Goal: Task Accomplishment & Management: Manage account settings

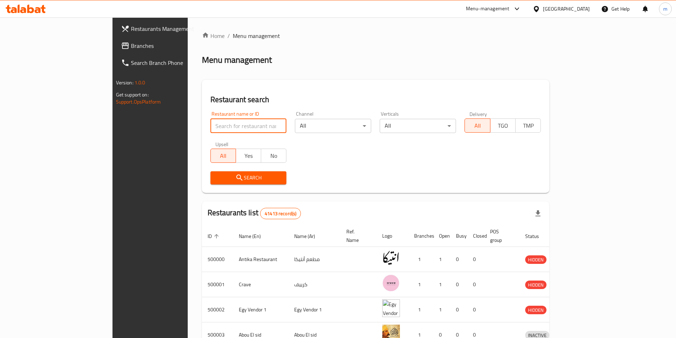
click at [219, 124] on input "search" at bounding box center [248, 126] width 76 height 14
paste input "779945"
type input "779945"
click at [131, 49] on span "Branches" at bounding box center [175, 45] width 89 height 9
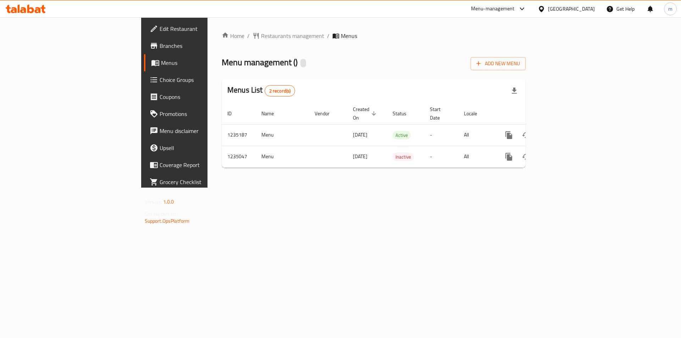
click at [160, 49] on span "Branches" at bounding box center [205, 45] width 90 height 9
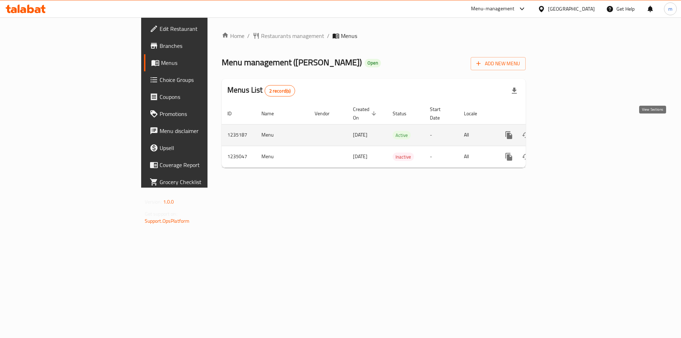
click at [569, 128] on link "enhanced table" at bounding box center [560, 135] width 17 height 17
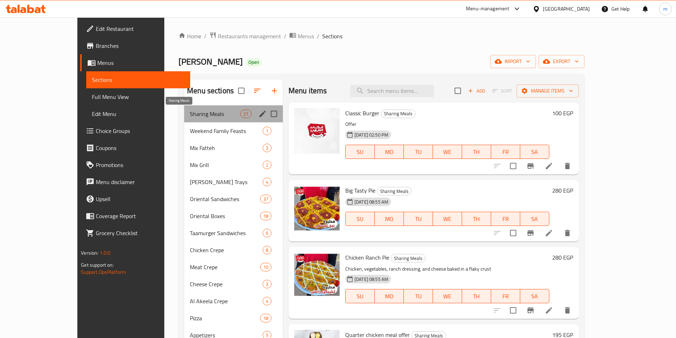
click at [190, 117] on span "Sharing Meals" at bounding box center [215, 114] width 50 height 9
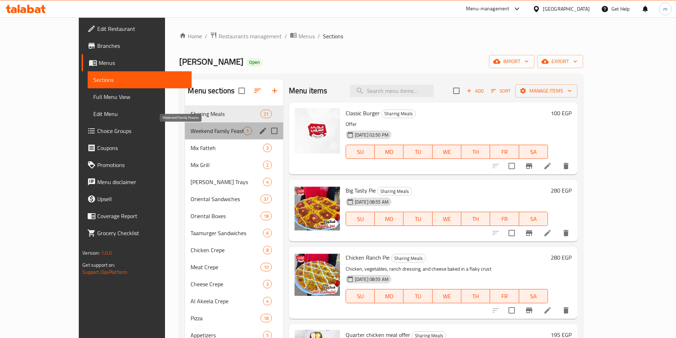
click at [190, 133] on span "Weekend Family Feasts" at bounding box center [216, 131] width 52 height 9
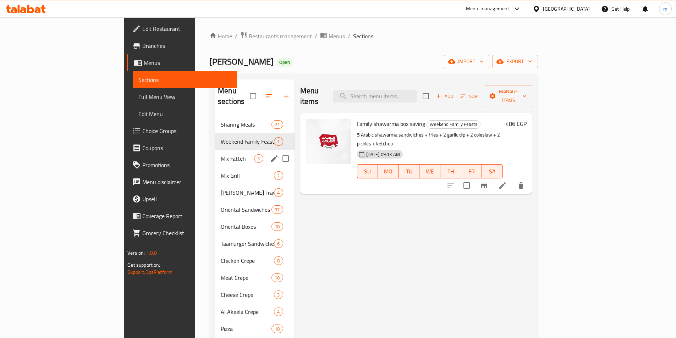
click at [215, 150] on div "Mix Fatteh 3" at bounding box center [254, 158] width 79 height 17
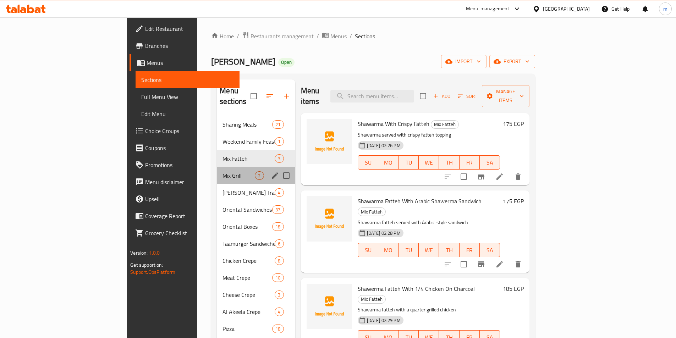
click at [217, 167] on div "Mix Grill 2" at bounding box center [256, 175] width 78 height 17
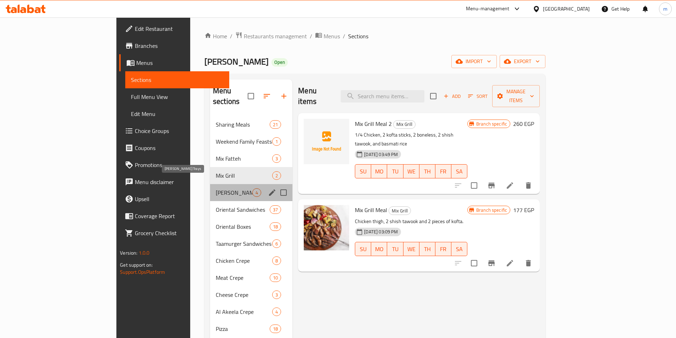
click at [216, 188] on span "[PERSON_NAME] Trays" at bounding box center [234, 192] width 37 height 9
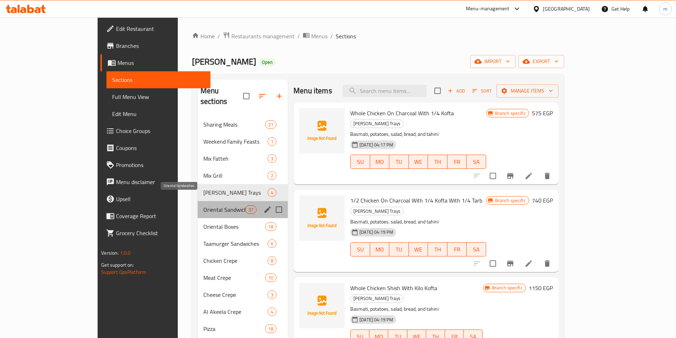
click at [203, 205] on span "Oriental Sandwiches" at bounding box center [224, 209] width 42 height 9
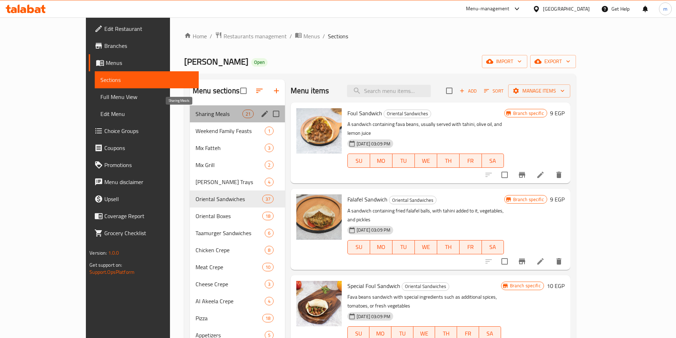
click at [195, 113] on span "Sharing Meals" at bounding box center [218, 114] width 47 height 9
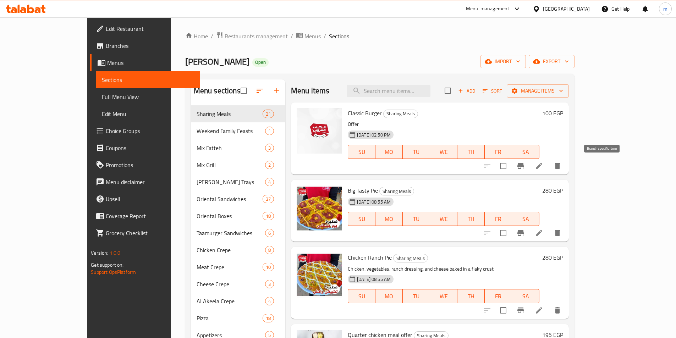
click at [524, 166] on icon "Branch-specific-item" at bounding box center [520, 166] width 6 height 6
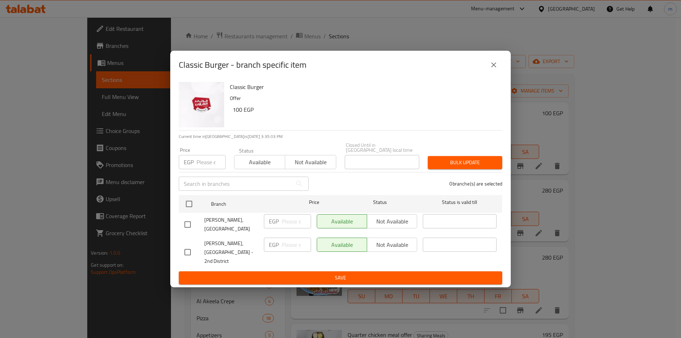
click at [186, 227] on input "checkbox" at bounding box center [187, 224] width 15 height 15
checkbox input "true"
click at [295, 225] on input "number" at bounding box center [296, 221] width 29 height 14
click at [184, 251] on input "checkbox" at bounding box center [187, 252] width 15 height 15
checkbox input "true"
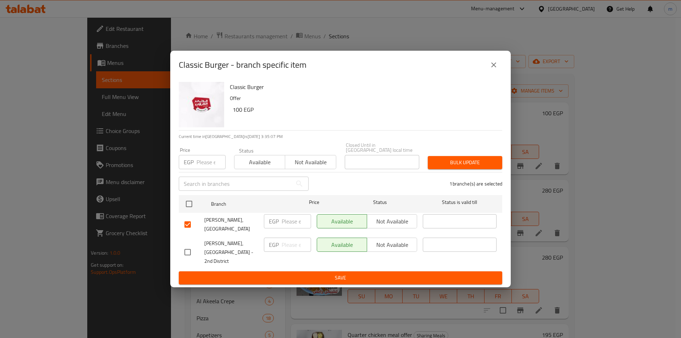
checkbox input "true"
click at [397, 248] on span "Not available" at bounding box center [392, 245] width 44 height 10
click at [190, 249] on input "checkbox" at bounding box center [187, 252] width 15 height 15
checkbox input "false"
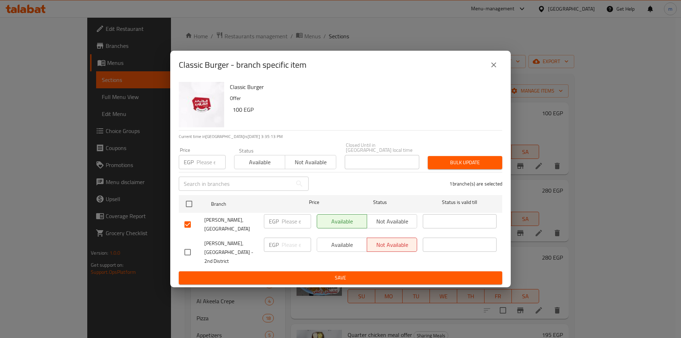
click at [346, 250] on div "Available Not available" at bounding box center [367, 245] width 100 height 14
click at [188, 249] on input "checkbox" at bounding box center [187, 252] width 15 height 15
checkbox input "true"
click at [356, 248] on span "Available" at bounding box center [342, 245] width 44 height 10
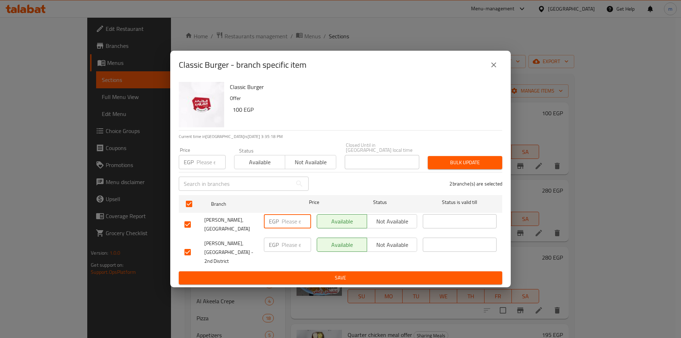
click at [294, 222] on input "number" at bounding box center [296, 221] width 29 height 14
click at [494, 69] on icon "close" at bounding box center [493, 65] width 9 height 9
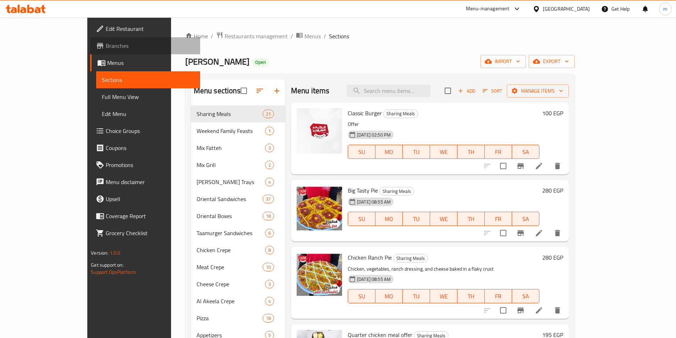
click at [106, 48] on span "Branches" at bounding box center [150, 45] width 89 height 9
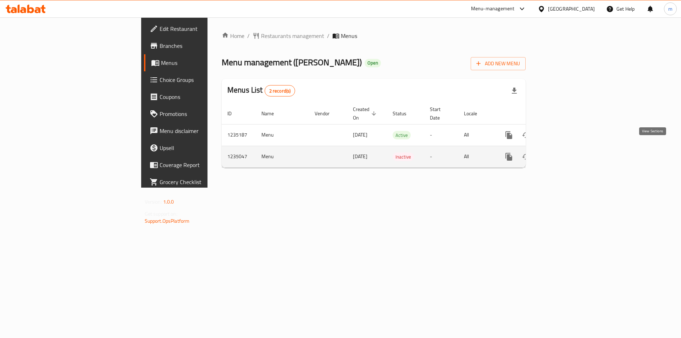
click at [563, 154] on icon "enhanced table" at bounding box center [560, 157] width 6 height 6
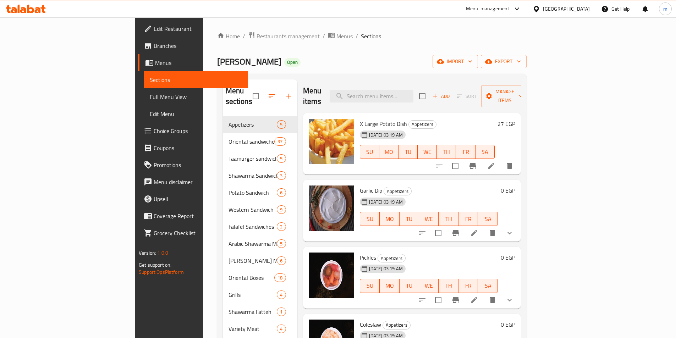
click at [154, 43] on span "Branches" at bounding box center [198, 45] width 89 height 9
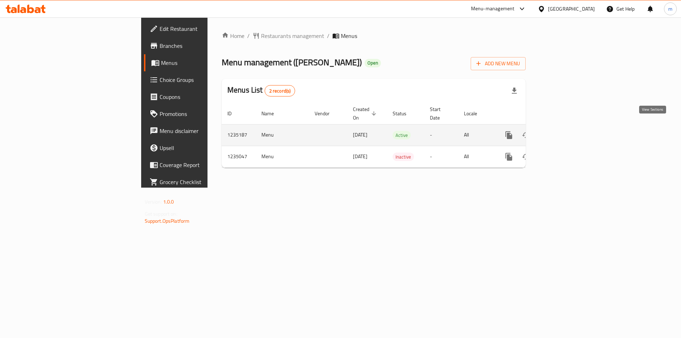
click at [563, 132] on icon "enhanced table" at bounding box center [560, 135] width 6 height 6
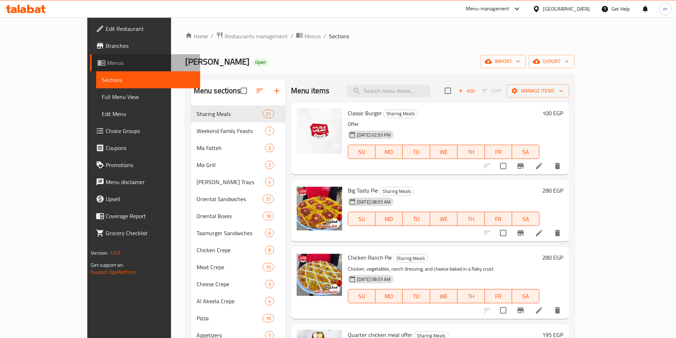
click at [107, 66] on span "Menus" at bounding box center [150, 63] width 87 height 9
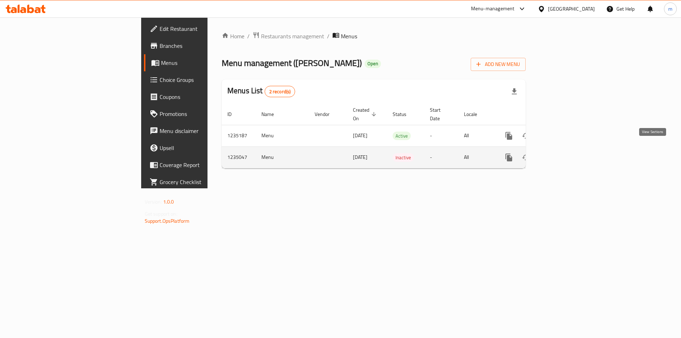
click at [564, 153] on icon "enhanced table" at bounding box center [560, 157] width 9 height 9
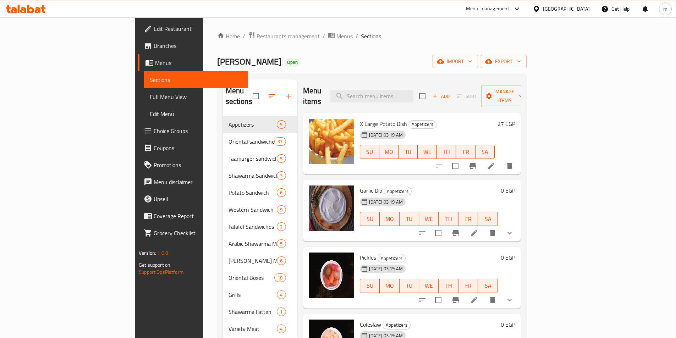
click at [155, 67] on span "Menus" at bounding box center [198, 63] width 87 height 9
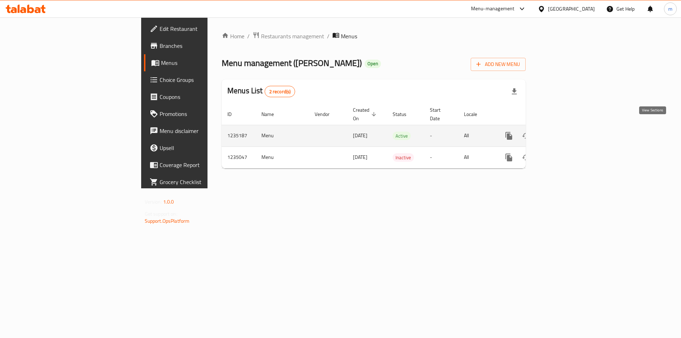
click at [563, 133] on icon "enhanced table" at bounding box center [560, 136] width 6 height 6
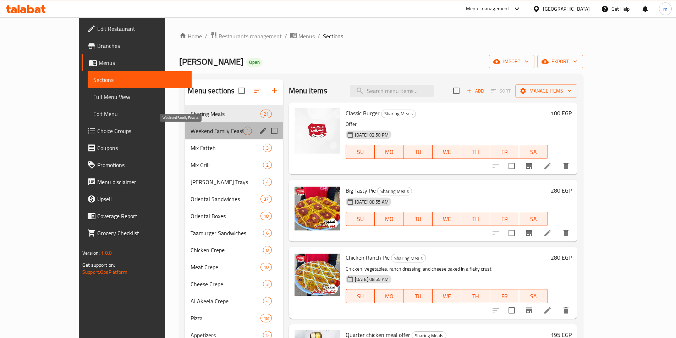
click at [190, 131] on span "Weekend Family Feasts" at bounding box center [216, 131] width 52 height 9
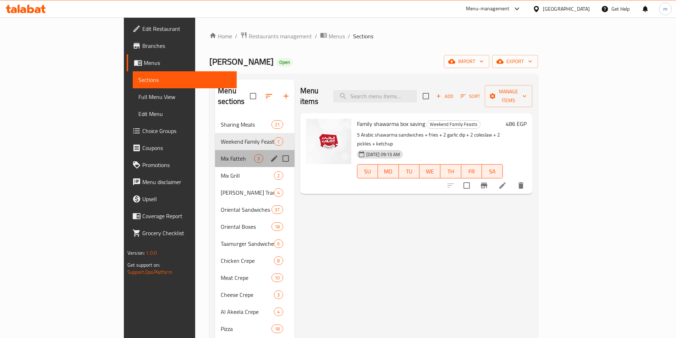
click at [215, 152] on div "Mix Fatteh 3" at bounding box center [254, 158] width 79 height 17
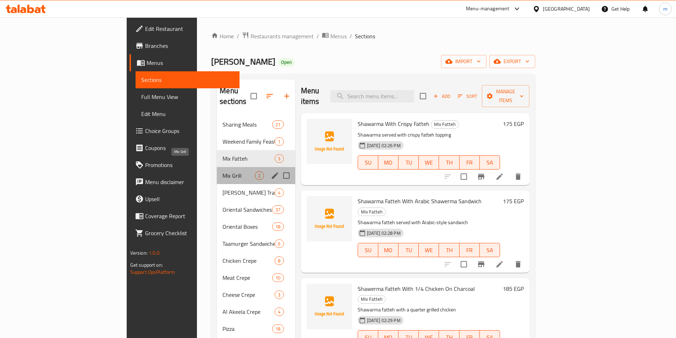
click at [222, 171] on span "Mix Grill" at bounding box center [238, 175] width 32 height 9
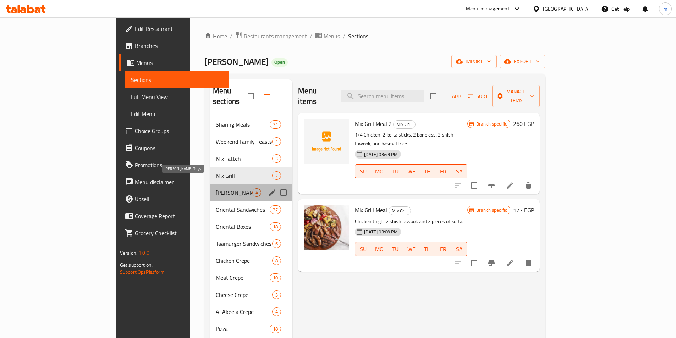
click at [216, 188] on span "[PERSON_NAME] Trays" at bounding box center [234, 192] width 37 height 9
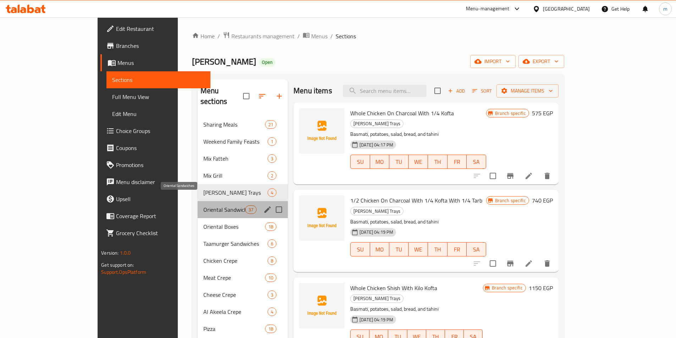
click at [203, 205] on span "Oriental Sandwiches" at bounding box center [224, 209] width 42 height 9
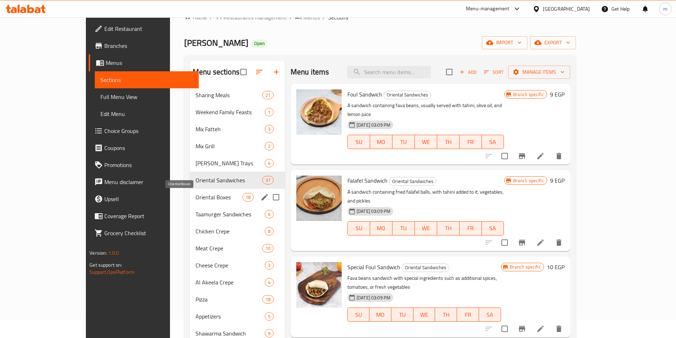
scroll to position [71, 0]
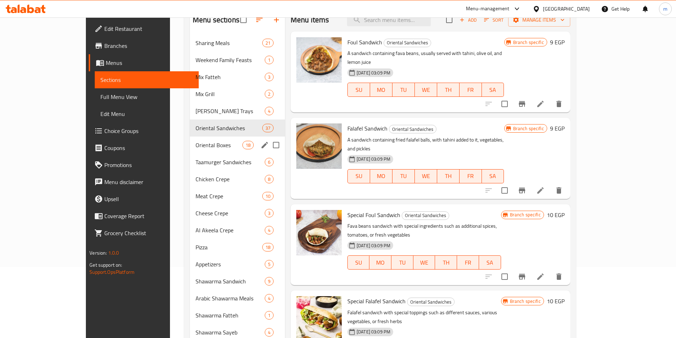
click at [190, 153] on div "Oriental Boxes 18" at bounding box center [237, 145] width 95 height 17
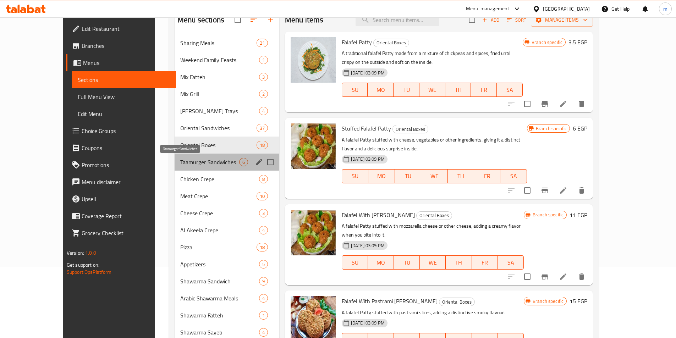
click at [180, 164] on span "Taamurger Sandwiches" at bounding box center [209, 162] width 59 height 9
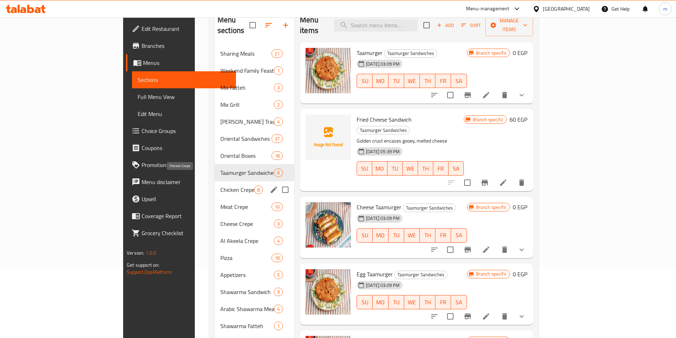
click at [220, 186] on span "Chicken Crepe" at bounding box center [237, 190] width 34 height 9
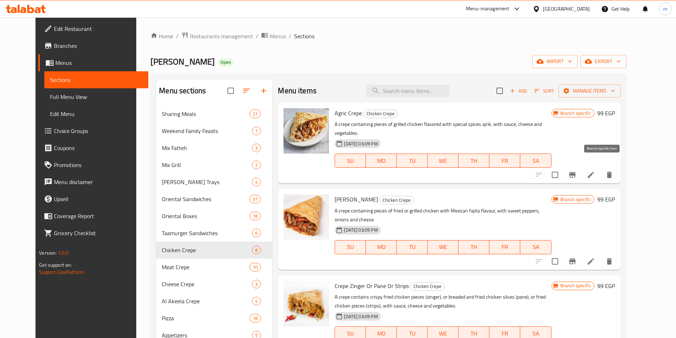
click at [575, 172] on icon "Branch-specific-item" at bounding box center [572, 175] width 6 height 6
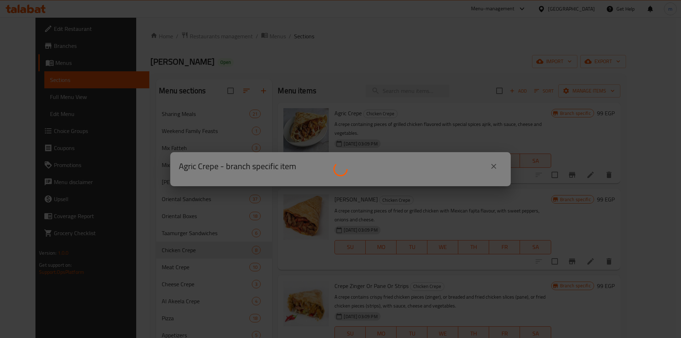
click at [494, 166] on div at bounding box center [340, 169] width 681 height 338
click at [493, 166] on div at bounding box center [340, 169] width 681 height 338
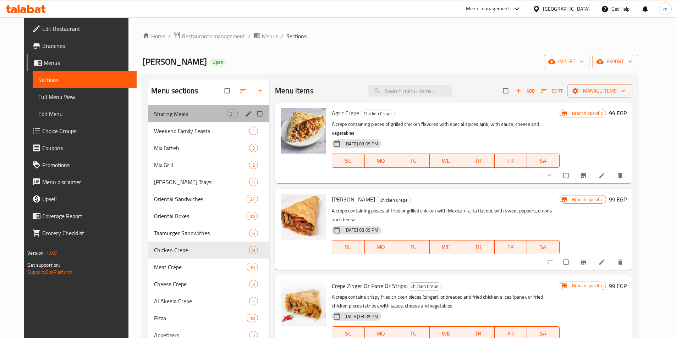
click at [175, 119] on div "Sharing Meals 21" at bounding box center [208, 113] width 121 height 17
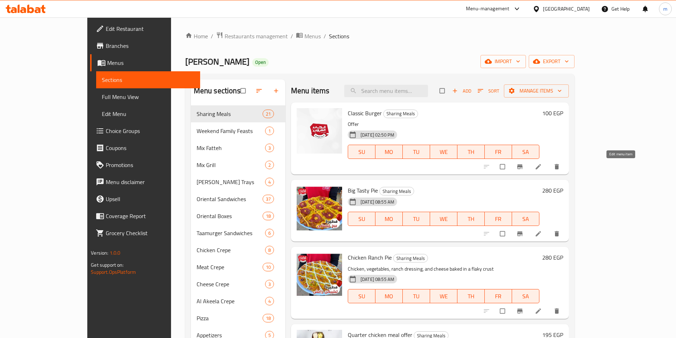
click at [542, 167] on icon at bounding box center [538, 166] width 7 height 7
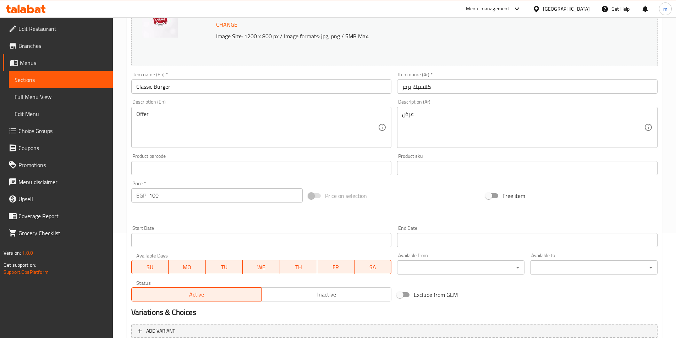
scroll to position [103, 0]
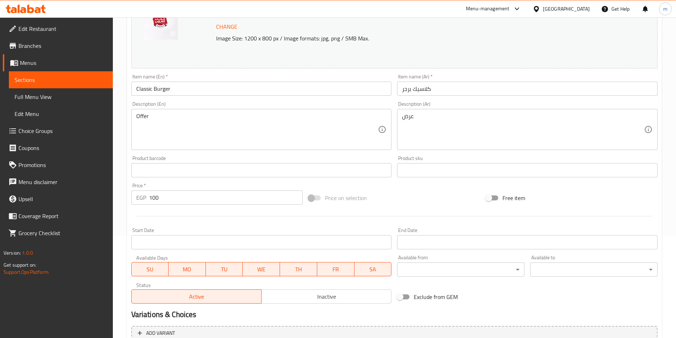
click at [165, 199] on input "100" at bounding box center [226, 197] width 154 height 14
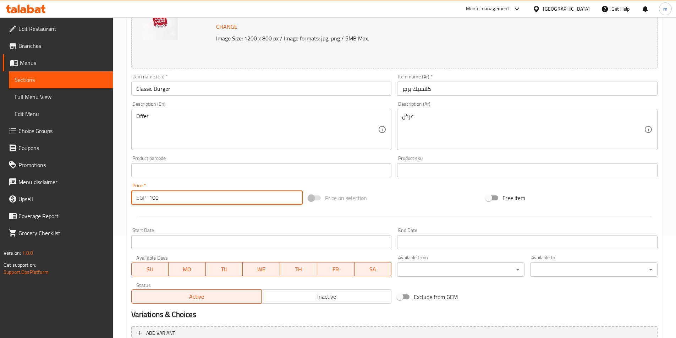
click at [165, 199] on input "100" at bounding box center [226, 197] width 154 height 14
click at [165, 198] on input "100" at bounding box center [226, 197] width 154 height 14
click at [166, 198] on input "100" at bounding box center [226, 197] width 154 height 14
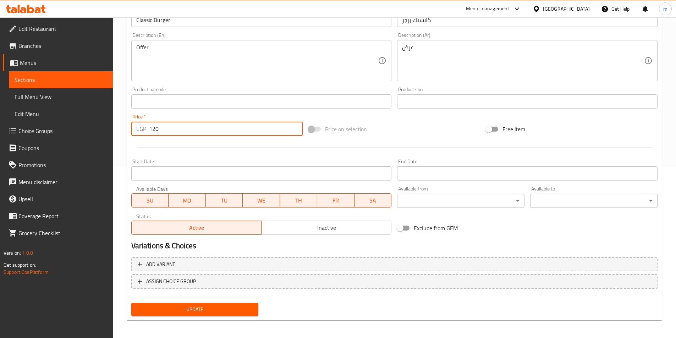
scroll to position [173, 0]
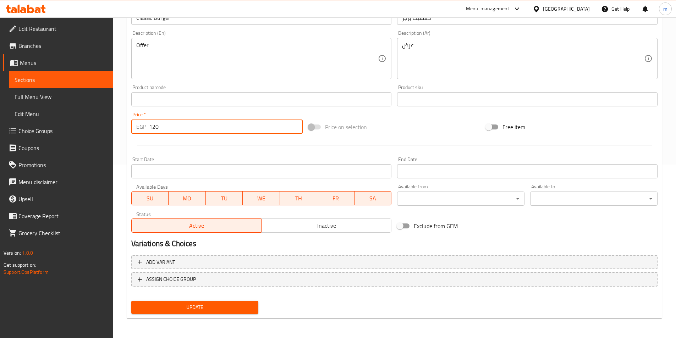
type input "120"
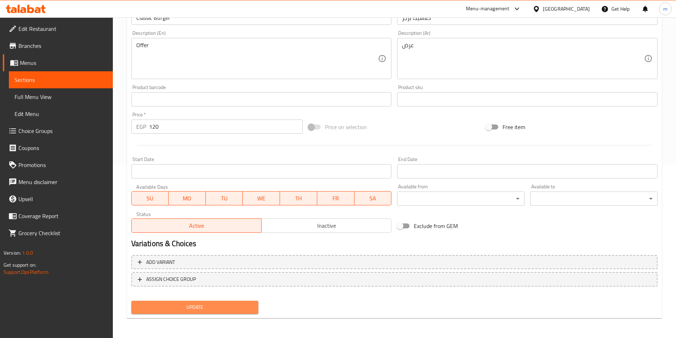
click at [215, 311] on span "Update" at bounding box center [195, 307] width 116 height 9
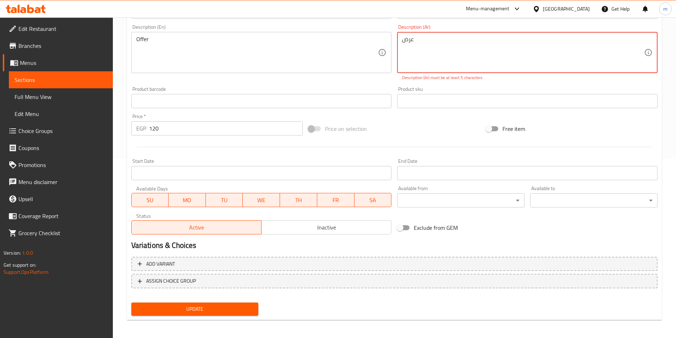
scroll to position [181, 0]
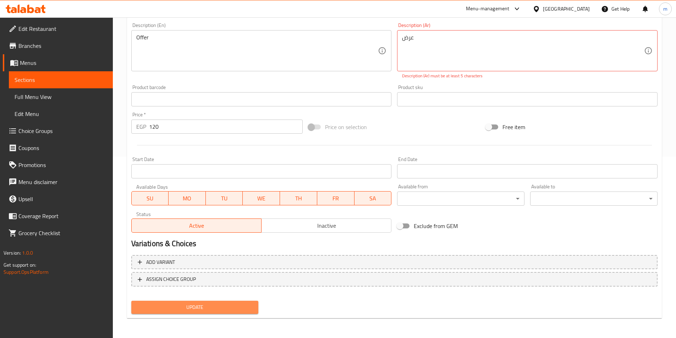
click at [215, 304] on span "Update" at bounding box center [195, 307] width 116 height 9
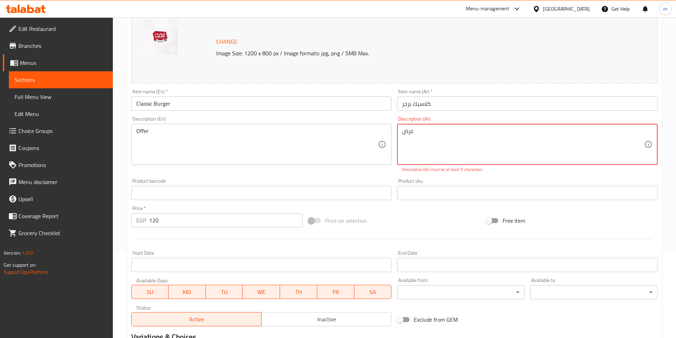
scroll to position [75, 0]
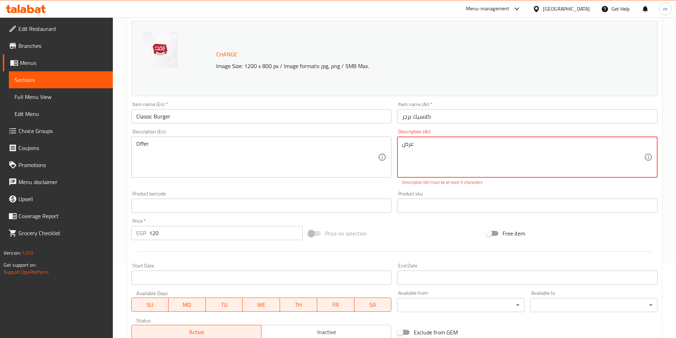
drag, startPoint x: 539, startPoint y: 151, endPoint x: 522, endPoint y: 155, distance: 17.9
click at [539, 151] on textarea "عرض" at bounding box center [523, 157] width 242 height 34
click at [422, 146] on textarea "عرض" at bounding box center [523, 157] width 242 height 34
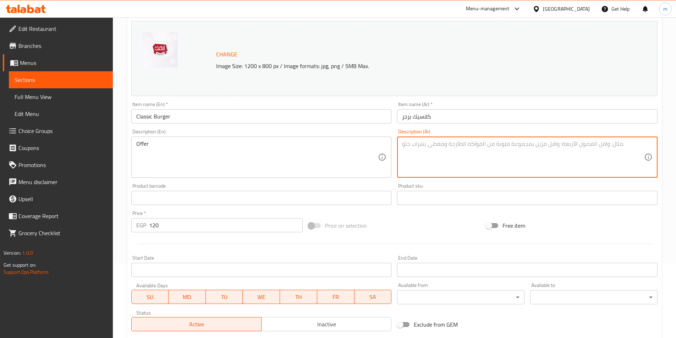
type textarea "u"
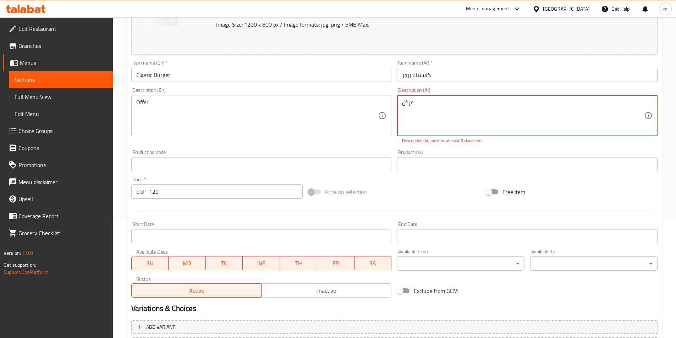
scroll to position [181, 0]
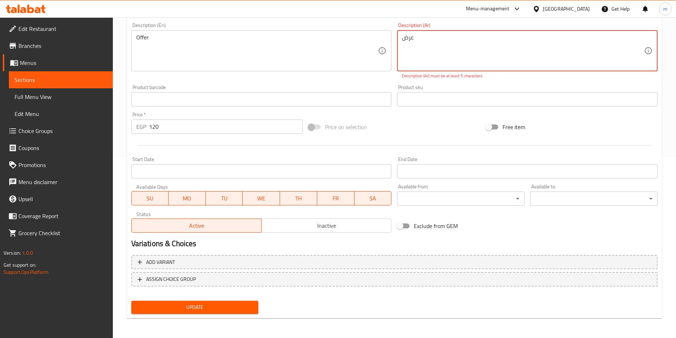
type textarea "عرض"
click at [195, 311] on span "Update" at bounding box center [195, 307] width 116 height 9
click at [201, 311] on span "Update" at bounding box center [195, 307] width 116 height 9
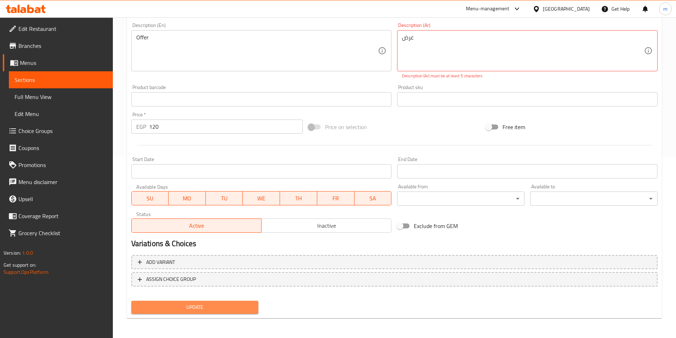
click at [201, 311] on span "Update" at bounding box center [195, 307] width 116 height 9
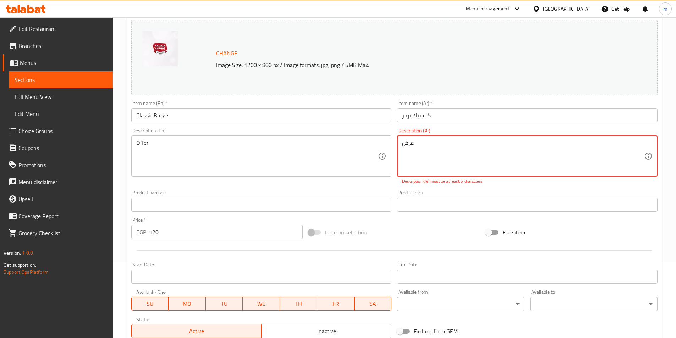
scroll to position [75, 0]
click at [415, 147] on textarea "عرض" at bounding box center [523, 157] width 242 height 34
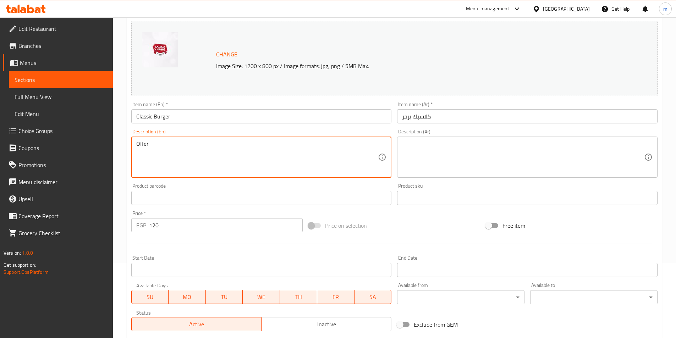
click at [198, 145] on textarea "Offer" at bounding box center [257, 157] width 242 height 34
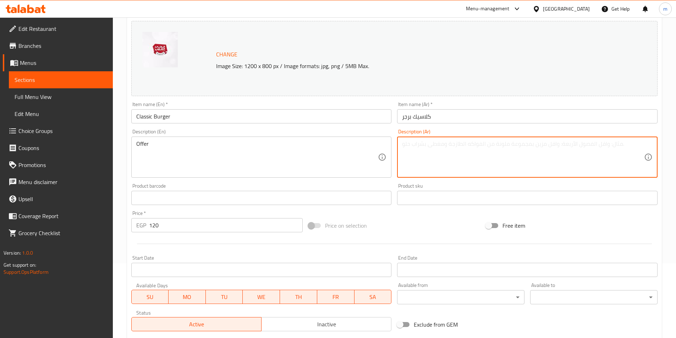
click at [416, 146] on textarea at bounding box center [523, 157] width 242 height 34
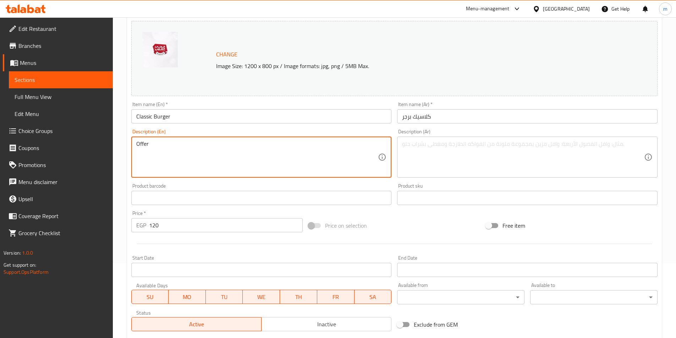
click at [201, 154] on textarea "Offer" at bounding box center [257, 157] width 242 height 34
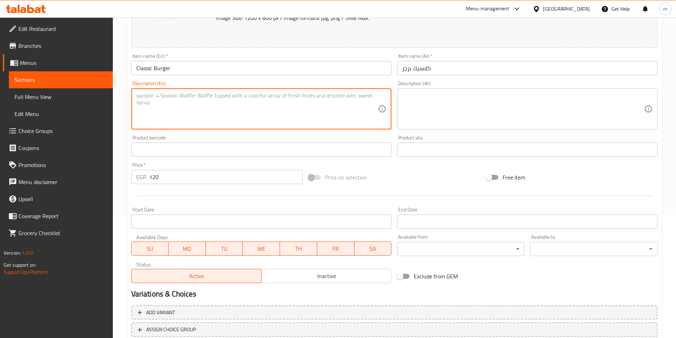
scroll to position [173, 0]
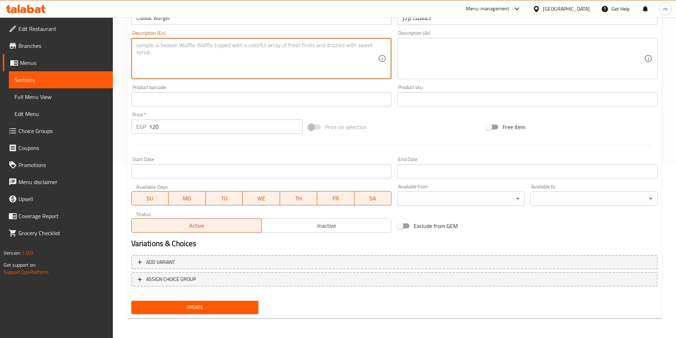
click at [166, 310] on span "Update" at bounding box center [195, 307] width 116 height 9
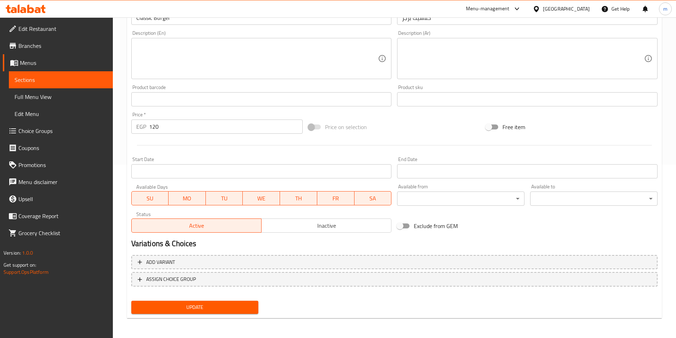
click at [76, 78] on span "Sections" at bounding box center [61, 80] width 93 height 9
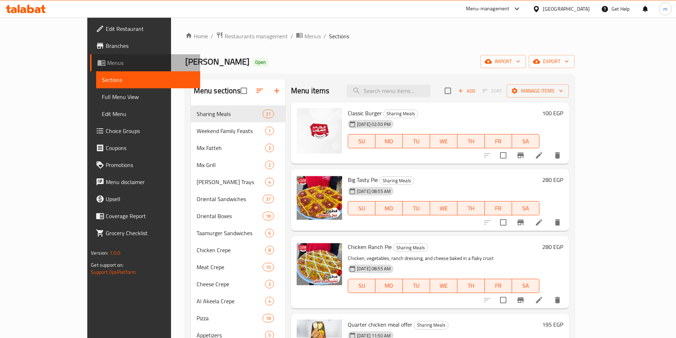
click at [107, 66] on span "Menus" at bounding box center [150, 63] width 87 height 9
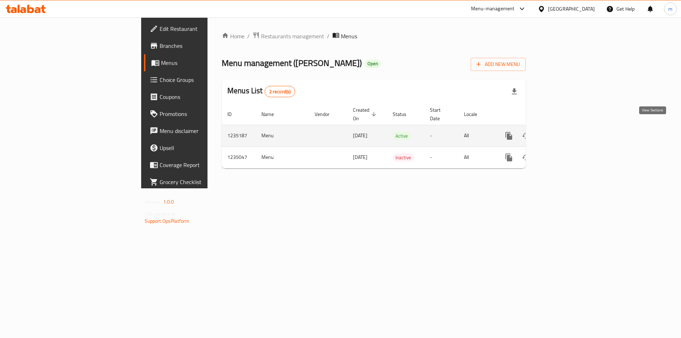
click at [564, 132] on icon "enhanced table" at bounding box center [560, 136] width 9 height 9
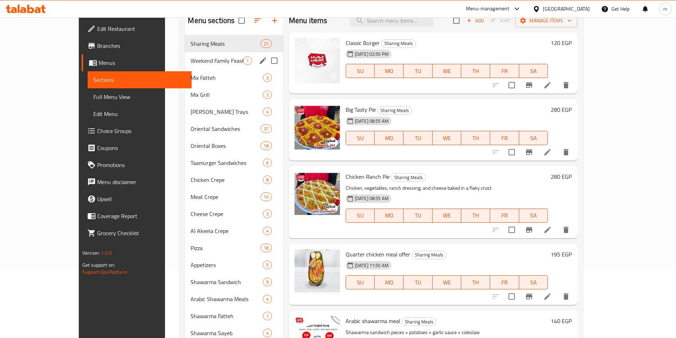
scroll to position [71, 0]
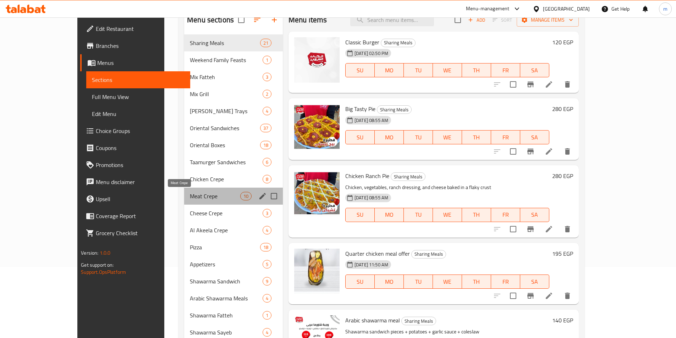
click at [190, 196] on span "Meat Crepe" at bounding box center [215, 196] width 50 height 9
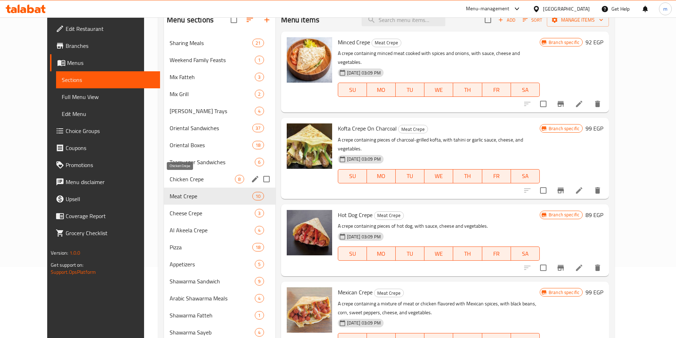
click at [189, 175] on span "Chicken Crepe" at bounding box center [202, 179] width 65 height 9
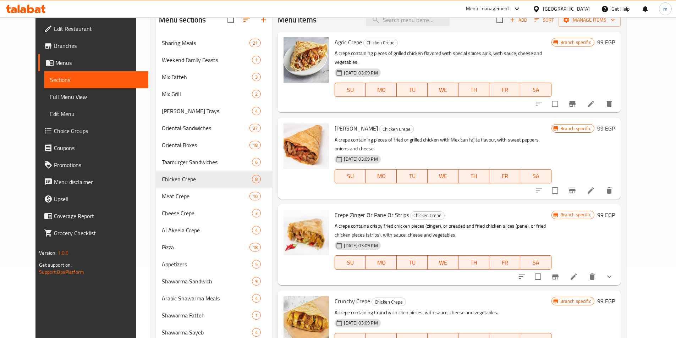
click at [615, 45] on h6 "99 EGP" at bounding box center [606, 42] width 18 height 10
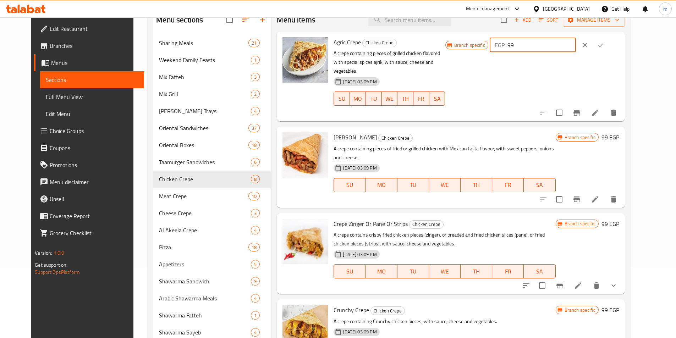
drag, startPoint x: 569, startPoint y: 44, endPoint x: 538, endPoint y: 50, distance: 30.8
click at [538, 50] on div "EGP 99 ​" at bounding box center [532, 45] width 86 height 14
type input "120"
click at [608, 44] on button "ok" at bounding box center [601, 45] width 16 height 16
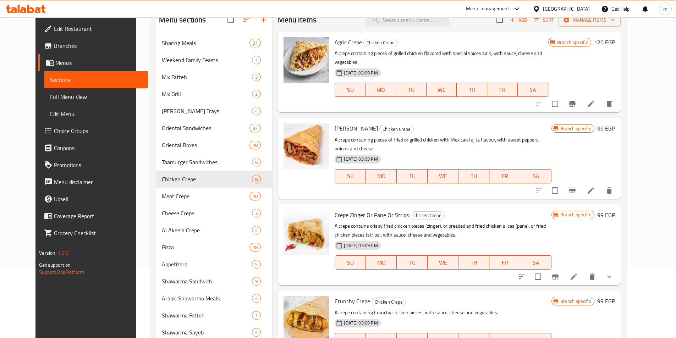
click at [615, 123] on h6 "99 EGP" at bounding box center [606, 128] width 18 height 10
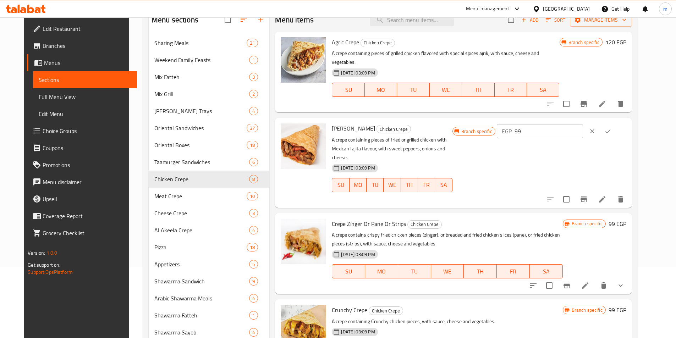
click at [611, 128] on icon "ok" at bounding box center [607, 131] width 7 height 7
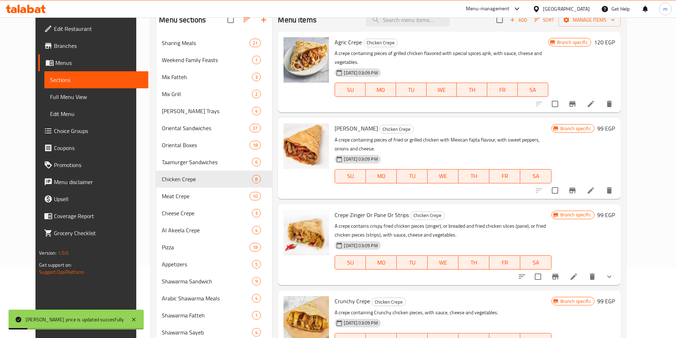
click at [615, 123] on h6 "99 EGP" at bounding box center [606, 128] width 18 height 10
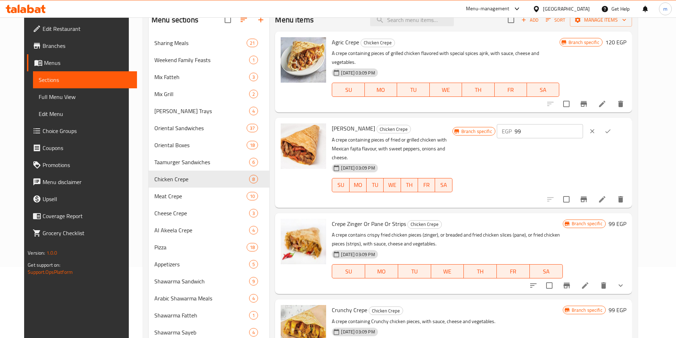
click at [626, 219] on h6 "99 EGP" at bounding box center [617, 224] width 18 height 10
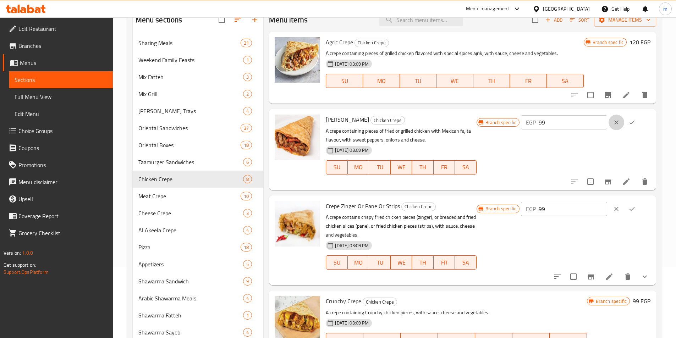
click at [615, 124] on icon "clear" at bounding box center [616, 122] width 7 height 7
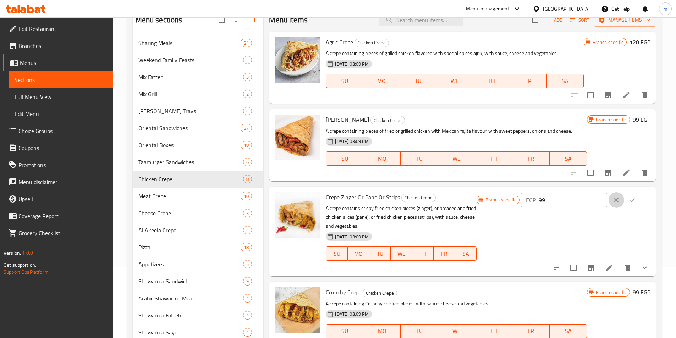
click at [619, 200] on icon "clear" at bounding box center [616, 199] width 7 height 7
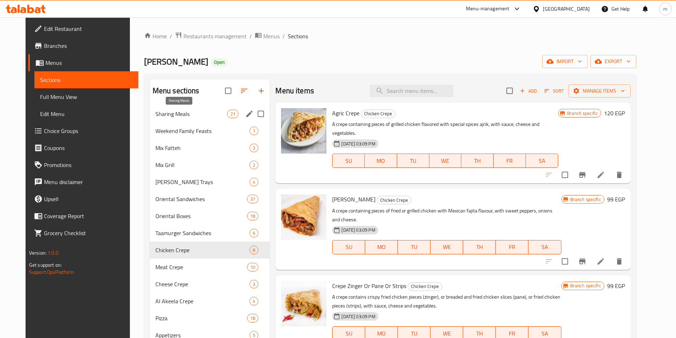
click at [179, 115] on span "Sharing Meals" at bounding box center [191, 114] width 72 height 9
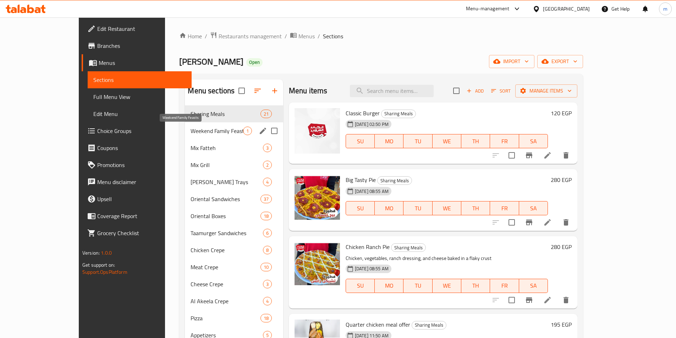
click at [190, 133] on span "Weekend Family Feasts" at bounding box center [216, 131] width 52 height 9
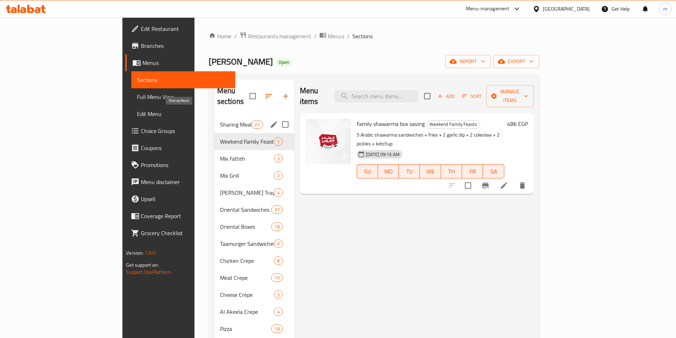
click at [220, 120] on span "Sharing Meals" at bounding box center [236, 124] width 32 height 9
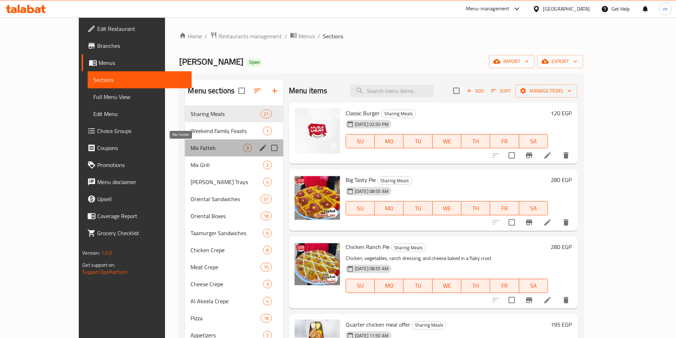
click at [190, 150] on span "Mix Fatteh" at bounding box center [216, 148] width 52 height 9
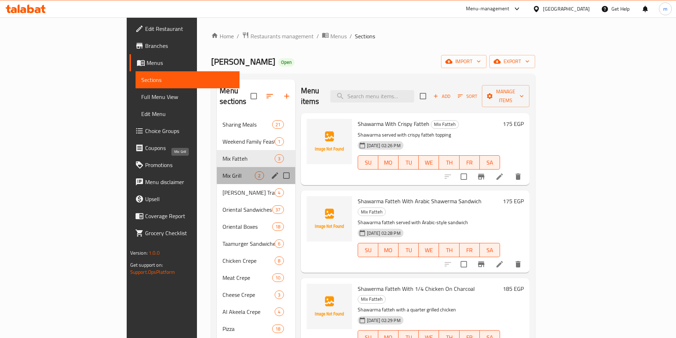
click at [222, 171] on span "Mix Grill" at bounding box center [238, 175] width 32 height 9
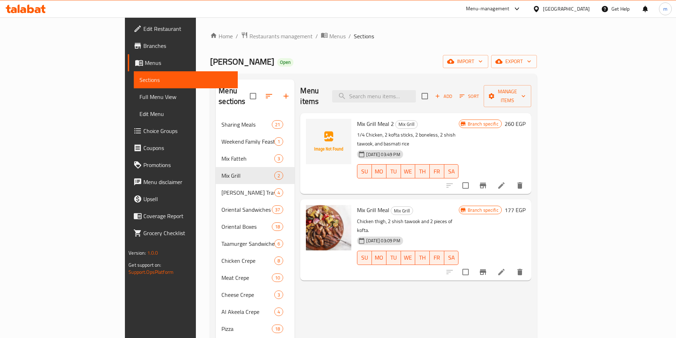
click at [525, 119] on h6 "260 EGP" at bounding box center [514, 124] width 21 height 10
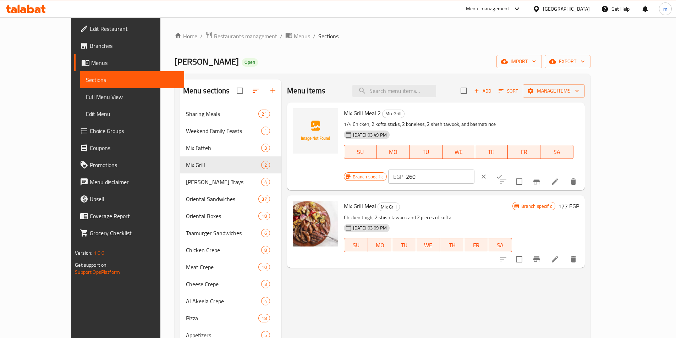
click at [474, 170] on input "260" at bounding box center [440, 177] width 68 height 14
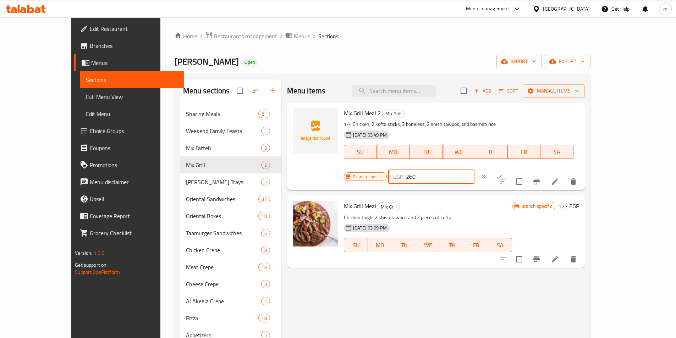
click at [474, 170] on input "260" at bounding box center [440, 177] width 68 height 14
type input "340"
click at [503, 173] on icon "ok" at bounding box center [498, 176] width 7 height 7
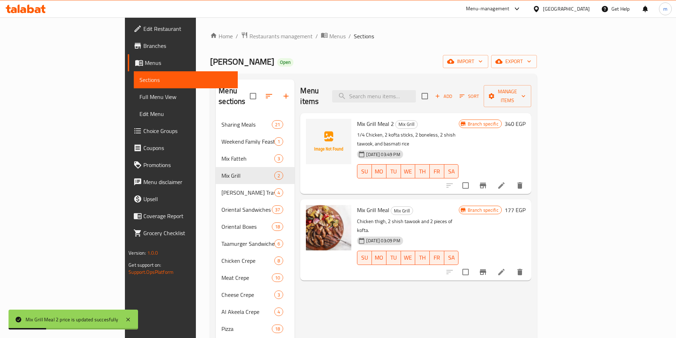
click at [525, 205] on h6 "177 EGP" at bounding box center [514, 210] width 21 height 10
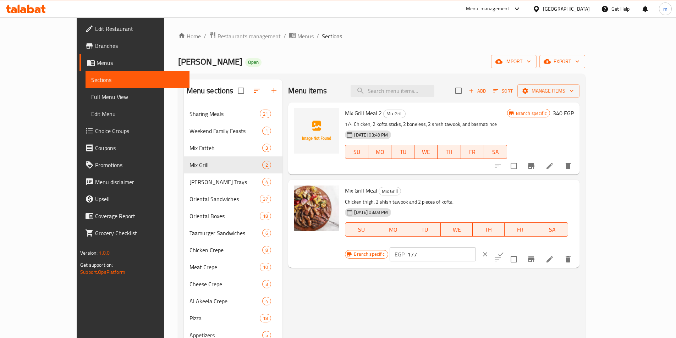
click at [476, 247] on input "177" at bounding box center [441, 254] width 68 height 14
type input "290"
click at [504, 251] on icon "ok" at bounding box center [500, 254] width 7 height 7
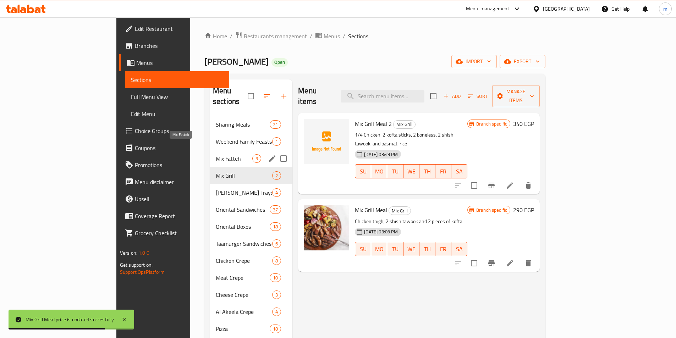
click at [216, 154] on span "Mix Fatteh" at bounding box center [234, 158] width 37 height 9
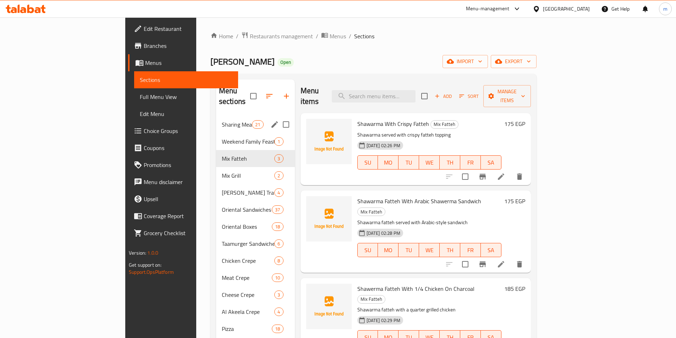
click at [222, 120] on span "Sharing Meals" at bounding box center [237, 124] width 30 height 9
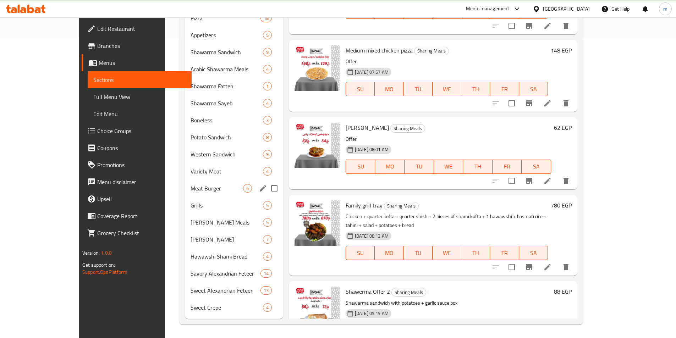
scroll to position [301, 0]
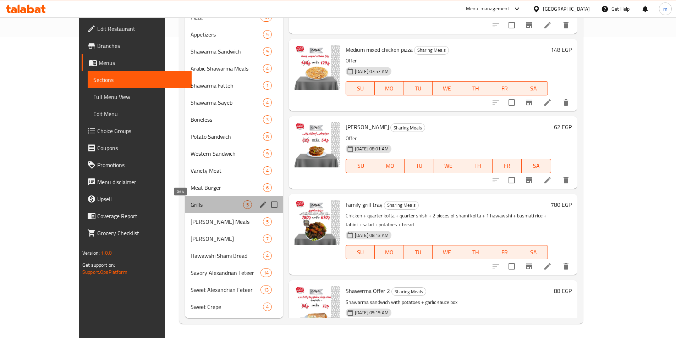
click at [190, 207] on span "Grills" at bounding box center [216, 204] width 52 height 9
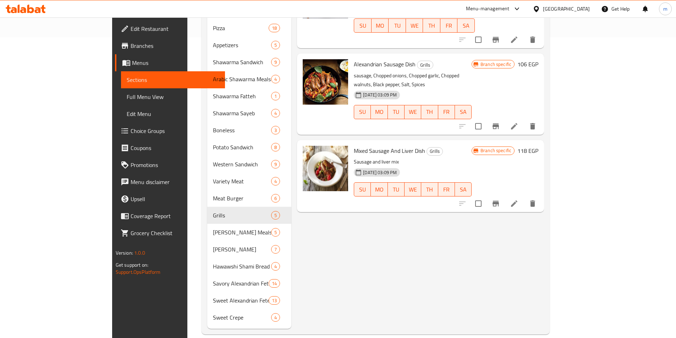
click at [538, 59] on h6 "106 EGP" at bounding box center [527, 64] width 21 height 10
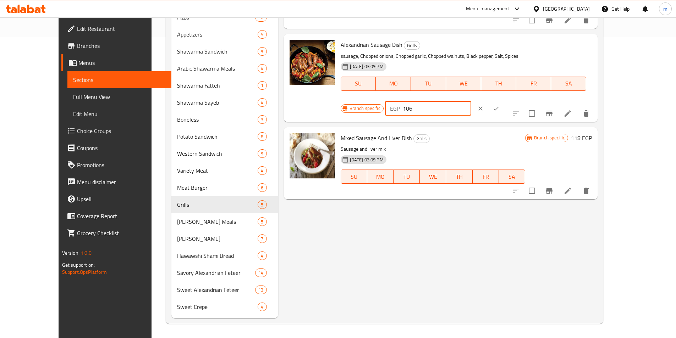
drag, startPoint x: 563, startPoint y: 49, endPoint x: 555, endPoint y: 48, distance: 8.2
click at [471, 101] on input "106" at bounding box center [437, 108] width 68 height 14
type input "135"
click at [499, 105] on icon "ok" at bounding box center [495, 108] width 7 height 7
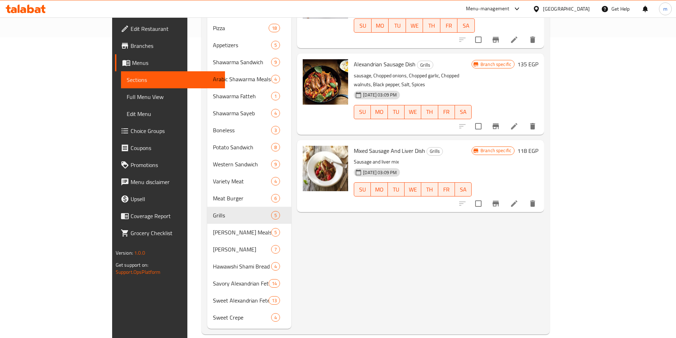
click at [538, 146] on h6 "118 EGP" at bounding box center [527, 151] width 21 height 10
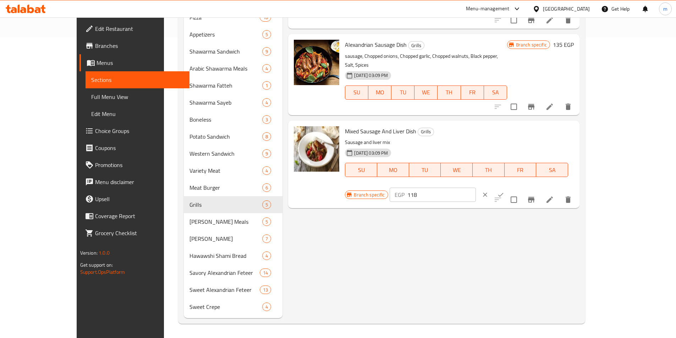
click at [476, 188] on input "118" at bounding box center [441, 195] width 68 height 14
type input "150"
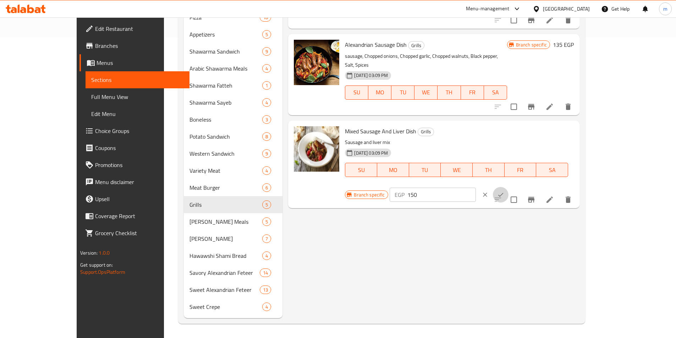
click at [504, 191] on icon "ok" at bounding box center [500, 194] width 7 height 7
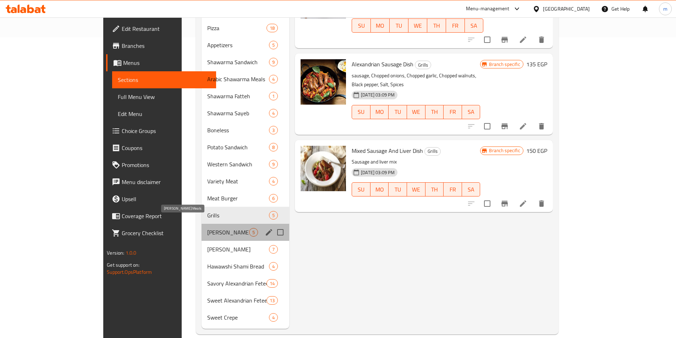
click at [207, 228] on span "[PERSON_NAME] Meals" at bounding box center [228, 232] width 42 height 9
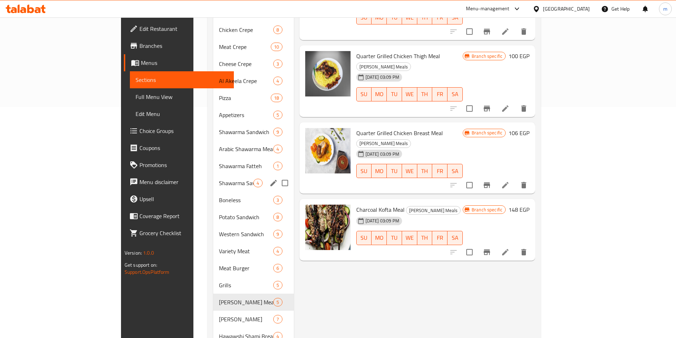
scroll to position [230, 0]
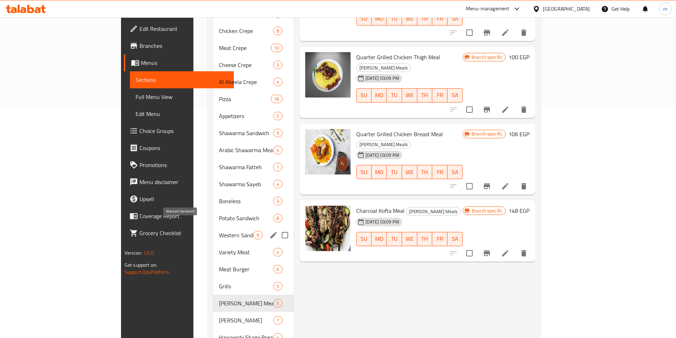
click at [219, 231] on span "Western Sandwich" at bounding box center [236, 235] width 35 height 9
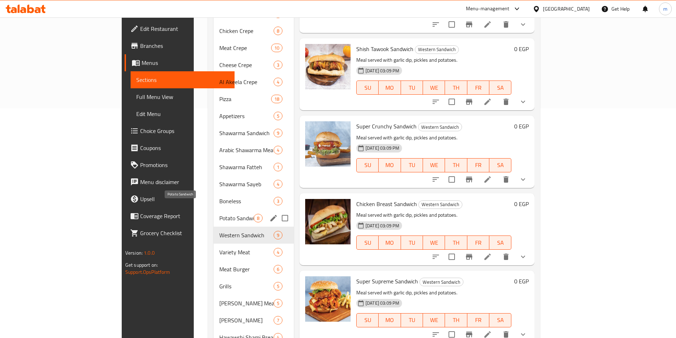
click at [219, 214] on span "Potato Sandwich" at bounding box center [236, 218] width 34 height 9
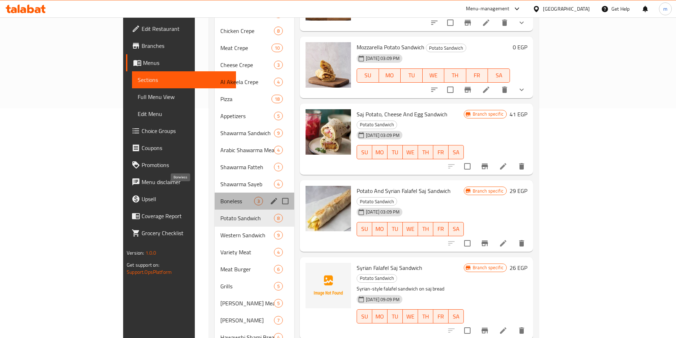
click at [220, 197] on span "Boneless" at bounding box center [237, 201] width 34 height 9
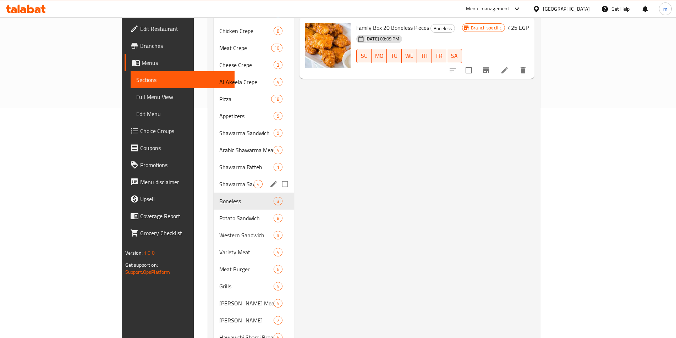
click at [214, 178] on div "Shawarma Sayeb 4" at bounding box center [254, 184] width 80 height 17
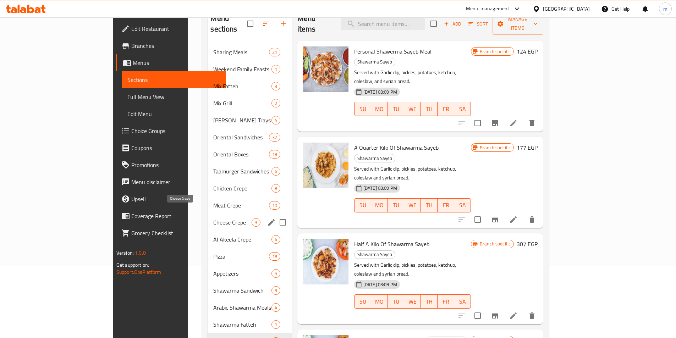
scroll to position [52, 0]
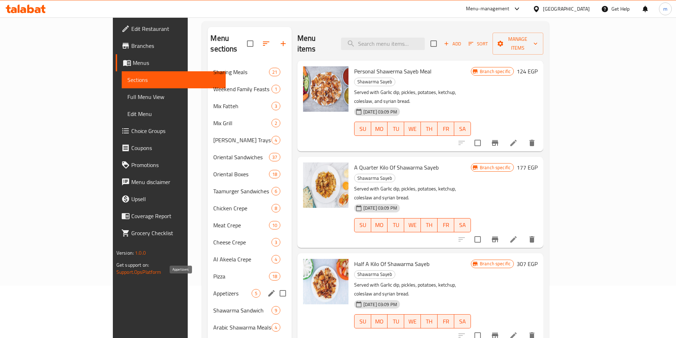
click at [213, 289] on span "Appetizers" at bounding box center [232, 293] width 38 height 9
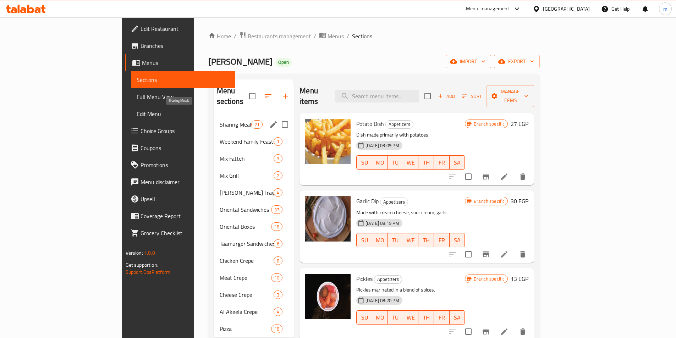
click at [220, 120] on span "Sharing Meals" at bounding box center [236, 124] width 32 height 9
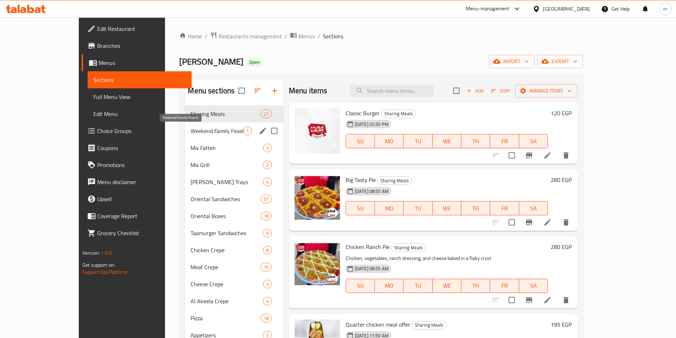
click at [190, 129] on span "Weekend Family Feasts" at bounding box center [216, 131] width 52 height 9
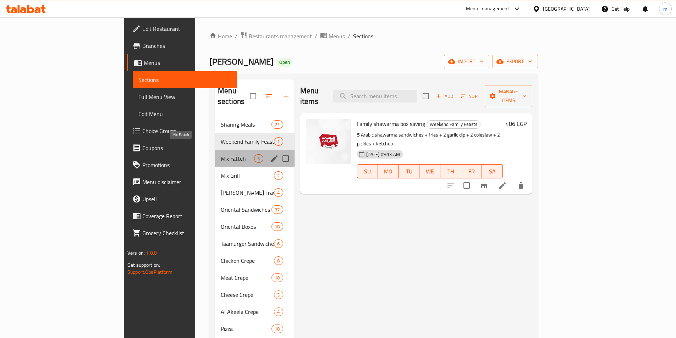
click at [221, 154] on span "Mix Fatteh" at bounding box center [237, 158] width 33 height 9
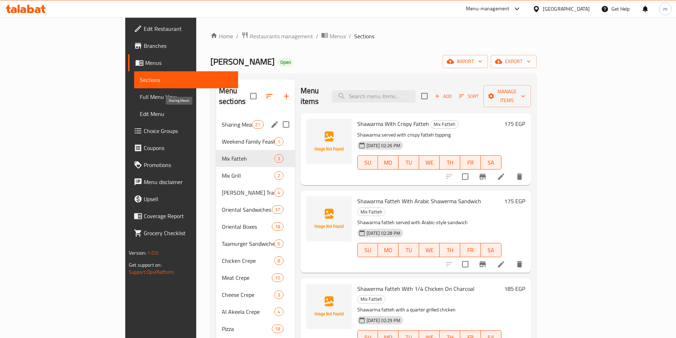
click at [222, 120] on span "Sharing Meals" at bounding box center [237, 124] width 30 height 9
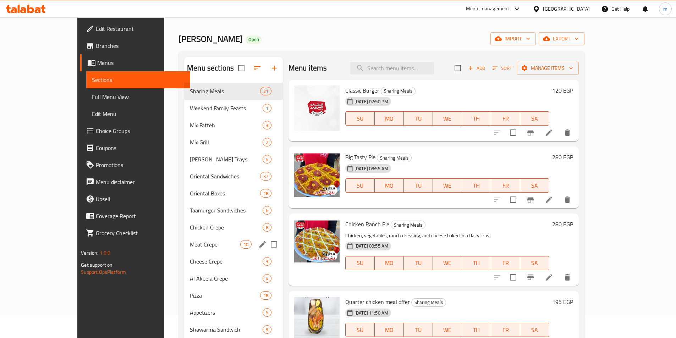
scroll to position [35, 0]
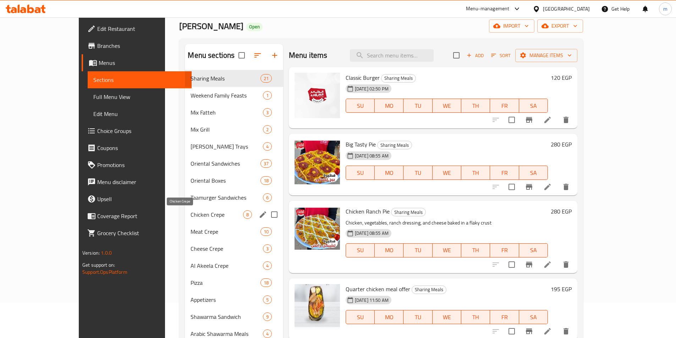
click at [190, 216] on span "Chicken Crepe" at bounding box center [216, 214] width 52 height 9
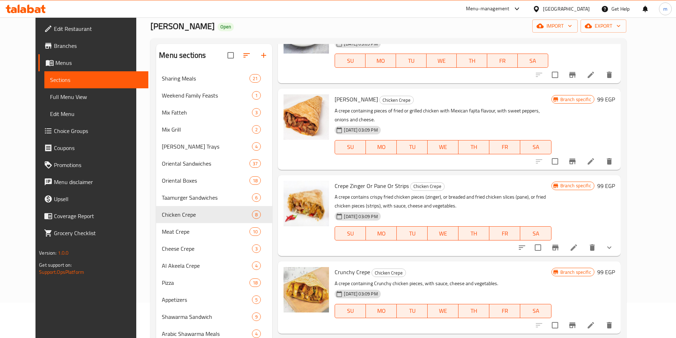
scroll to position [71, 0]
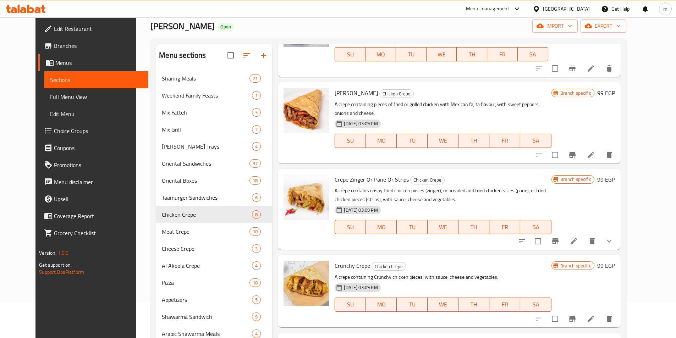
click at [615, 88] on h6 "99 EGP" at bounding box center [606, 93] width 18 height 10
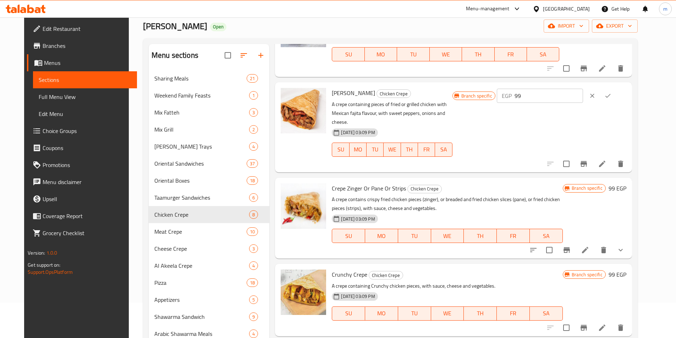
click at [558, 90] on input "99" at bounding box center [548, 96] width 68 height 14
drag, startPoint x: 556, startPoint y: 89, endPoint x: 549, endPoint y: 86, distance: 7.0
click at [549, 89] on input "99" at bounding box center [548, 96] width 68 height 14
type input "120"
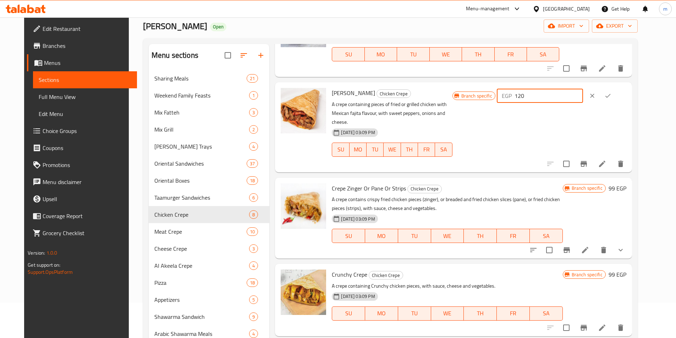
click at [611, 92] on icon "ok" at bounding box center [607, 95] width 7 height 7
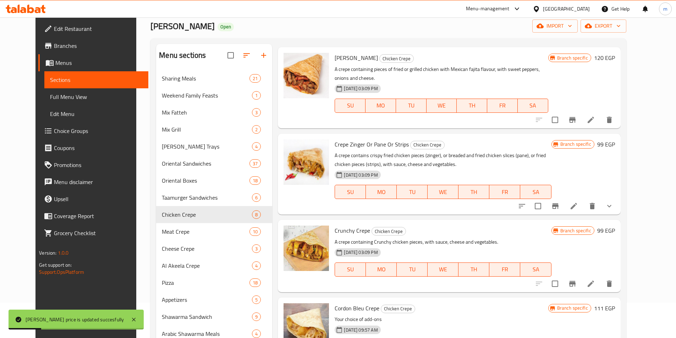
scroll to position [107, 0]
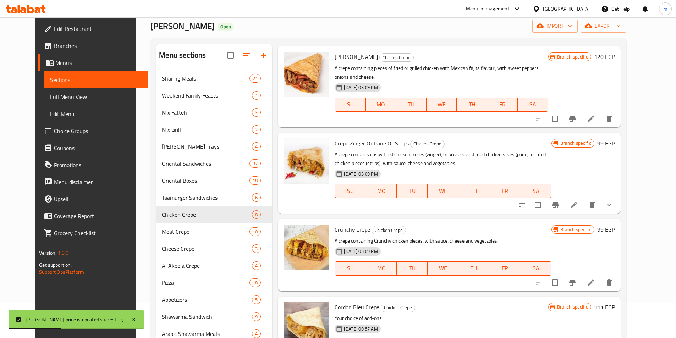
click at [615, 138] on h6 "99 EGP" at bounding box center [606, 143] width 18 height 10
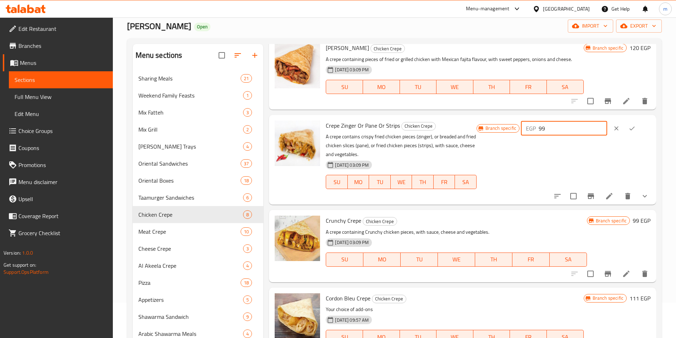
click at [562, 129] on input "99" at bounding box center [572, 128] width 68 height 14
click at [561, 129] on input "99" at bounding box center [572, 128] width 68 height 14
type input "120"
click at [635, 128] on button "ok" at bounding box center [632, 129] width 16 height 16
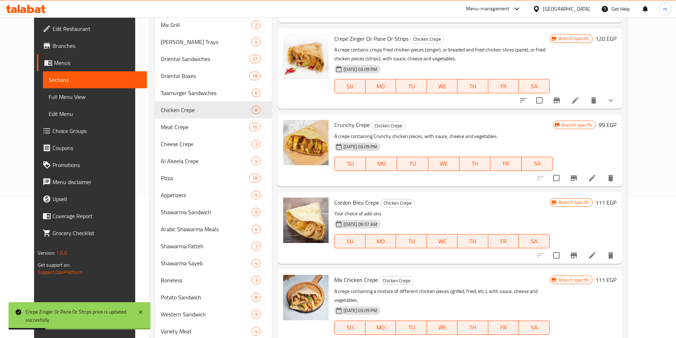
scroll to position [142, 0]
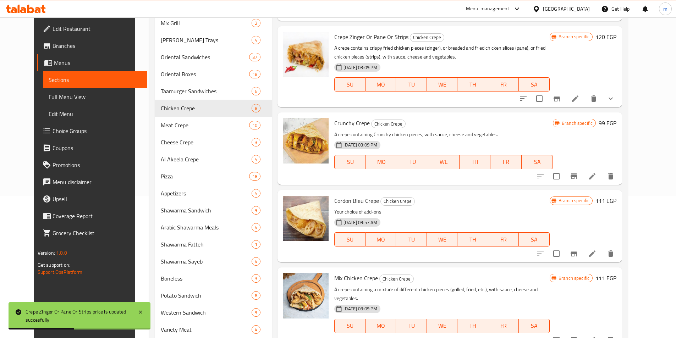
click at [616, 118] on h6 "99 EGP" at bounding box center [607, 123] width 18 height 10
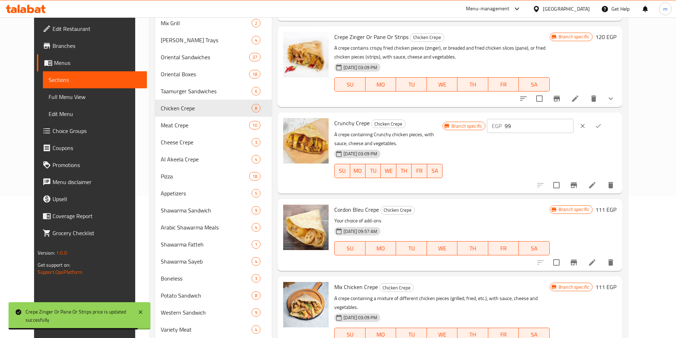
click at [564, 119] on input "99" at bounding box center [538, 126] width 68 height 14
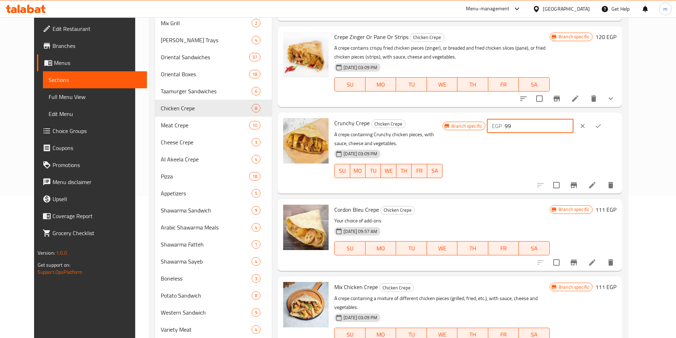
click at [564, 119] on input "99" at bounding box center [538, 126] width 68 height 14
type input "120"
click at [600, 124] on icon "ok" at bounding box center [597, 126] width 5 height 4
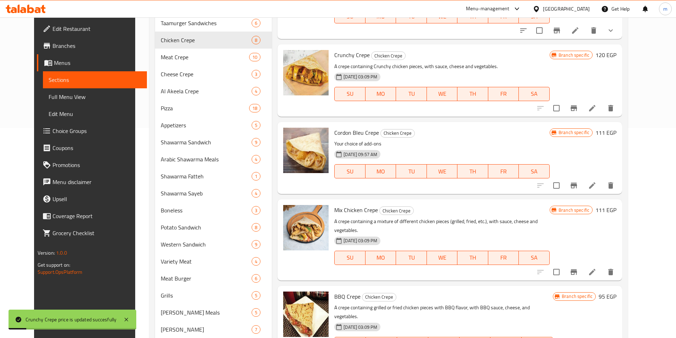
scroll to position [213, 0]
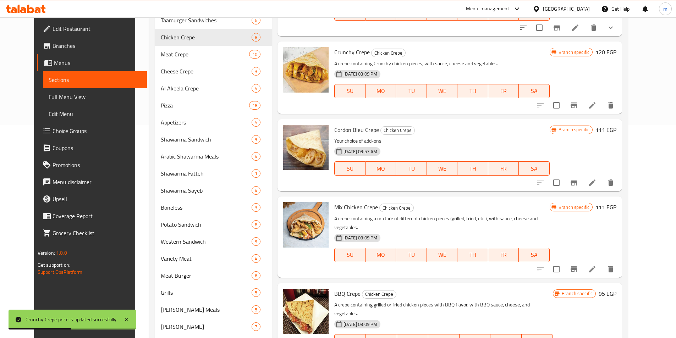
click at [616, 125] on h6 "111 EGP" at bounding box center [605, 130] width 21 height 10
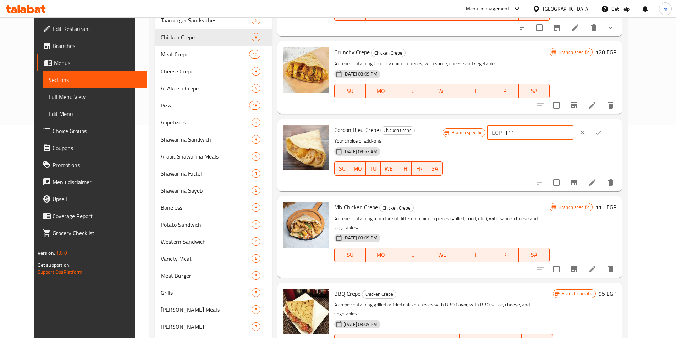
drag, startPoint x: 570, startPoint y: 113, endPoint x: 548, endPoint y: 113, distance: 21.3
click at [548, 126] on input "111" at bounding box center [538, 133] width 68 height 14
type input "125"
click at [602, 129] on icon "ok" at bounding box center [597, 132] width 7 height 7
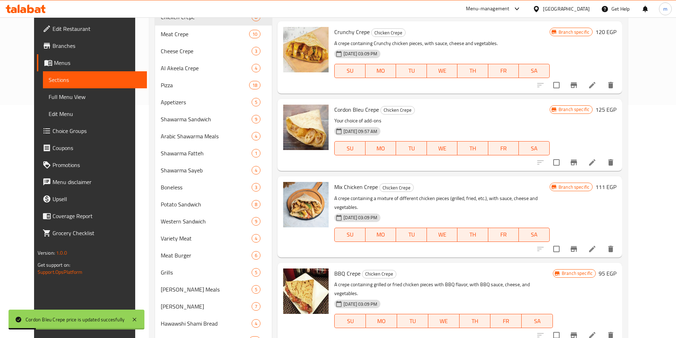
scroll to position [284, 0]
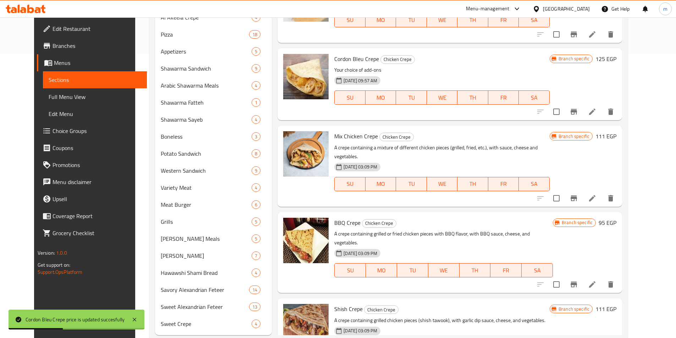
click at [616, 131] on h6 "111 EGP" at bounding box center [605, 136] width 21 height 10
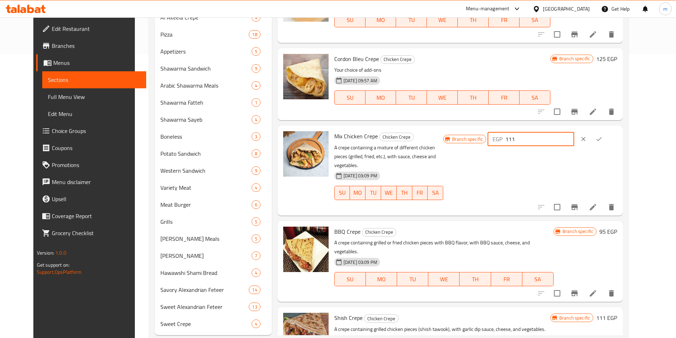
drag, startPoint x: 566, startPoint y: 126, endPoint x: 548, endPoint y: 119, distance: 18.5
click at [548, 132] on input "111" at bounding box center [539, 139] width 68 height 14
type input "125"
click at [607, 131] on button "ok" at bounding box center [599, 139] width 16 height 16
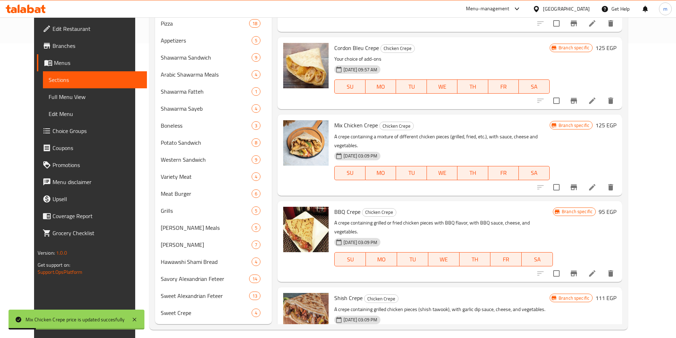
scroll to position [301, 0]
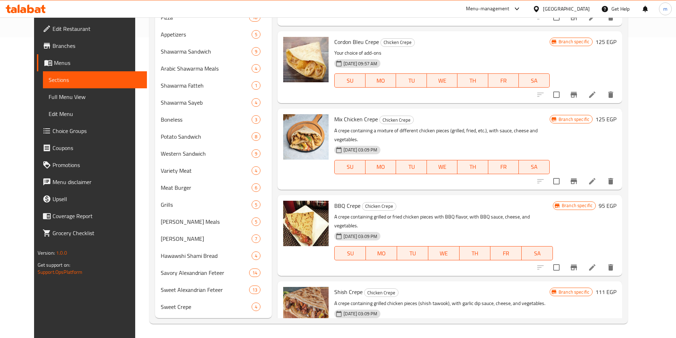
click at [616, 201] on h6 "95 EGP" at bounding box center [607, 206] width 18 height 10
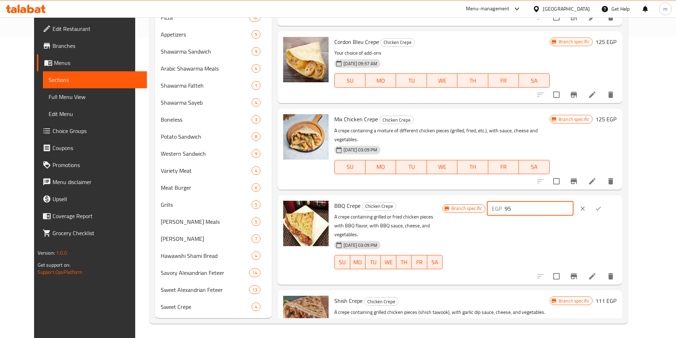
click at [572, 201] on input "95" at bounding box center [538, 208] width 68 height 14
type input "120"
click at [602, 205] on icon "ok" at bounding box center [597, 208] width 7 height 7
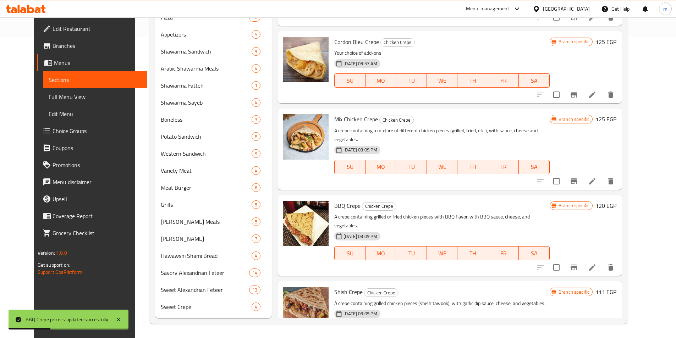
click at [616, 287] on h6 "111 EGP" at bounding box center [605, 292] width 21 height 10
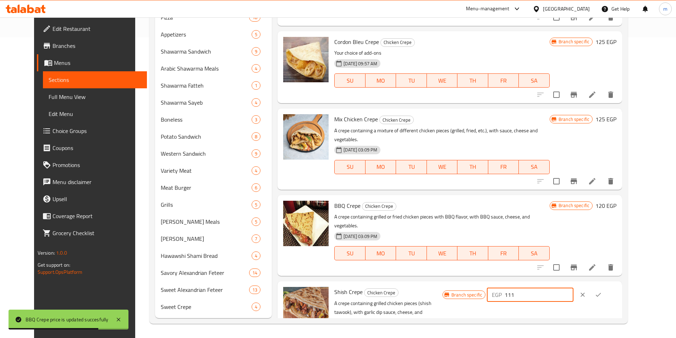
drag, startPoint x: 574, startPoint y: 259, endPoint x: 543, endPoint y: 259, distance: 30.5
click at [543, 288] on div "EGP 111 ​" at bounding box center [530, 295] width 86 height 14
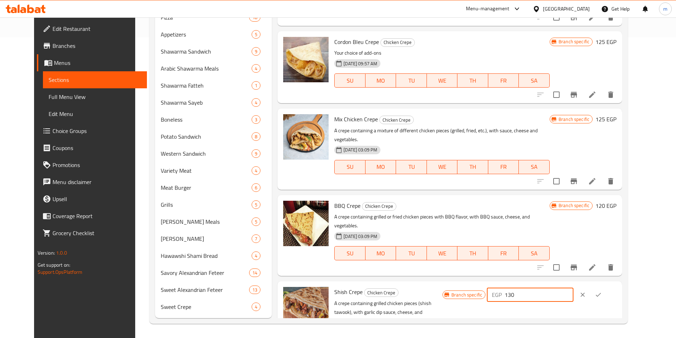
type input "130"
click at [606, 287] on button "ok" at bounding box center [598, 295] width 16 height 16
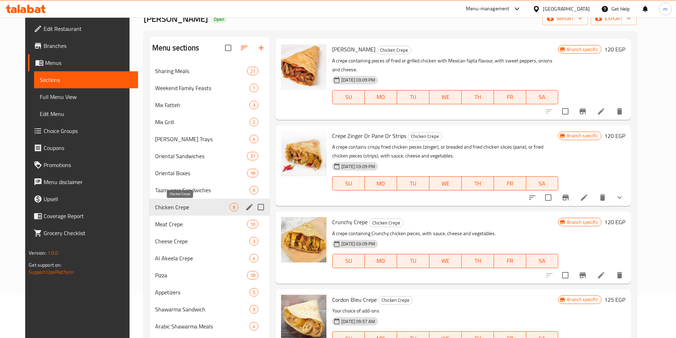
scroll to position [17, 0]
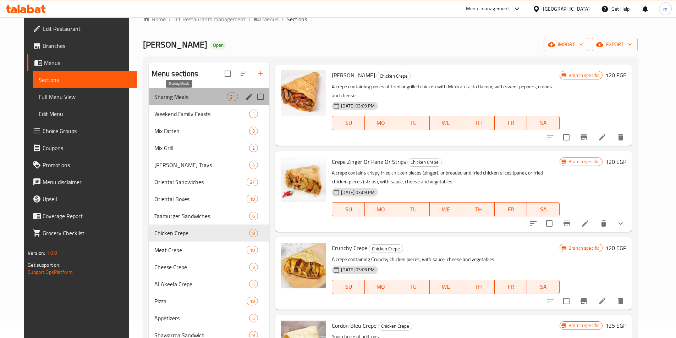
click at [159, 100] on span "Sharing Meals" at bounding box center [190, 97] width 72 height 9
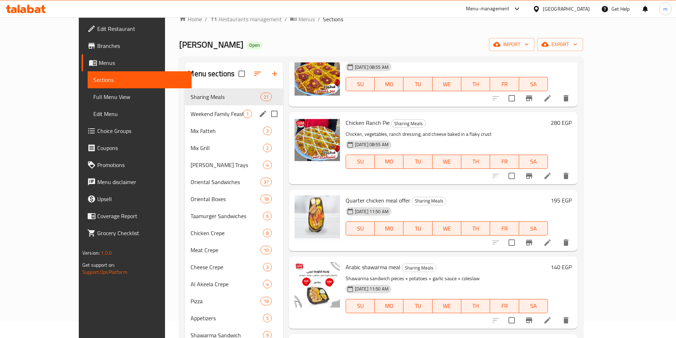
click at [190, 117] on span "Weekend Family Feasts" at bounding box center [216, 114] width 52 height 9
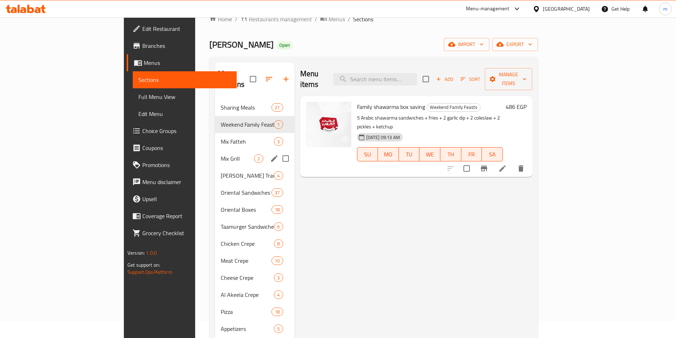
click at [221, 154] on span "Mix Grill" at bounding box center [237, 158] width 33 height 9
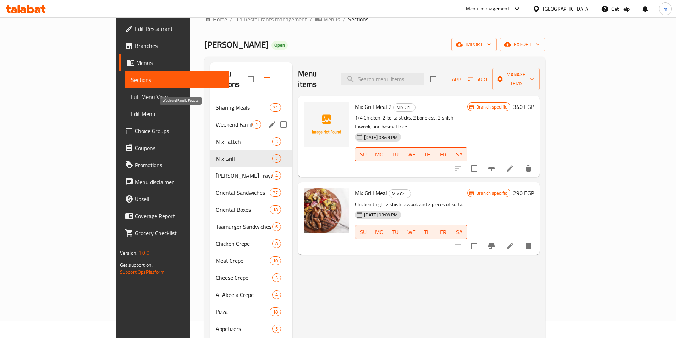
click at [216, 120] on span "Weekend Family Feasts" at bounding box center [234, 124] width 37 height 9
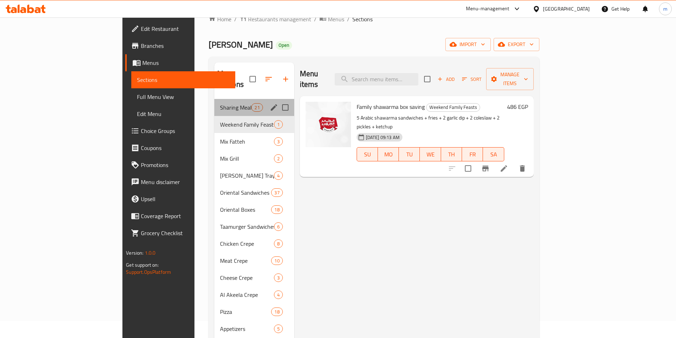
click at [214, 101] on div "Sharing Meals 21" at bounding box center [254, 107] width 80 height 17
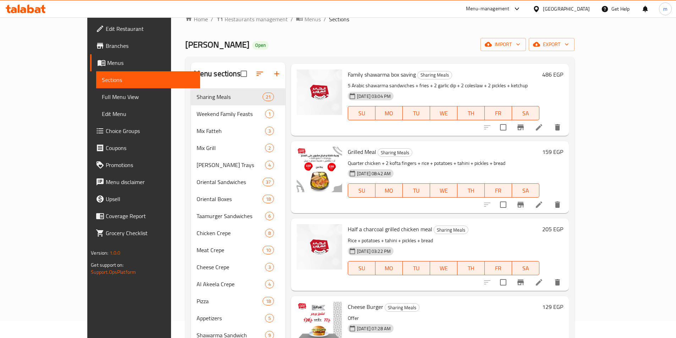
scroll to position [532, 0]
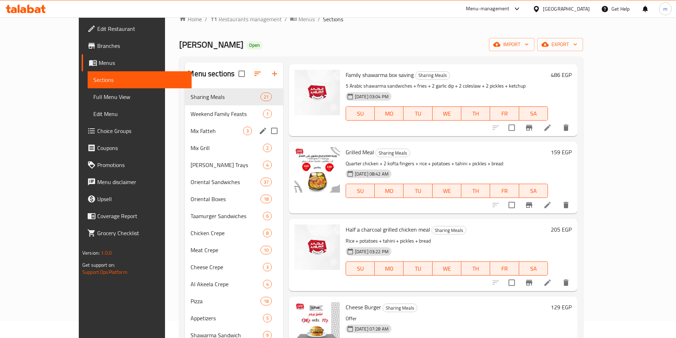
click at [185, 138] on div "Mix Fatteh 3" at bounding box center [234, 130] width 98 height 17
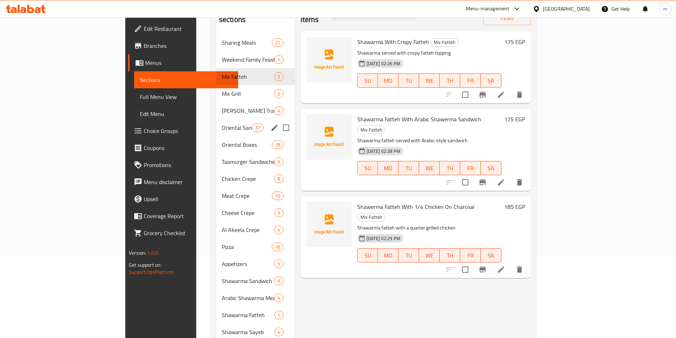
scroll to position [88, 0]
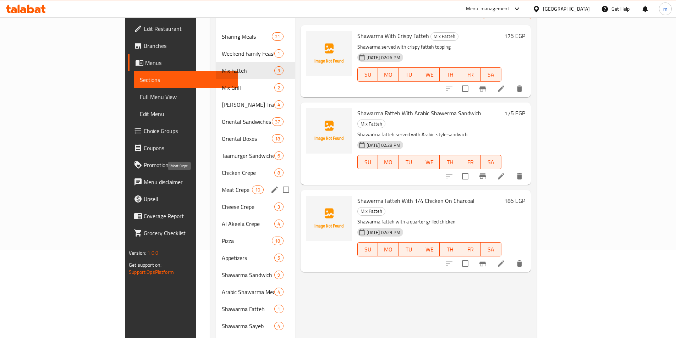
click at [222, 186] on span "Meat Crepe" at bounding box center [237, 190] width 30 height 9
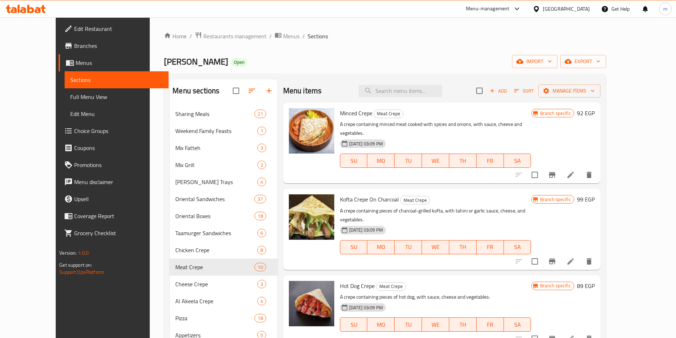
click at [594, 113] on h6 "92 EGP" at bounding box center [586, 113] width 18 height 10
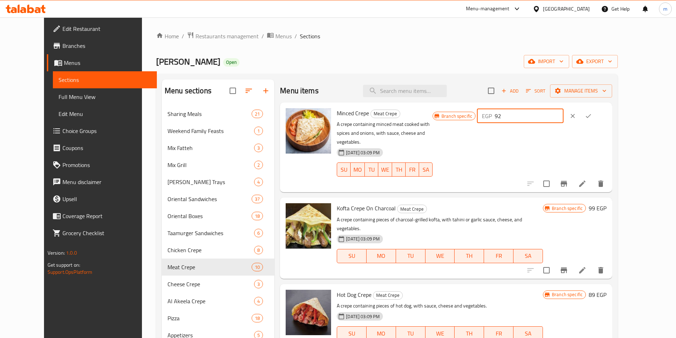
drag, startPoint x: 562, startPoint y: 118, endPoint x: 548, endPoint y: 118, distance: 13.9
click at [542, 117] on div "EGP 92 ​" at bounding box center [520, 116] width 86 height 14
type input "120"
click at [596, 120] on button "ok" at bounding box center [588, 116] width 16 height 16
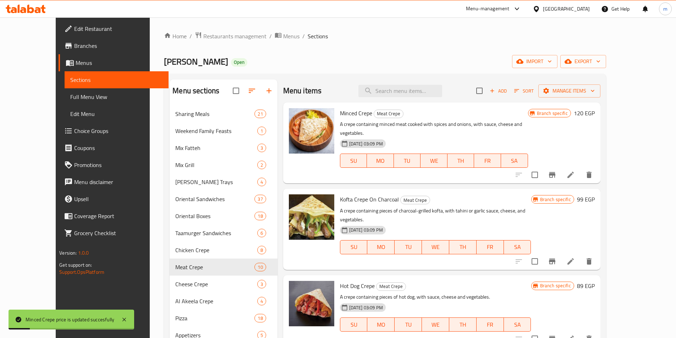
click at [594, 194] on h6 "99 EGP" at bounding box center [586, 199] width 18 height 10
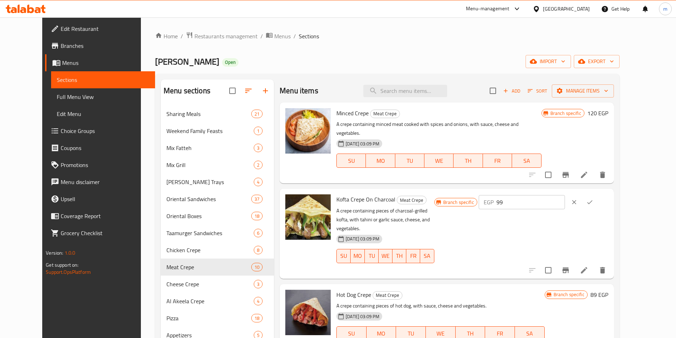
click at [565, 195] on input "99" at bounding box center [530, 202] width 68 height 14
type input "125"
click at [593, 199] on icon "ok" at bounding box center [589, 202] width 7 height 7
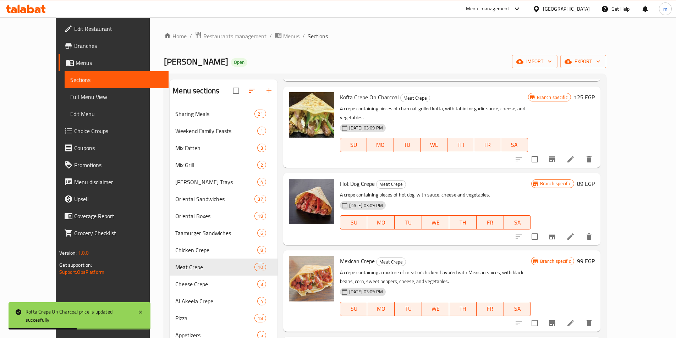
scroll to position [106, 0]
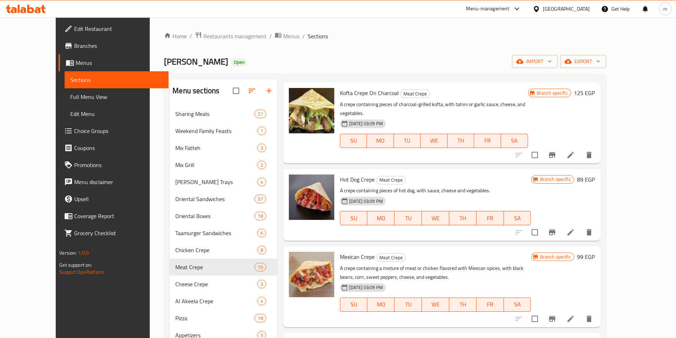
click at [594, 175] on h6 "89 EGP" at bounding box center [586, 180] width 18 height 10
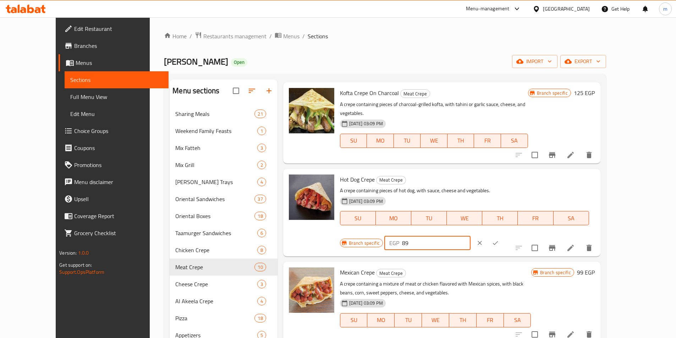
click at [470, 236] on input "89" at bounding box center [436, 243] width 68 height 14
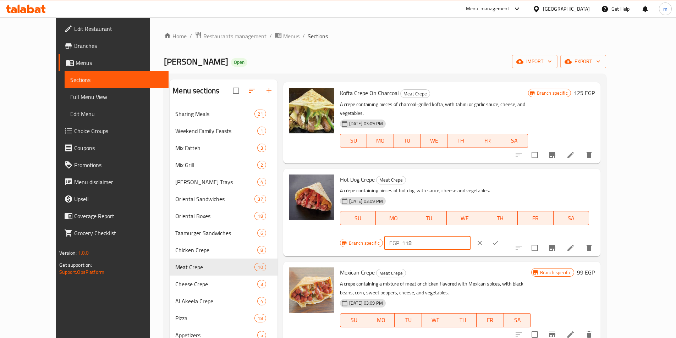
type input "118"
click at [498, 241] on icon "ok" at bounding box center [495, 243] width 5 height 4
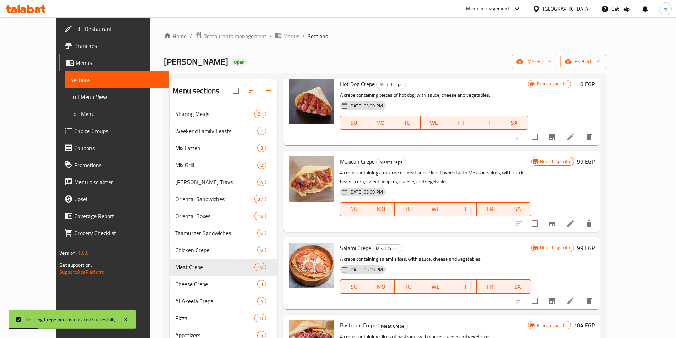
scroll to position [213, 0]
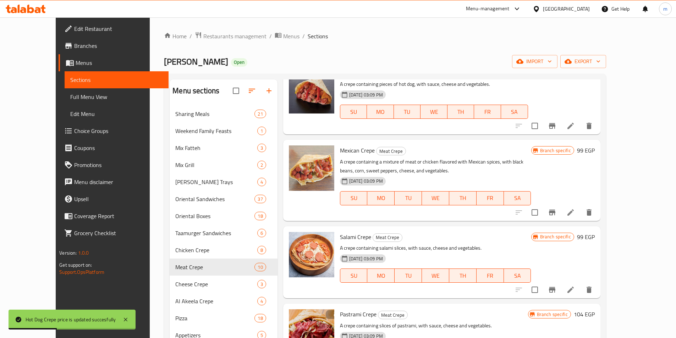
click at [594, 145] on h6 "99 EGP" at bounding box center [586, 150] width 18 height 10
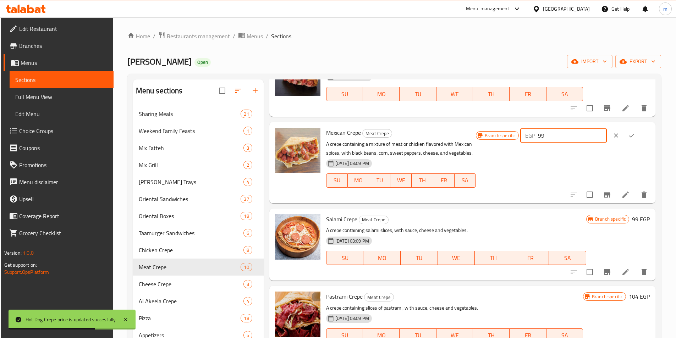
click at [570, 136] on input "99" at bounding box center [572, 135] width 68 height 14
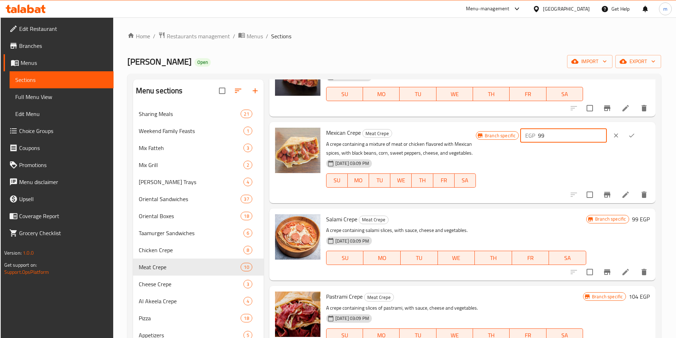
type input "9"
type input "125"
click at [632, 135] on icon "ok" at bounding box center [631, 135] width 7 height 7
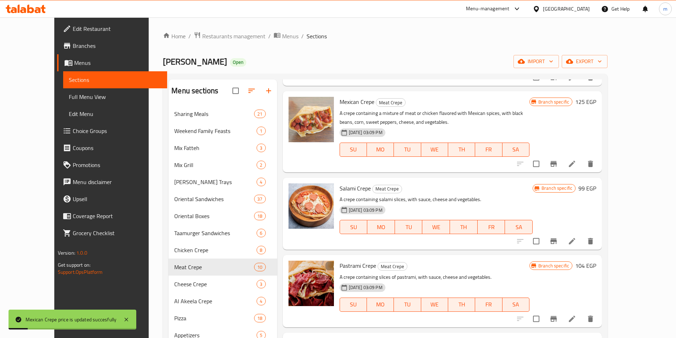
scroll to position [262, 0]
click at [596, 183] on h6 "99 EGP" at bounding box center [587, 188] width 18 height 10
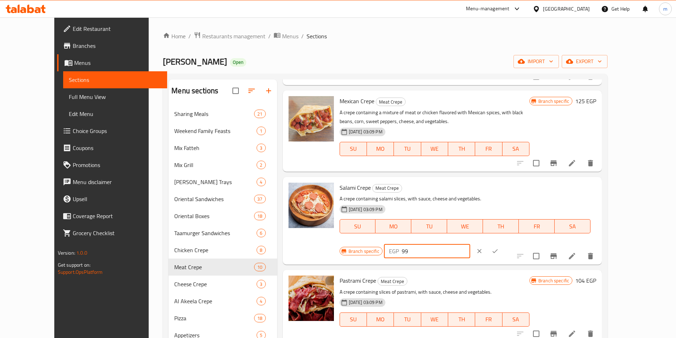
click at [470, 244] on input "99" at bounding box center [436, 251] width 68 height 14
type input "125"
click at [498, 248] on icon "ok" at bounding box center [494, 251] width 7 height 7
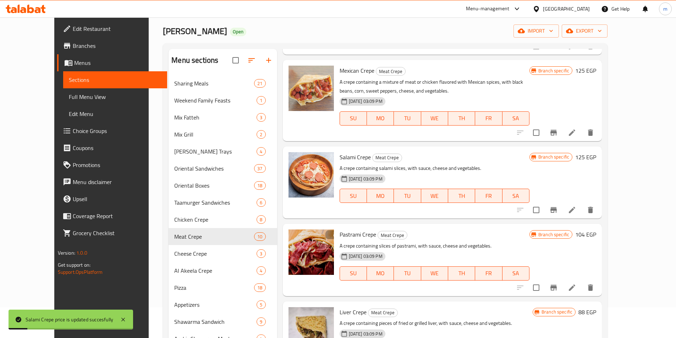
scroll to position [142, 0]
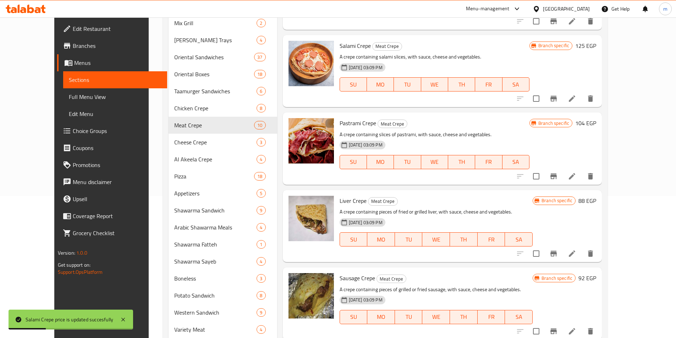
click at [596, 118] on h6 "104 EGP" at bounding box center [585, 123] width 21 height 10
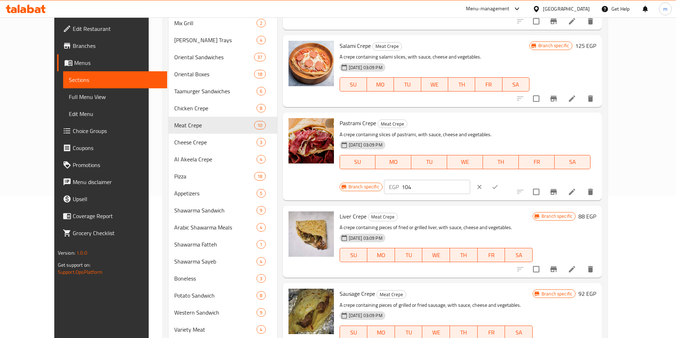
click at [470, 180] on input "104" at bounding box center [436, 187] width 68 height 14
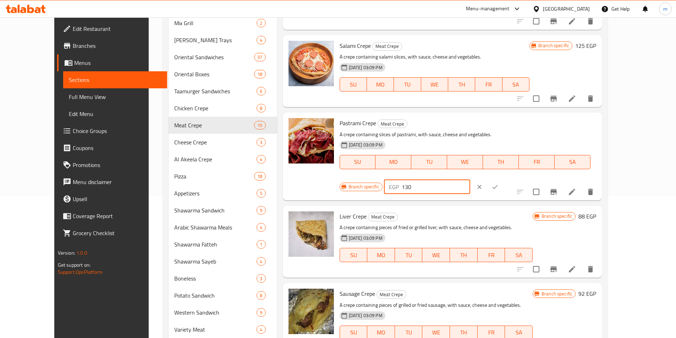
type input "130"
click at [498, 183] on icon "ok" at bounding box center [494, 186] width 7 height 7
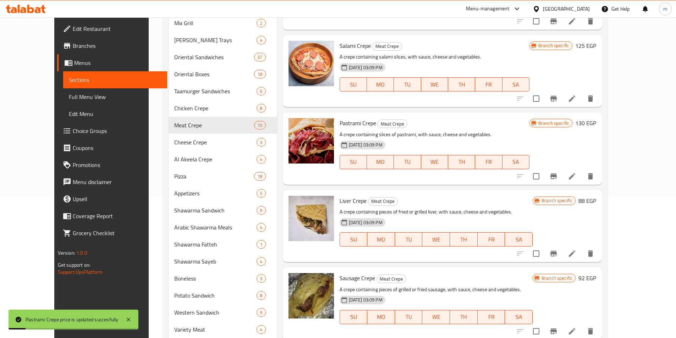
scroll to position [213, 0]
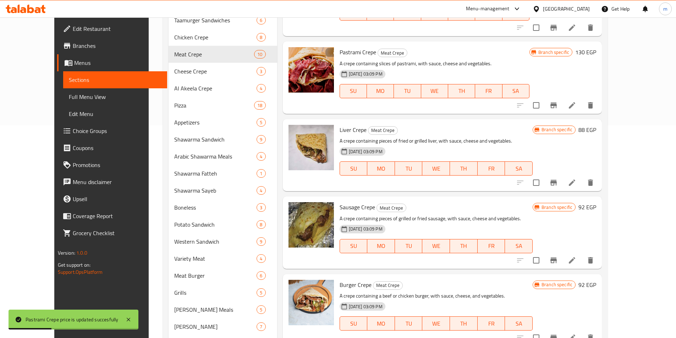
click at [596, 125] on h6 "88 EGP" at bounding box center [587, 130] width 18 height 10
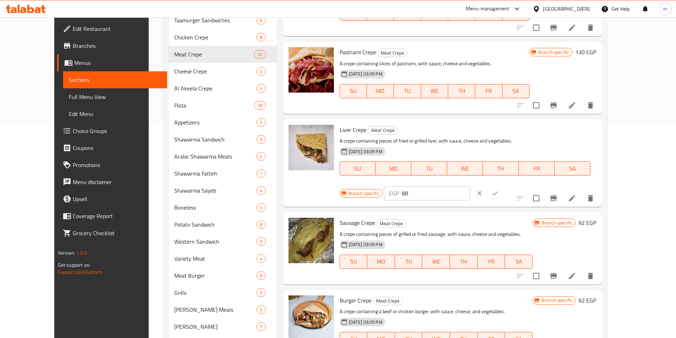
click at [470, 186] on input "88" at bounding box center [436, 193] width 68 height 14
type input "120"
click at [498, 192] on icon "ok" at bounding box center [494, 194] width 5 height 4
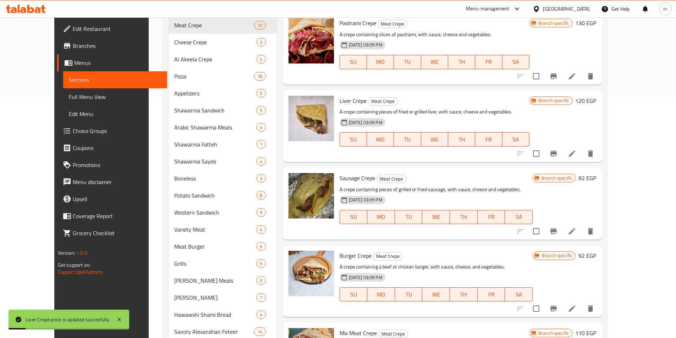
scroll to position [284, 0]
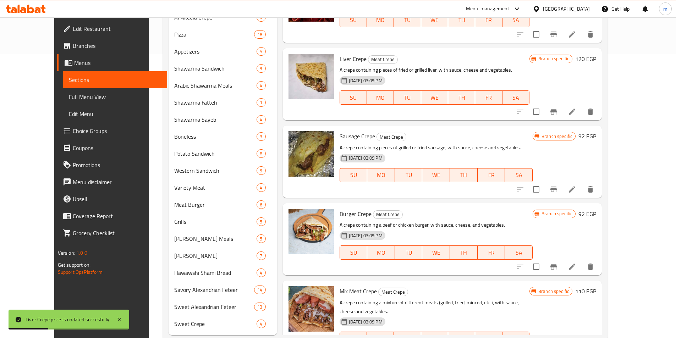
click at [575, 133] on span "Branch specific" at bounding box center [556, 136] width 37 height 7
click at [596, 131] on h6 "92 EGP" at bounding box center [587, 136] width 18 height 10
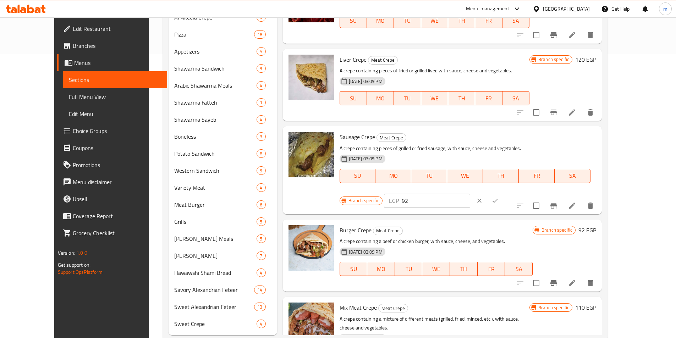
scroll to position [262, 0]
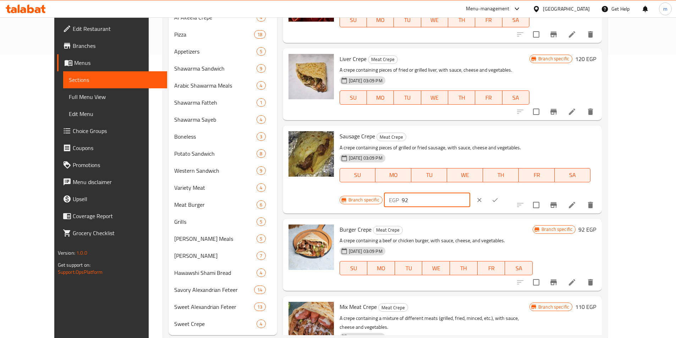
click at [470, 193] on input "92" at bounding box center [436, 200] width 68 height 14
type input "125"
click at [498, 196] on icon "ok" at bounding box center [494, 199] width 7 height 7
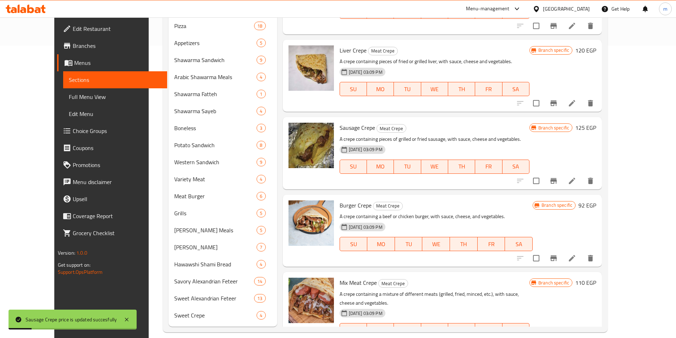
scroll to position [301, 0]
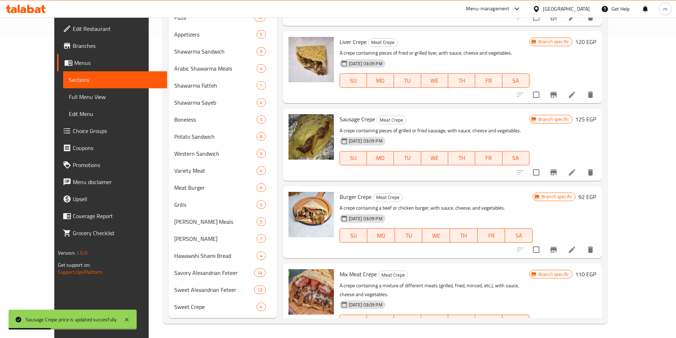
click at [596, 192] on h6 "92 EGP" at bounding box center [587, 197] width 18 height 10
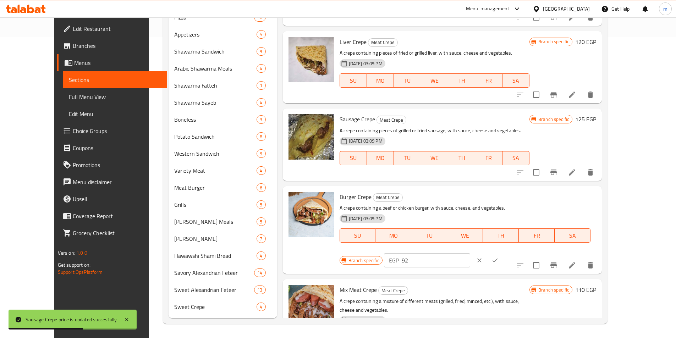
click at [470, 253] on input "92" at bounding box center [436, 260] width 68 height 14
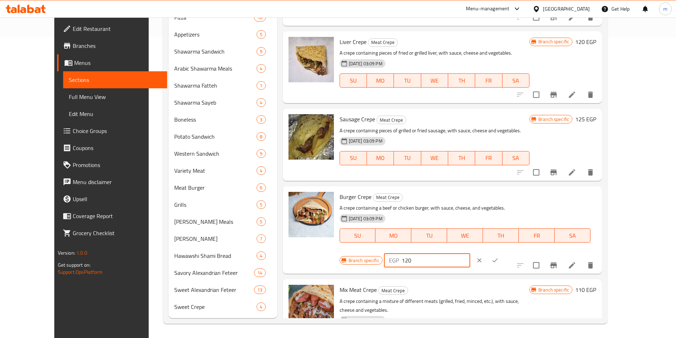
type input "120"
click at [503, 253] on button "ok" at bounding box center [495, 261] width 16 height 16
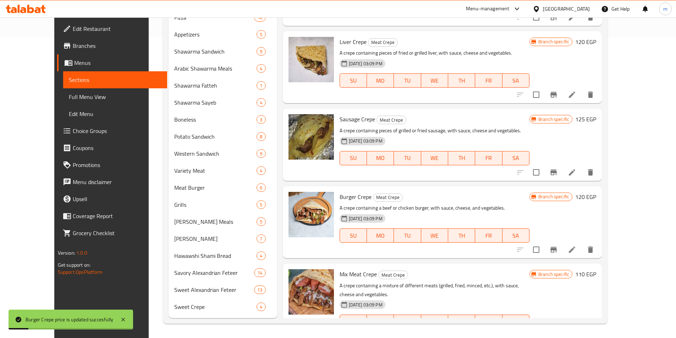
click at [596, 269] on h6 "110 EGP" at bounding box center [585, 274] width 21 height 10
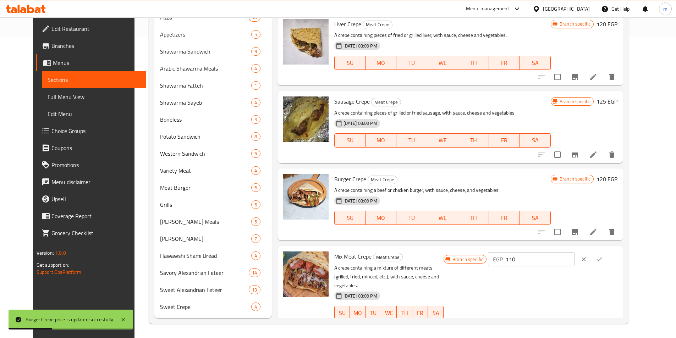
click at [574, 264] on input "110" at bounding box center [539, 259] width 68 height 14
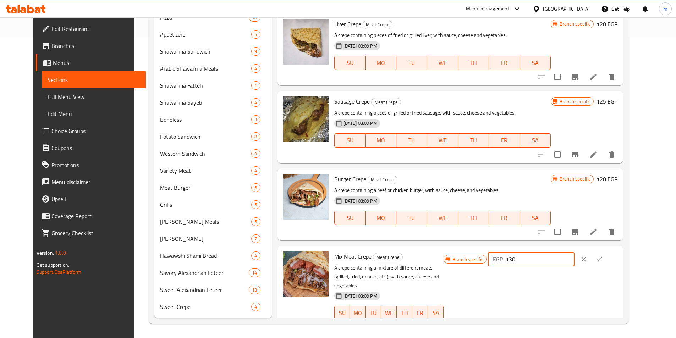
type input "130"
click at [603, 260] on icon "ok" at bounding box center [599, 259] width 7 height 7
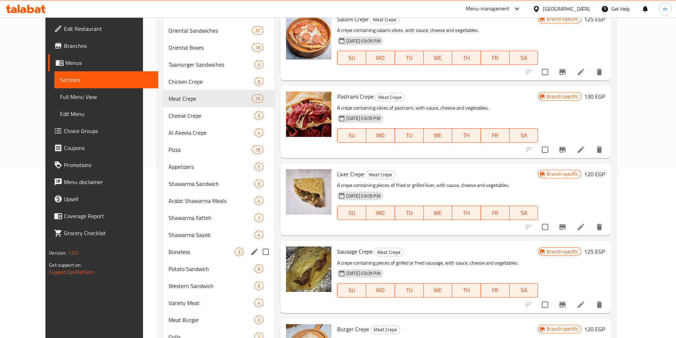
scroll to position [159, 0]
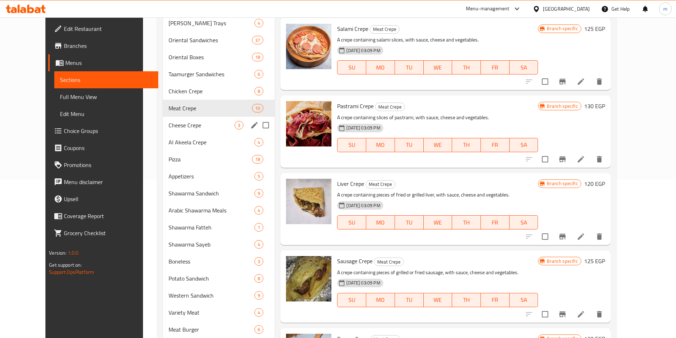
click at [177, 129] on div "Cheese Crepe 3" at bounding box center [219, 125] width 112 height 17
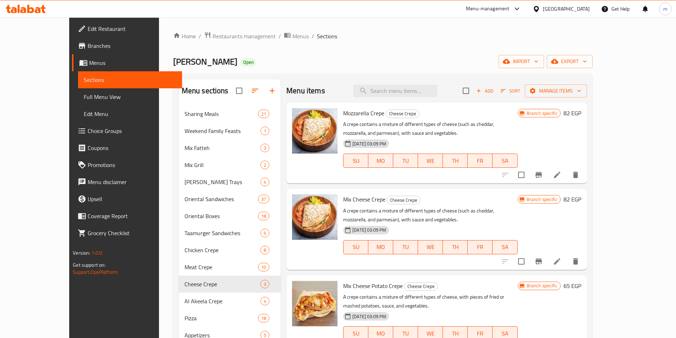
click at [581, 116] on h6 "82 EGP" at bounding box center [572, 113] width 18 height 10
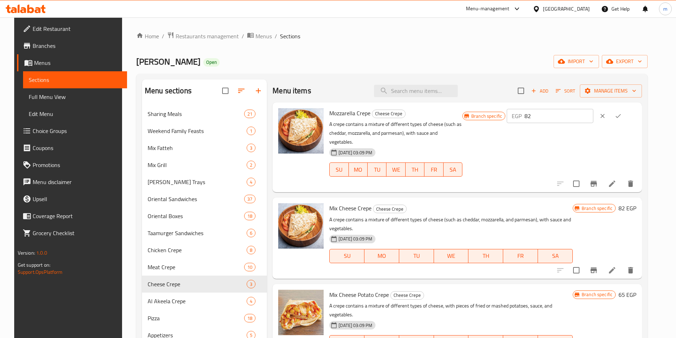
click at [570, 117] on input "82" at bounding box center [558, 116] width 68 height 14
type input "85"
click at [620, 117] on icon "ok" at bounding box center [617, 116] width 5 height 4
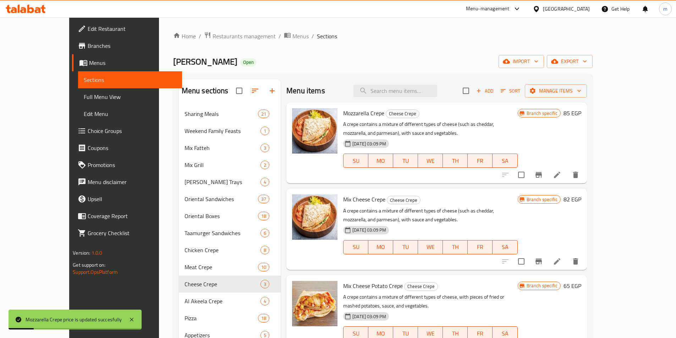
click at [581, 203] on h6 "82 EGP" at bounding box center [572, 199] width 18 height 10
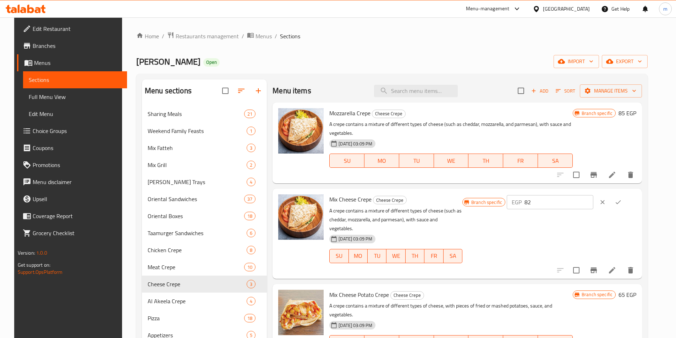
click at [558, 202] on input "82" at bounding box center [558, 202] width 68 height 14
click at [559, 202] on input "82" at bounding box center [558, 202] width 68 height 14
click at [557, 203] on input "82" at bounding box center [558, 202] width 68 height 14
click at [561, 203] on input "82" at bounding box center [558, 202] width 68 height 14
type input "85"
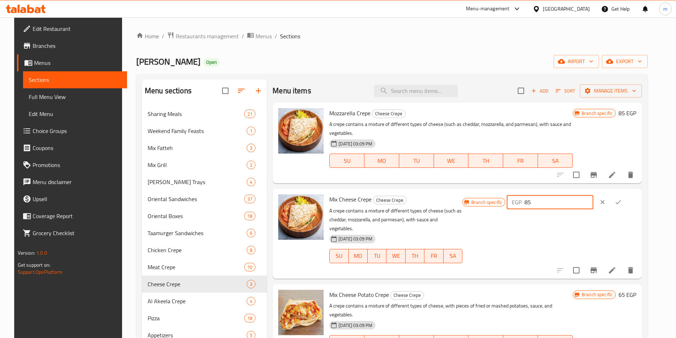
click at [621, 203] on icon "ok" at bounding box center [617, 202] width 7 height 7
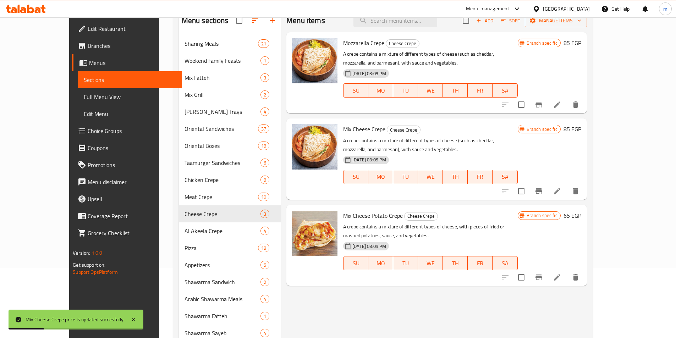
scroll to position [71, 0]
click at [581, 217] on h6 "65 EGP" at bounding box center [572, 215] width 18 height 10
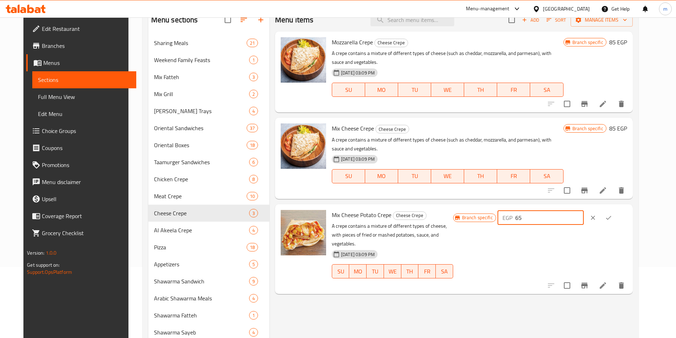
drag, startPoint x: 564, startPoint y: 217, endPoint x: 553, endPoint y: 219, distance: 11.2
click at [553, 219] on div "EGP 65 ​" at bounding box center [540, 218] width 86 height 14
type input "75"
click at [611, 218] on icon "ok" at bounding box center [608, 218] width 5 height 4
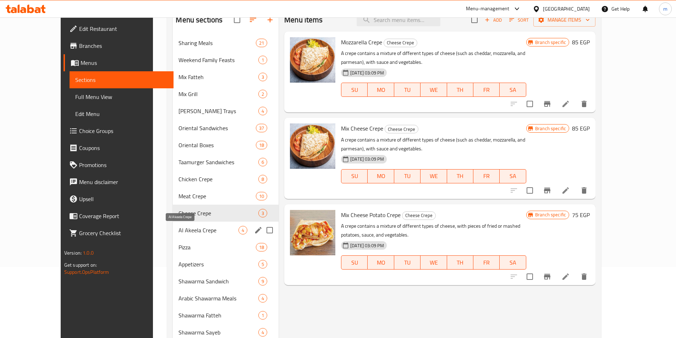
click at [178, 233] on span "Al Akeela Crepe" at bounding box center [208, 230] width 60 height 9
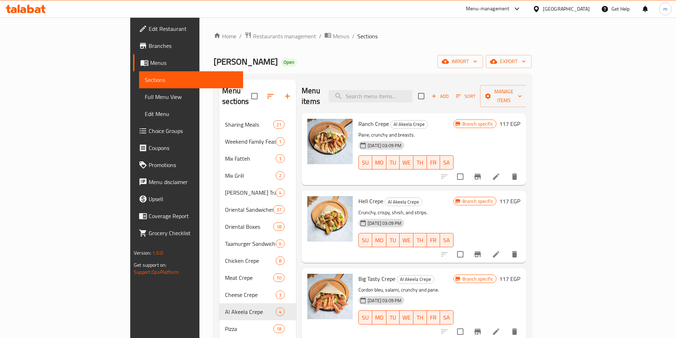
click at [520, 119] on h6 "117 EGP" at bounding box center [509, 124] width 21 height 10
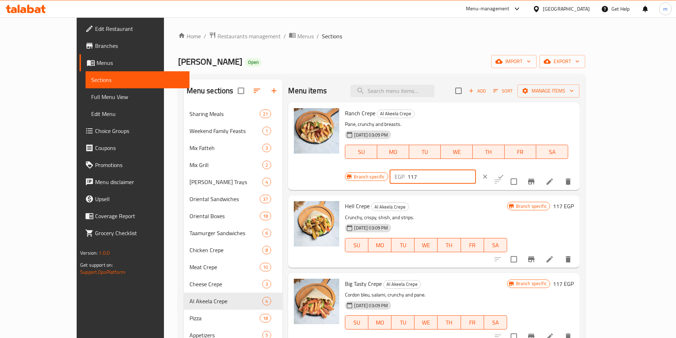
click at [476, 170] on input "117" at bounding box center [441, 177] width 68 height 14
type input "150"
click at [504, 173] on icon "ok" at bounding box center [500, 176] width 7 height 7
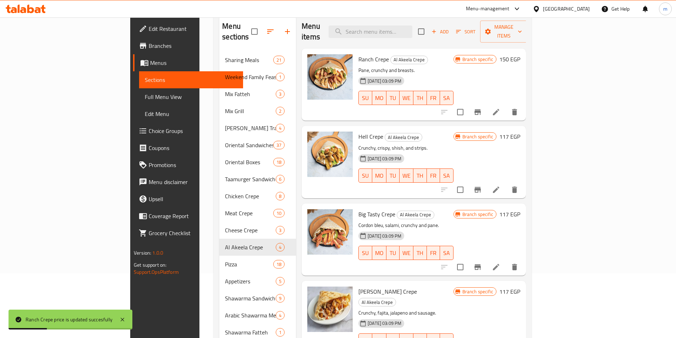
scroll to position [71, 0]
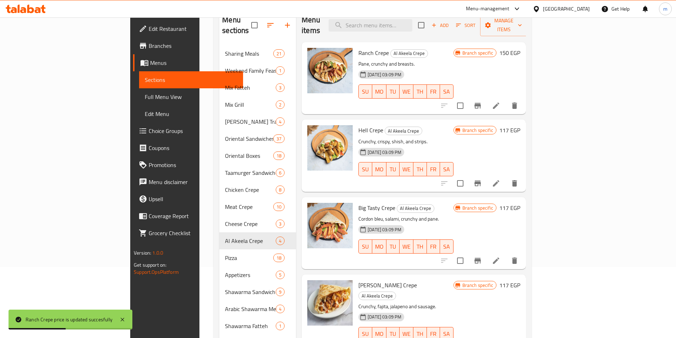
click at [520, 125] on h6 "117 EGP" at bounding box center [509, 130] width 21 height 10
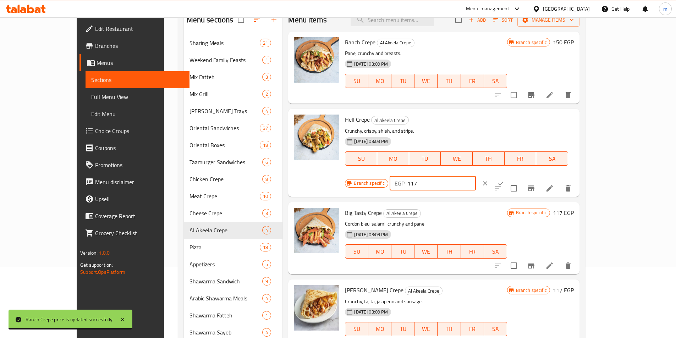
drag, startPoint x: 573, startPoint y: 122, endPoint x: 554, endPoint y: 122, distance: 19.5
click at [476, 176] on input "117" at bounding box center [441, 183] width 68 height 14
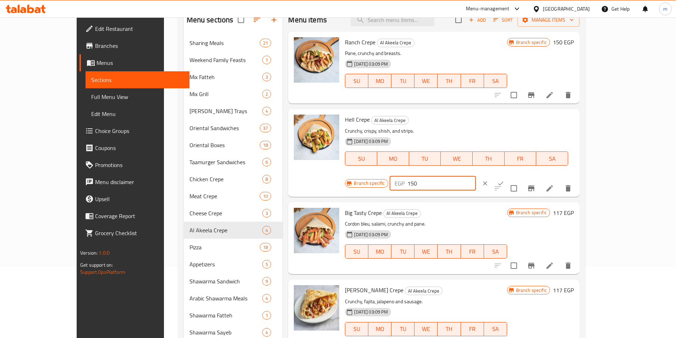
type input "150"
click at [503, 181] on icon "ok" at bounding box center [500, 183] width 5 height 4
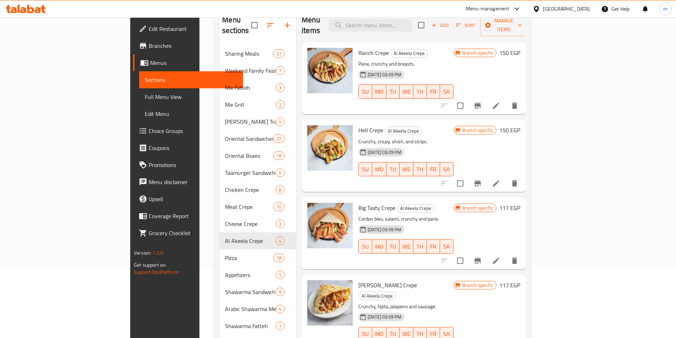
click at [520, 203] on h6 "117 EGP" at bounding box center [509, 208] width 21 height 10
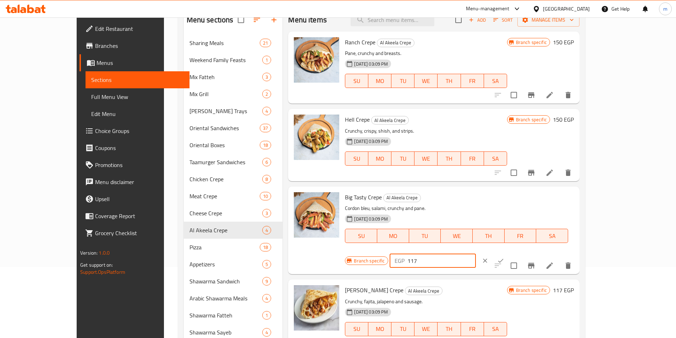
click at [476, 254] on input "117" at bounding box center [441, 261] width 68 height 14
type input "150"
click at [504, 257] on icon "ok" at bounding box center [500, 260] width 7 height 7
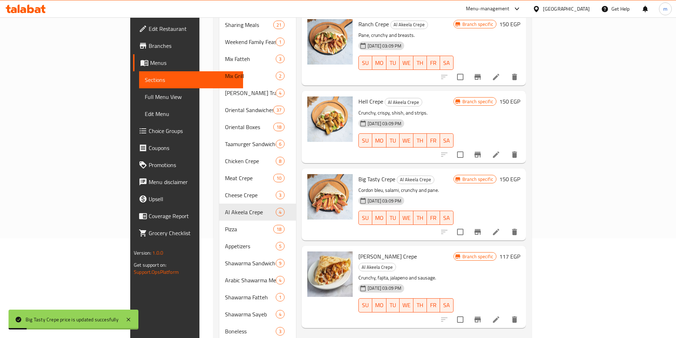
scroll to position [177, 0]
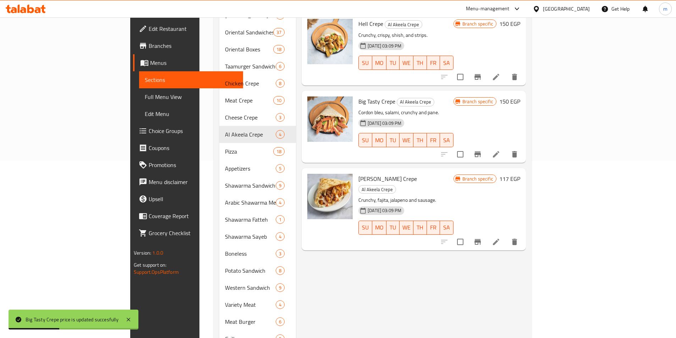
click at [520, 174] on h6 "117 EGP" at bounding box center [509, 179] width 21 height 10
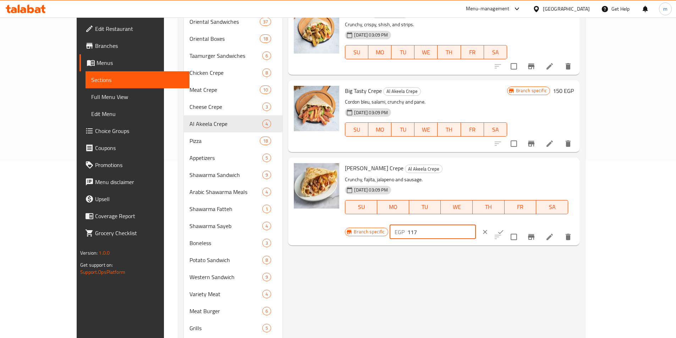
drag, startPoint x: 566, startPoint y: 171, endPoint x: 553, endPoint y: 171, distance: 12.4
click at [476, 225] on input "117" at bounding box center [441, 232] width 68 height 14
type input "150"
click at [504, 228] on icon "ok" at bounding box center [500, 231] width 7 height 7
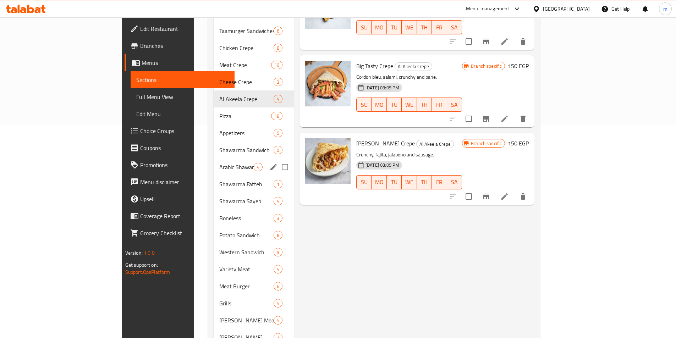
scroll to position [248, 0]
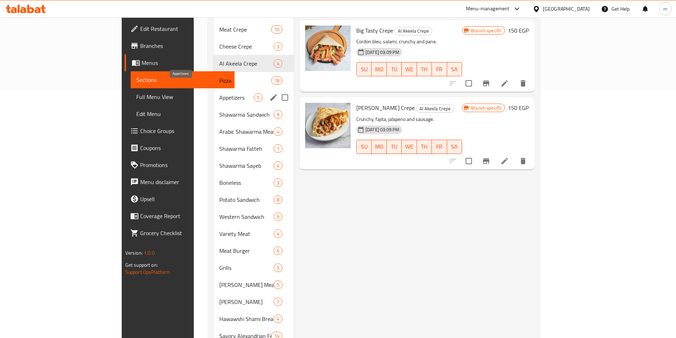
click at [219, 93] on span "Appetizers" at bounding box center [236, 97] width 34 height 9
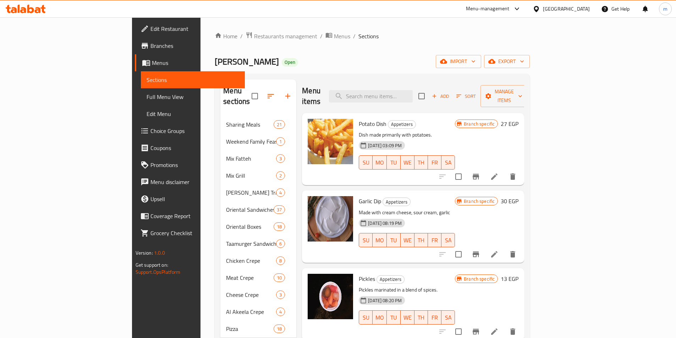
click at [518, 119] on h6 "27 EGP" at bounding box center [509, 124] width 18 height 10
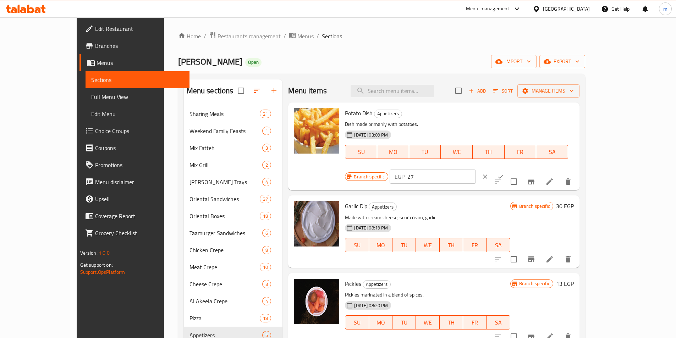
click at [476, 170] on input "27" at bounding box center [441, 177] width 68 height 14
type input "35"
click at [504, 173] on icon "ok" at bounding box center [500, 176] width 7 height 7
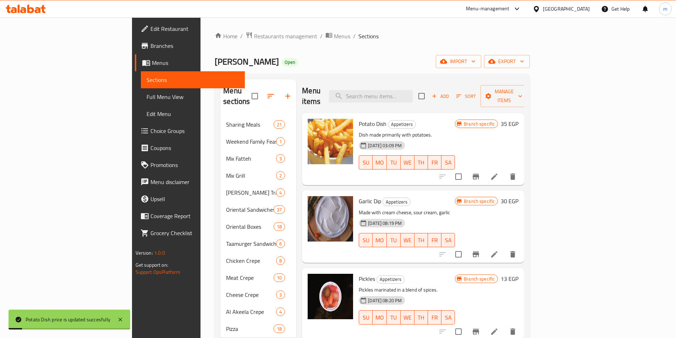
click at [518, 196] on h6 "30 EGP" at bounding box center [509, 201] width 18 height 10
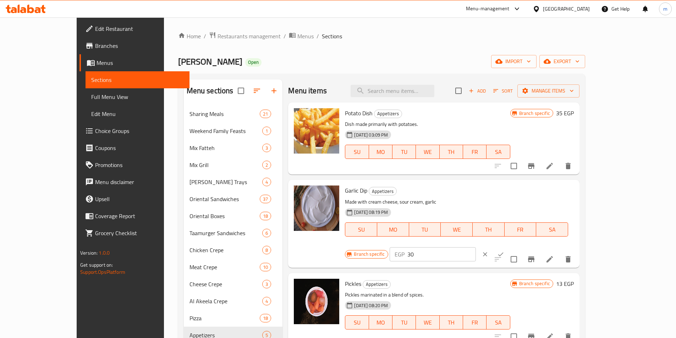
click at [476, 247] on input "30" at bounding box center [441, 254] width 68 height 14
type input "0"
click at [504, 251] on icon "ok" at bounding box center [500, 254] width 7 height 7
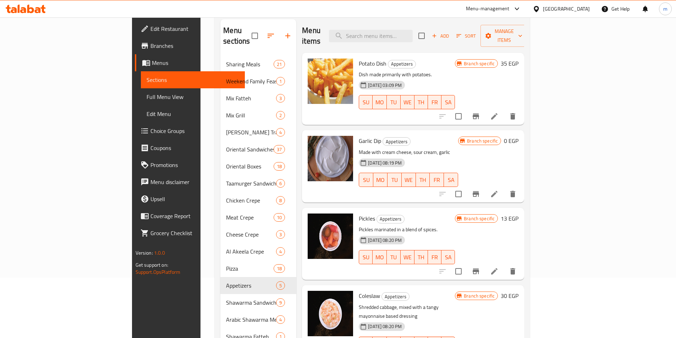
scroll to position [71, 0]
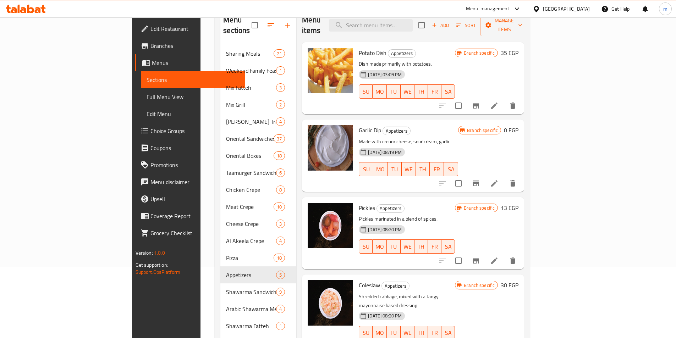
click at [518, 203] on h6 "13 EGP" at bounding box center [509, 208] width 18 height 10
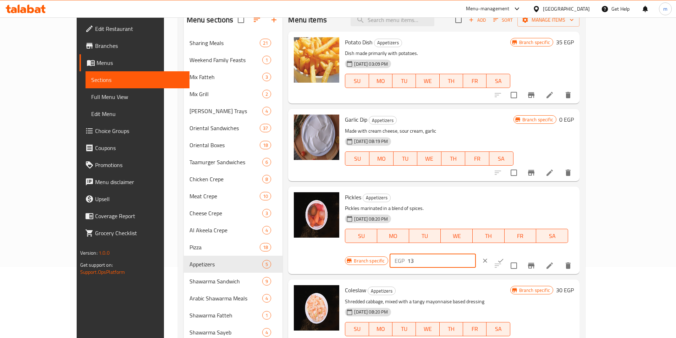
click at [476, 254] on input "13" at bounding box center [441, 261] width 68 height 14
type input "0"
click at [504, 257] on icon "ok" at bounding box center [500, 260] width 7 height 7
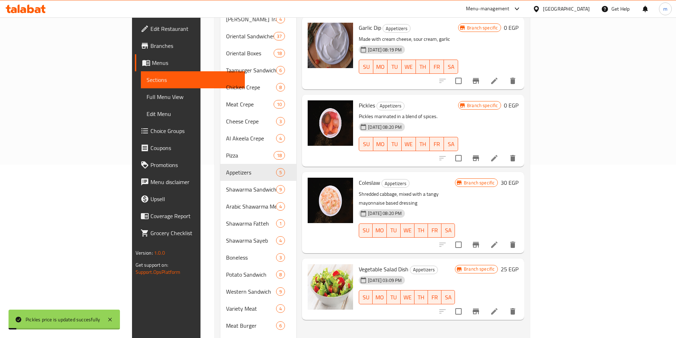
scroll to position [177, 0]
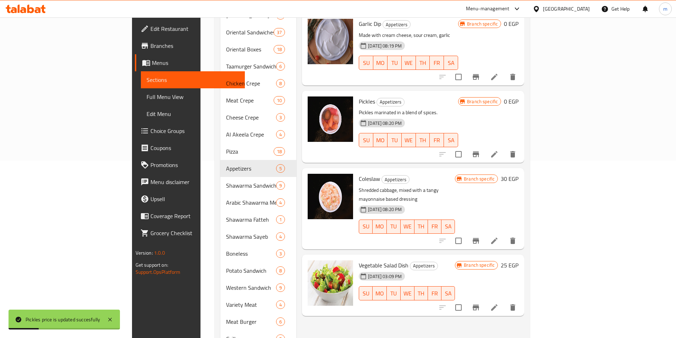
click at [518, 174] on h6 "30 EGP" at bounding box center [509, 179] width 18 height 10
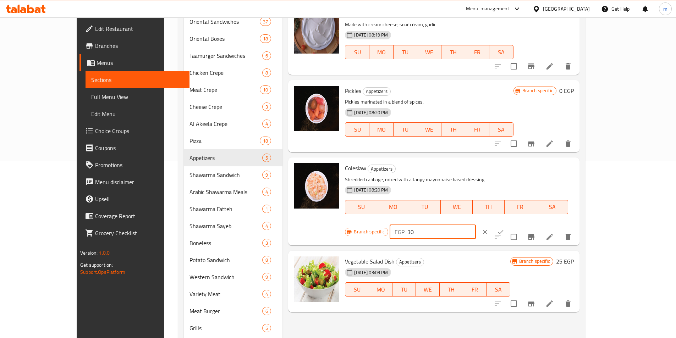
click at [476, 225] on input "30" at bounding box center [441, 232] width 68 height 14
type input "0"
click at [504, 228] on icon "ok" at bounding box center [500, 231] width 7 height 7
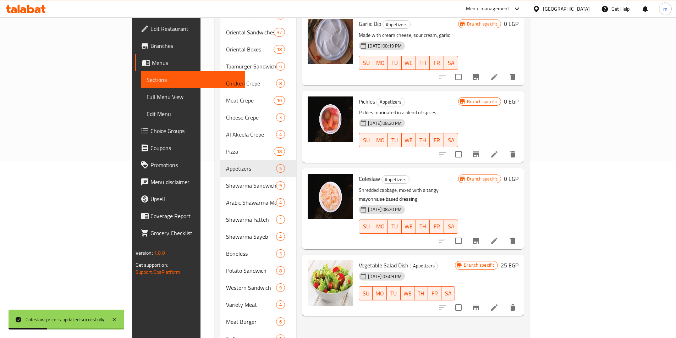
click at [518, 260] on h6 "25 EGP" at bounding box center [509, 265] width 18 height 10
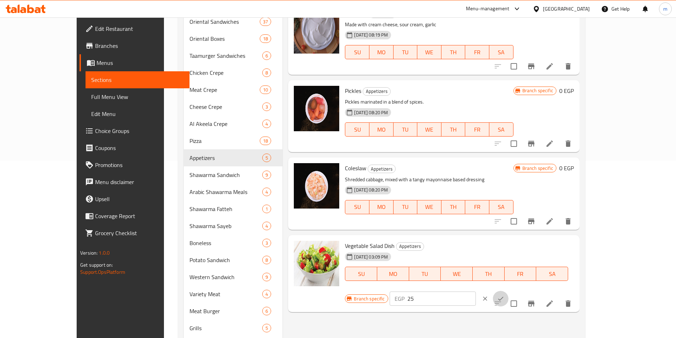
click at [508, 291] on button "ok" at bounding box center [501, 299] width 16 height 16
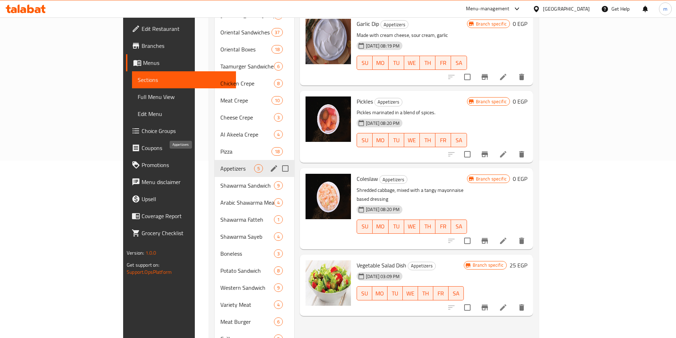
drag, startPoint x: 159, startPoint y: 161, endPoint x: 147, endPoint y: 159, distance: 11.9
click at [220, 164] on span "Appetizers" at bounding box center [237, 168] width 34 height 9
click at [220, 181] on span "Shawarma Sandwich" at bounding box center [237, 185] width 34 height 9
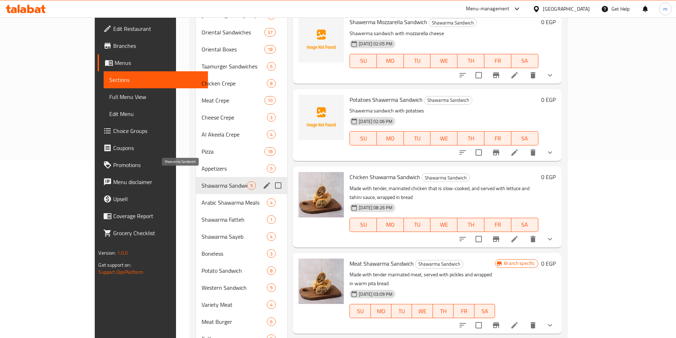
click at [201, 181] on span "Shawarma Sandwich" at bounding box center [223, 185] width 45 height 9
click at [201, 164] on span "Appetizers" at bounding box center [223, 168] width 45 height 9
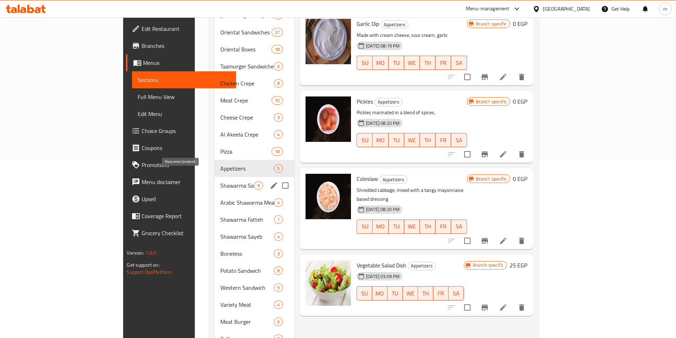
click at [220, 181] on span "Shawarma Sandwich" at bounding box center [237, 185] width 34 height 9
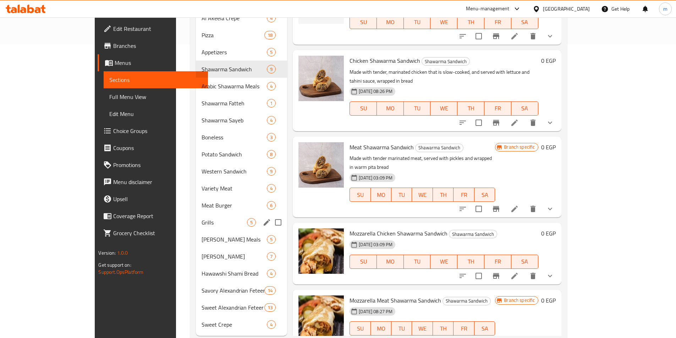
scroll to position [301, 0]
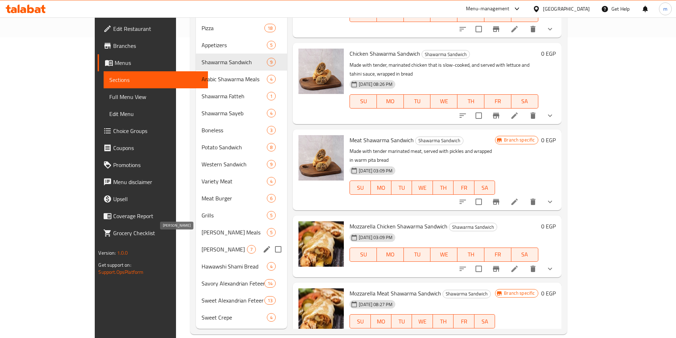
click at [201, 245] on span "[PERSON_NAME]" at bounding box center [223, 249] width 45 height 9
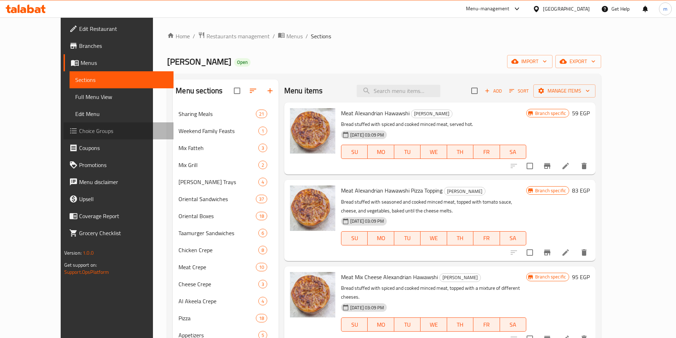
click at [79, 134] on span "Choice Groups" at bounding box center [123, 131] width 89 height 9
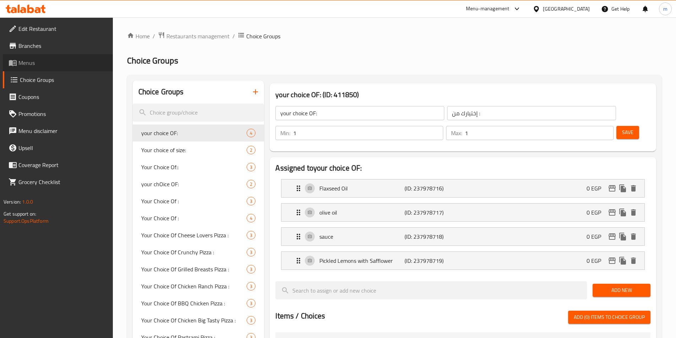
click at [37, 67] on link "Menus" at bounding box center [58, 62] width 110 height 17
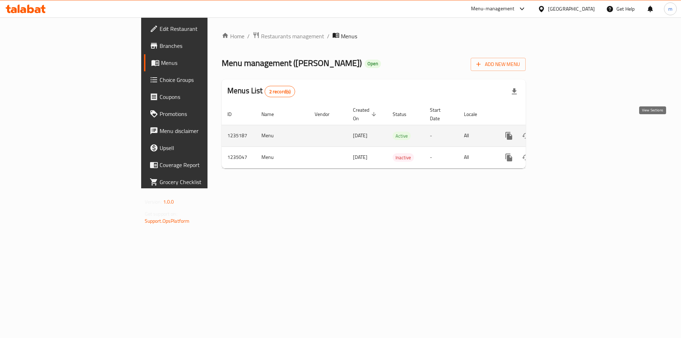
click at [564, 132] on icon "enhanced table" at bounding box center [560, 136] width 9 height 9
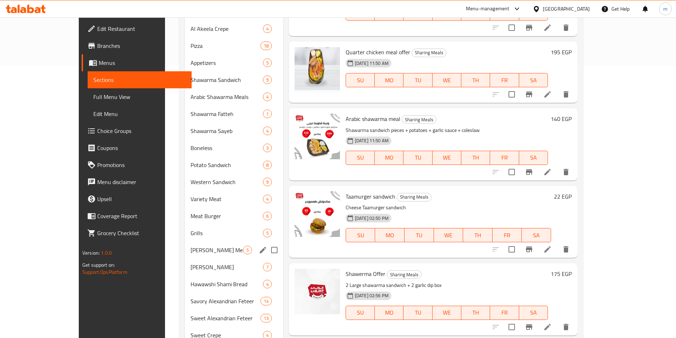
scroll to position [301, 0]
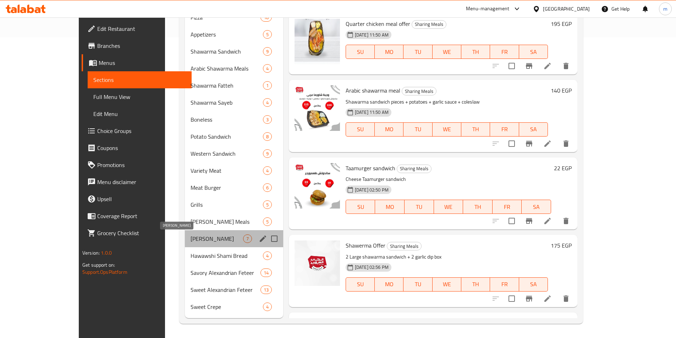
click at [190, 235] on span "[PERSON_NAME]" at bounding box center [216, 238] width 52 height 9
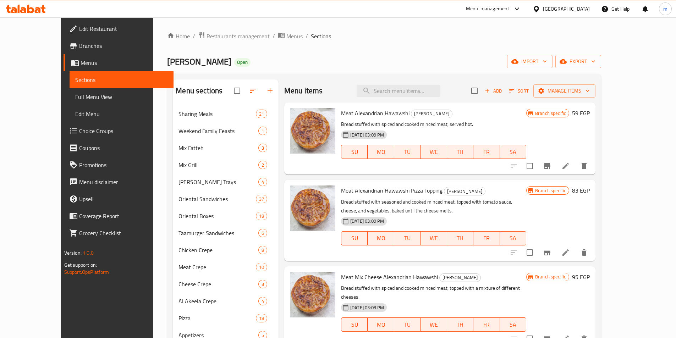
click at [589, 112] on h6 "59 EGP" at bounding box center [581, 113] width 18 height 10
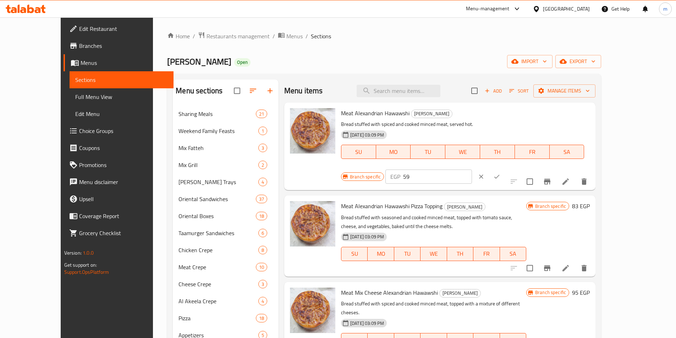
click at [471, 170] on input "59" at bounding box center [437, 177] width 68 height 14
type input "78"
click at [500, 173] on icon "ok" at bounding box center [496, 176] width 7 height 7
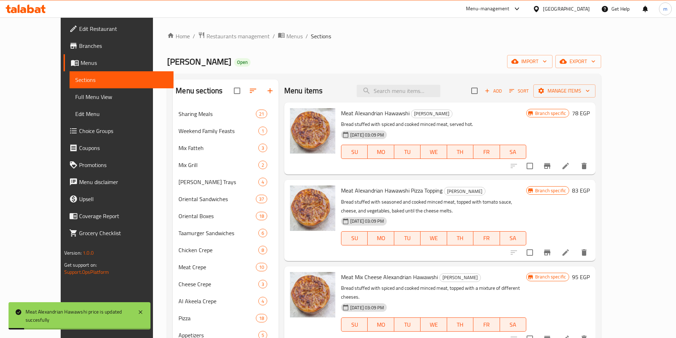
scroll to position [29, 0]
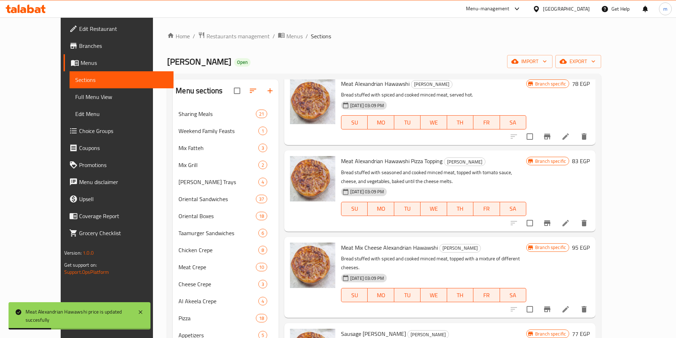
click at [589, 161] on h6 "83 EGP" at bounding box center [581, 161] width 18 height 10
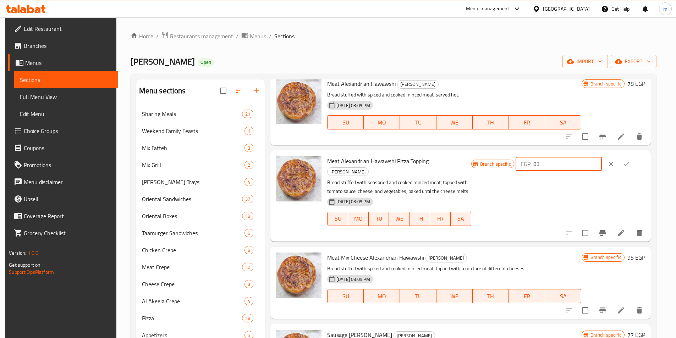
drag, startPoint x: 563, startPoint y: 164, endPoint x: 547, endPoint y: 164, distance: 15.3
click at [547, 164] on div "EGP 83 ​" at bounding box center [558, 164] width 86 height 14
type input "115"
click at [630, 163] on icon "ok" at bounding box center [626, 163] width 7 height 7
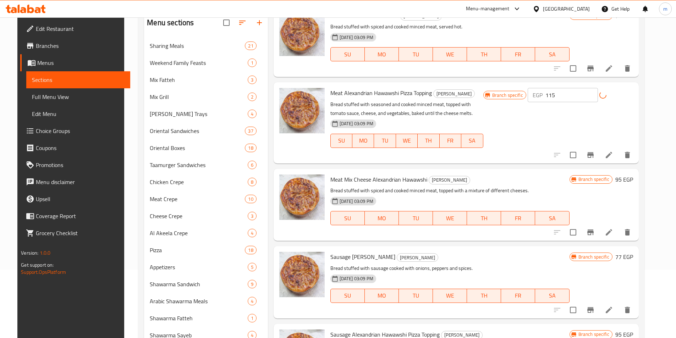
scroll to position [71, 0]
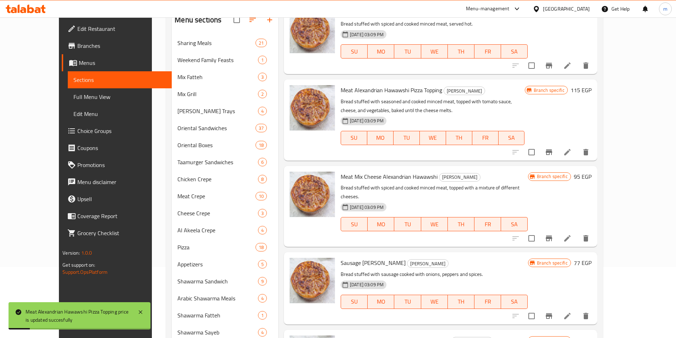
click at [591, 178] on h6 "95 EGP" at bounding box center [583, 177] width 18 height 10
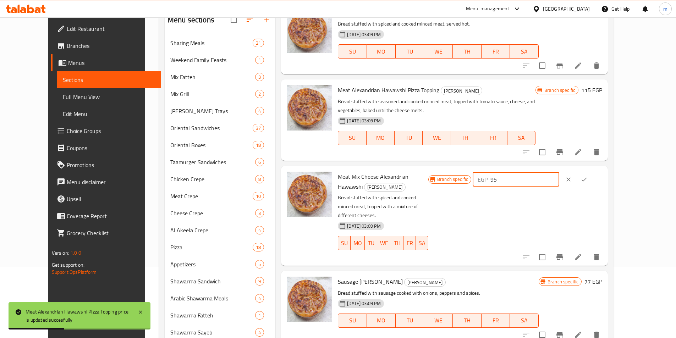
click at [559, 181] on input "95" at bounding box center [524, 179] width 68 height 14
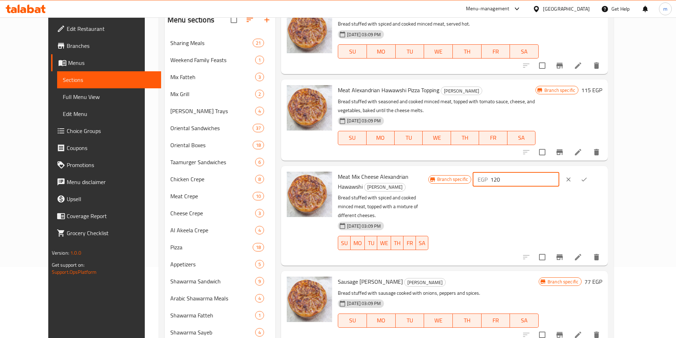
type input "120"
click at [587, 181] on icon "ok" at bounding box center [583, 179] width 7 height 7
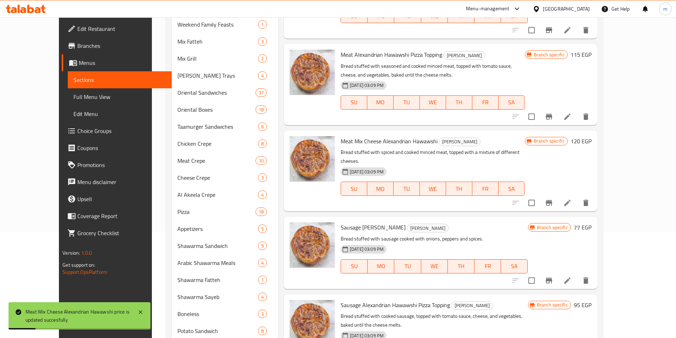
scroll to position [177, 0]
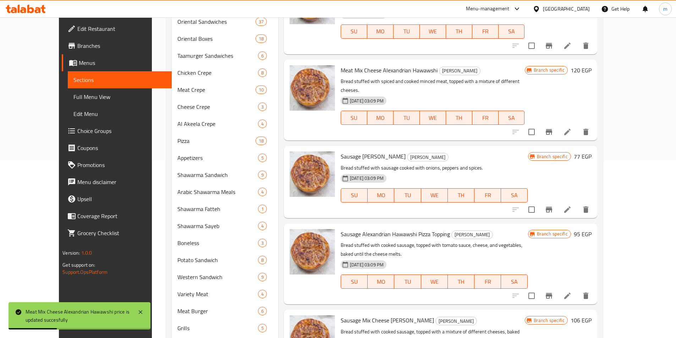
click at [591, 151] on h6 "77 EGP" at bounding box center [583, 156] width 18 height 10
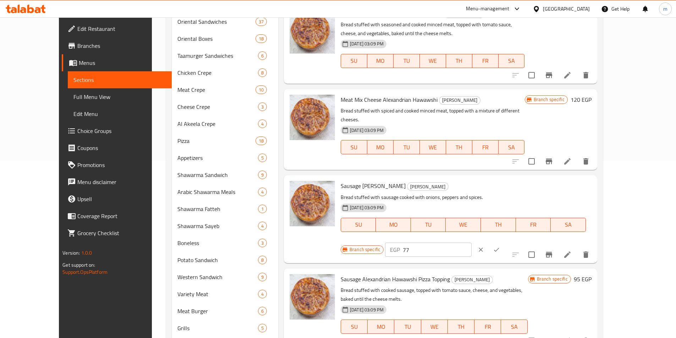
scroll to position [29, 0]
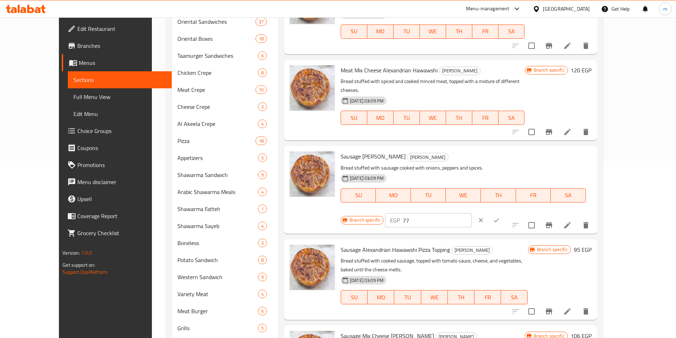
click at [471, 213] on input "77" at bounding box center [437, 220] width 68 height 14
type input "115"
click at [500, 217] on icon "ok" at bounding box center [496, 220] width 7 height 7
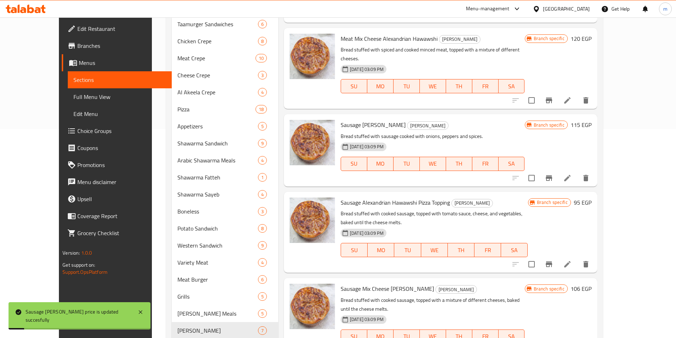
scroll to position [284, 0]
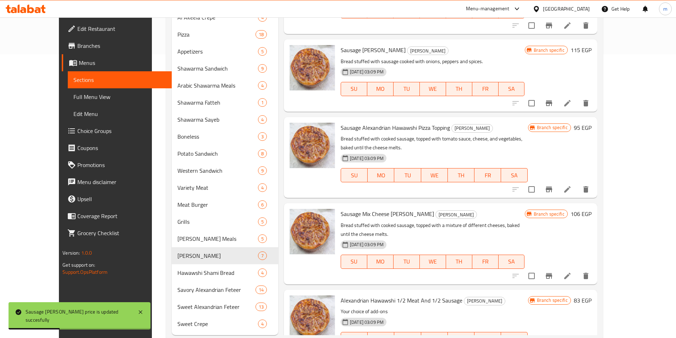
click at [591, 123] on h6 "95 EGP" at bounding box center [583, 128] width 18 height 10
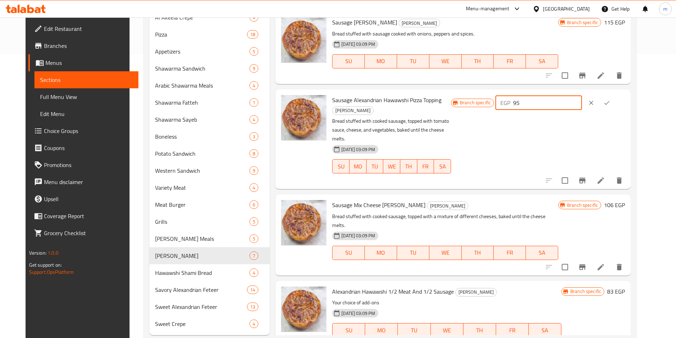
click at [557, 102] on input "95" at bounding box center [547, 103] width 68 height 14
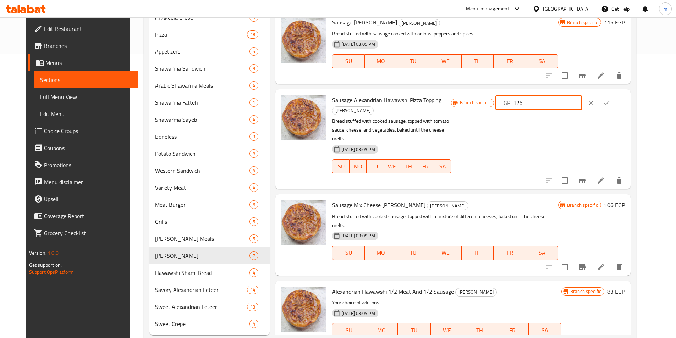
type input "125"
click at [610, 102] on icon "ok" at bounding box center [606, 102] width 7 height 7
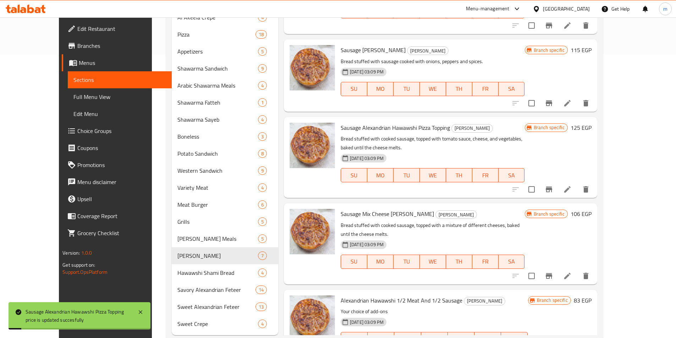
scroll to position [301, 0]
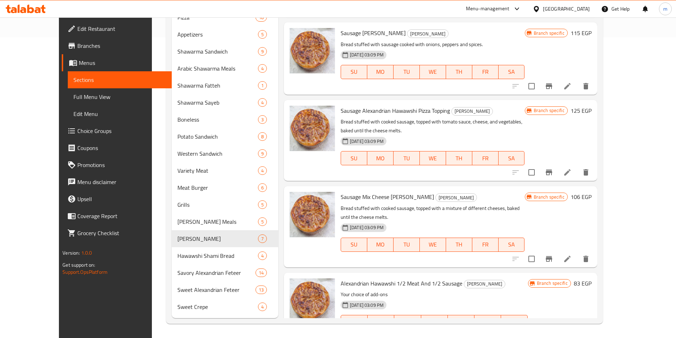
click at [591, 192] on h6 "106 EGP" at bounding box center [580, 197] width 21 height 10
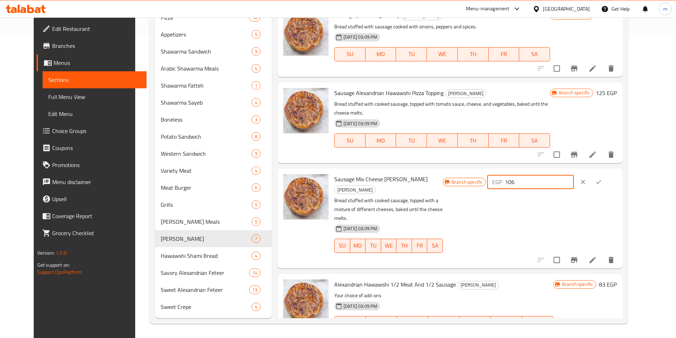
click at [558, 179] on input "106" at bounding box center [539, 182] width 68 height 14
type input "137"
click at [606, 174] on button "ok" at bounding box center [599, 182] width 16 height 16
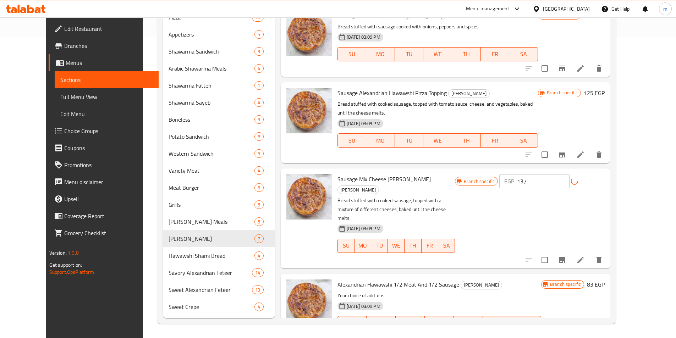
scroll to position [29, 0]
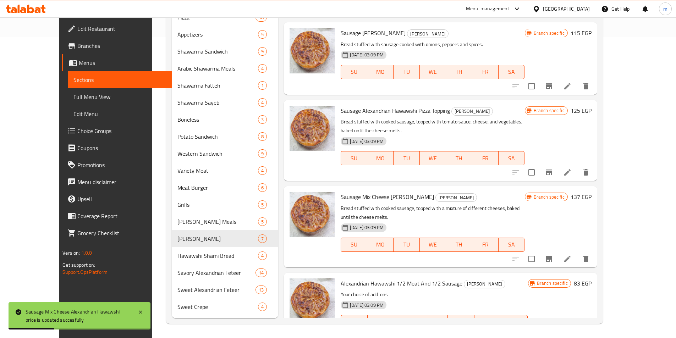
click at [591, 278] on h6 "83 EGP" at bounding box center [583, 283] width 18 height 10
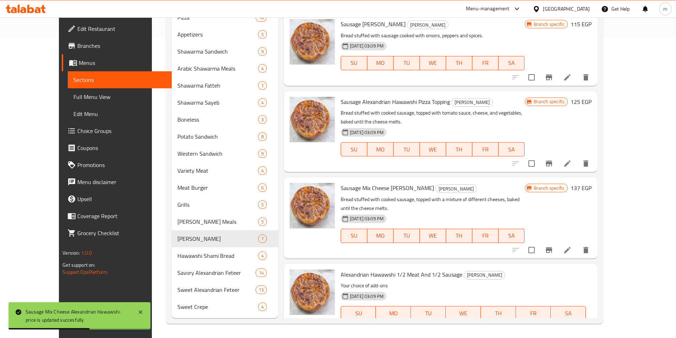
click at [471, 331] on input "83" at bounding box center [437, 338] width 68 height 14
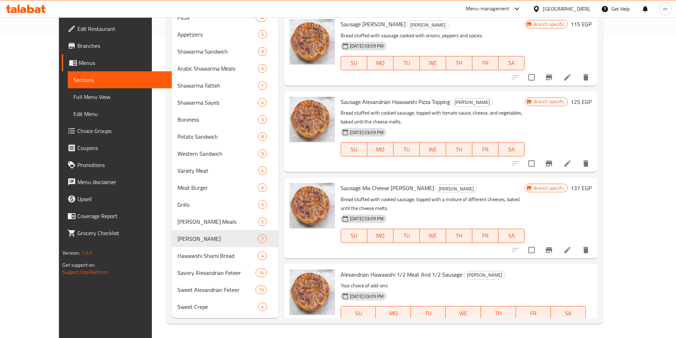
type input "110"
click at [499, 336] on icon "ok" at bounding box center [495, 338] width 5 height 4
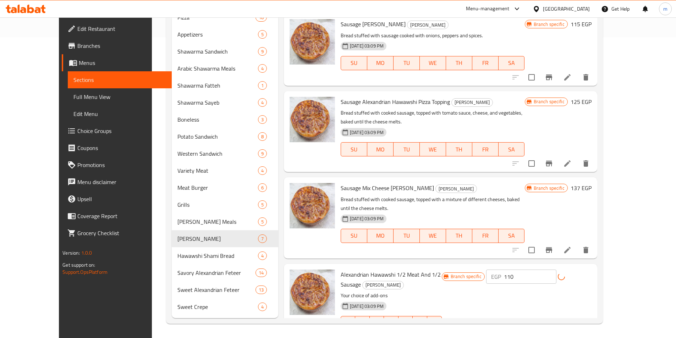
scroll to position [29, 0]
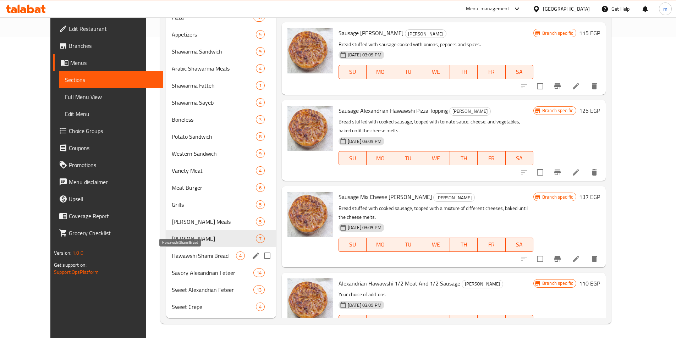
click at [183, 259] on span "Hawawshi Shami Bread" at bounding box center [204, 255] width 64 height 9
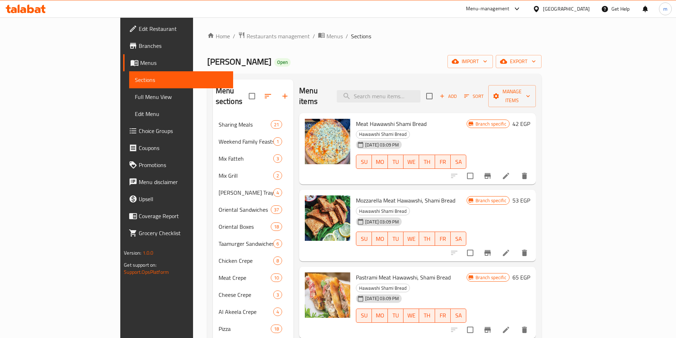
click at [530, 119] on h6 "42 EGP" at bounding box center [521, 124] width 18 height 10
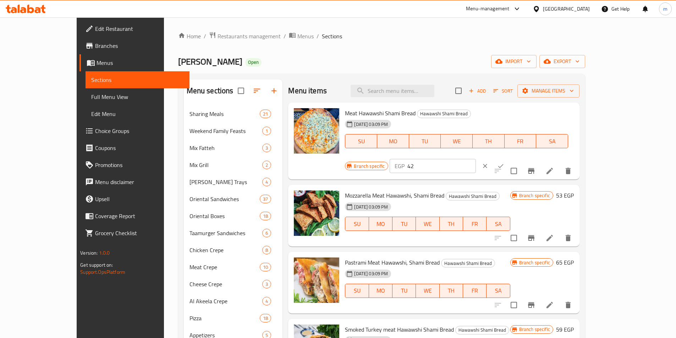
click at [476, 159] on input "42" at bounding box center [441, 166] width 68 height 14
type input "46"
click at [504, 162] on icon "ok" at bounding box center [500, 165] width 7 height 7
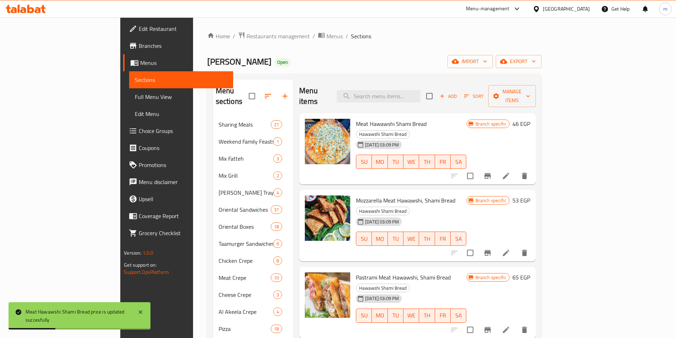
click at [530, 195] on h6 "53 EGP" at bounding box center [521, 200] width 18 height 10
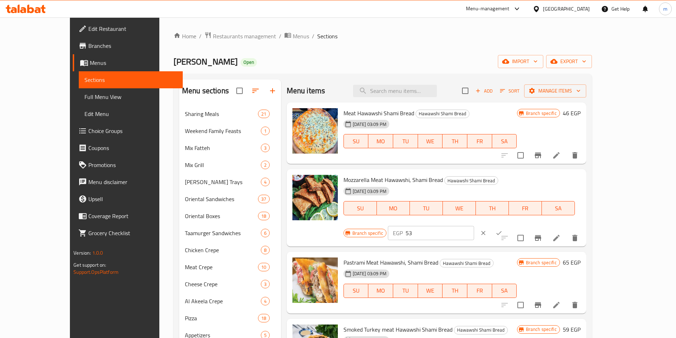
click at [474, 226] on input "53" at bounding box center [439, 233] width 68 height 14
type input "59"
click at [506, 225] on button "ok" at bounding box center [499, 233] width 16 height 16
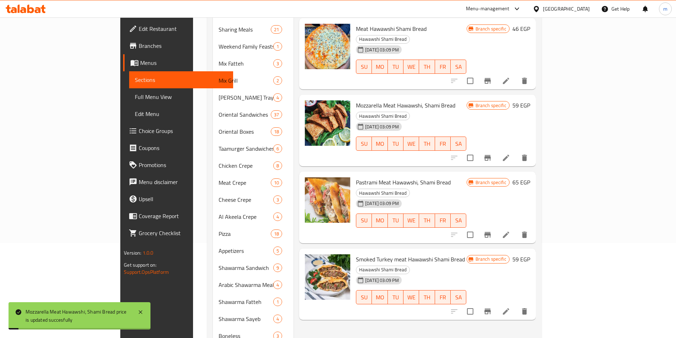
scroll to position [106, 0]
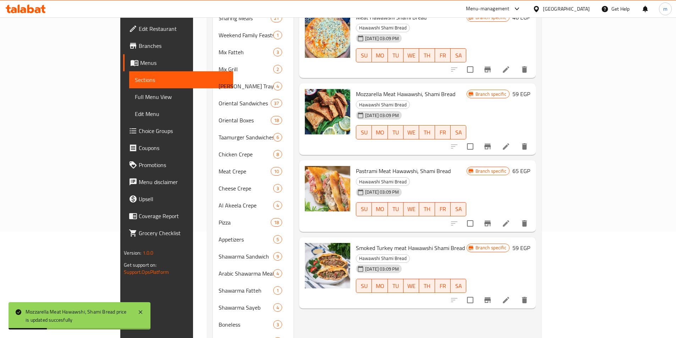
click at [530, 166] on h6 "65 EGP" at bounding box center [521, 171] width 18 height 10
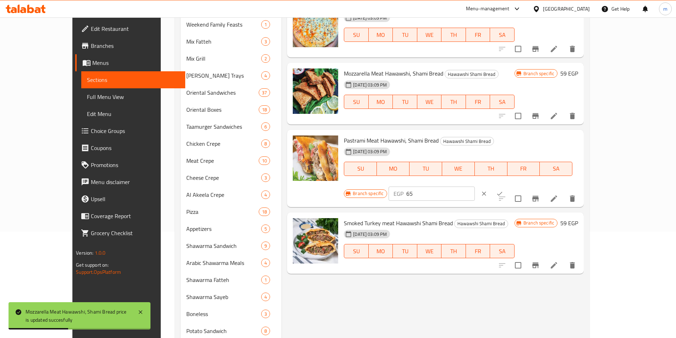
click at [475, 187] on input "65" at bounding box center [440, 194] width 68 height 14
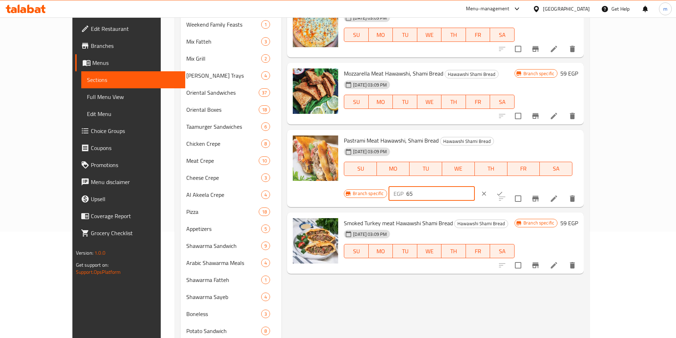
click at [475, 187] on input "65" at bounding box center [440, 194] width 68 height 14
type input "72"
click at [503, 190] on icon "ok" at bounding box center [499, 193] width 7 height 7
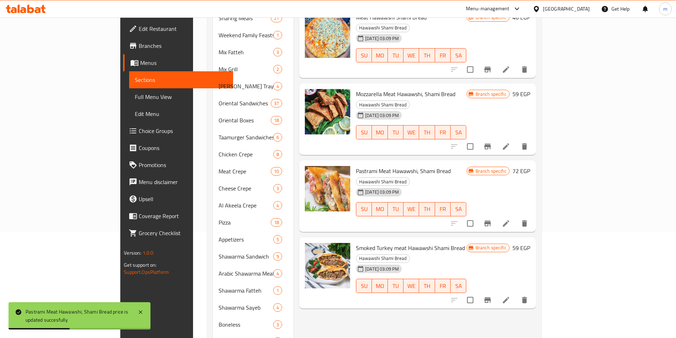
click at [530, 243] on h6 "59 EGP" at bounding box center [521, 248] width 18 height 10
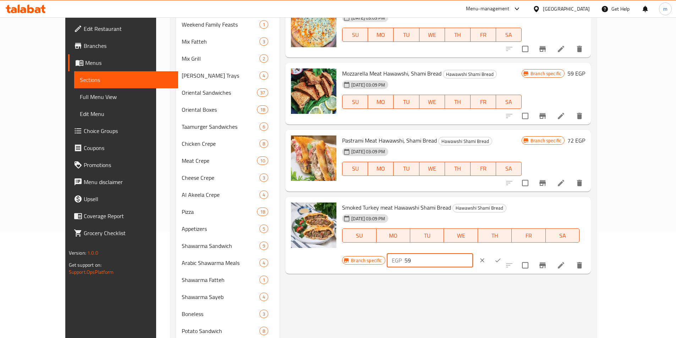
click at [473, 253] on input "59" at bounding box center [438, 260] width 68 height 14
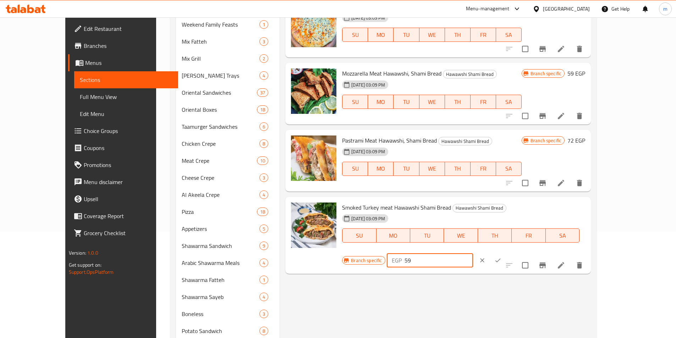
click at [473, 253] on input "59" at bounding box center [438, 260] width 68 height 14
type input "65"
click at [500, 259] on icon "ok" at bounding box center [497, 261] width 5 height 4
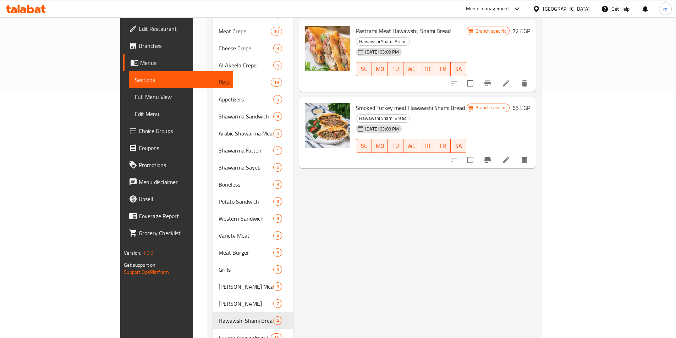
scroll to position [301, 0]
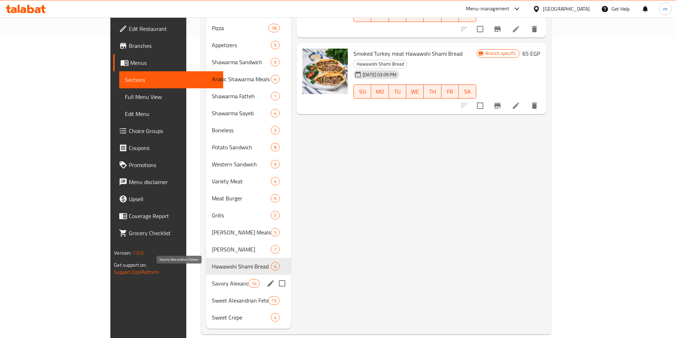
click at [212, 279] on span "Savory Alexandrian Feteer" at bounding box center [230, 283] width 37 height 9
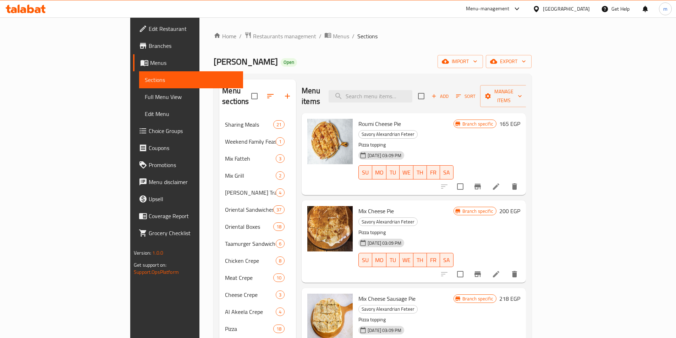
click at [520, 119] on h6 "165 EGP" at bounding box center [509, 124] width 21 height 10
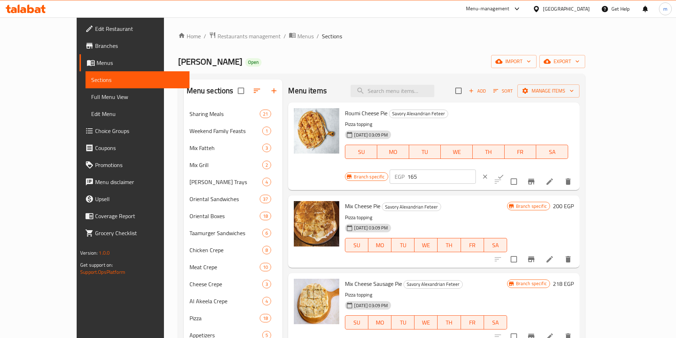
click at [476, 170] on input "165" at bounding box center [441, 177] width 68 height 14
type input "235"
click at [504, 173] on icon "ok" at bounding box center [500, 176] width 7 height 7
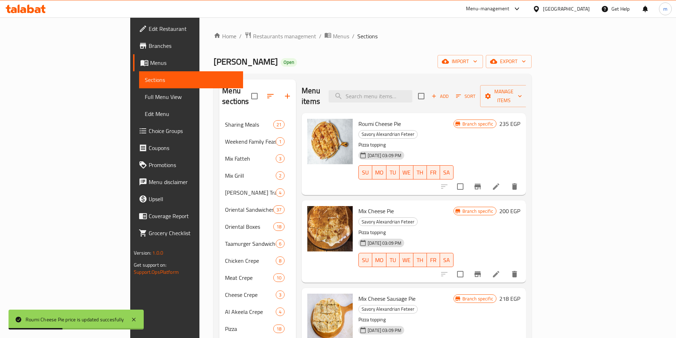
click at [520, 206] on h6 "200 EGP" at bounding box center [509, 211] width 21 height 10
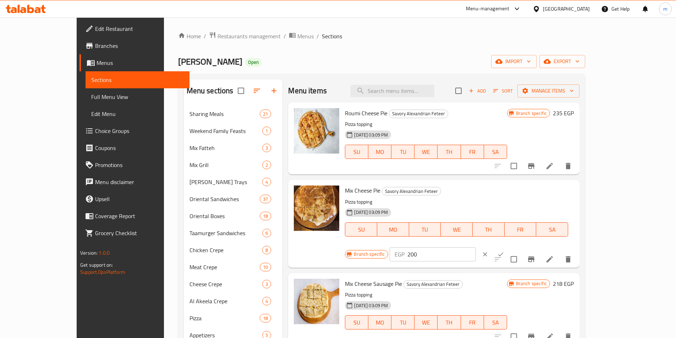
click at [476, 247] on input "200" at bounding box center [441, 254] width 68 height 14
type input "275"
click at [503, 252] on icon "ok" at bounding box center [500, 254] width 5 height 4
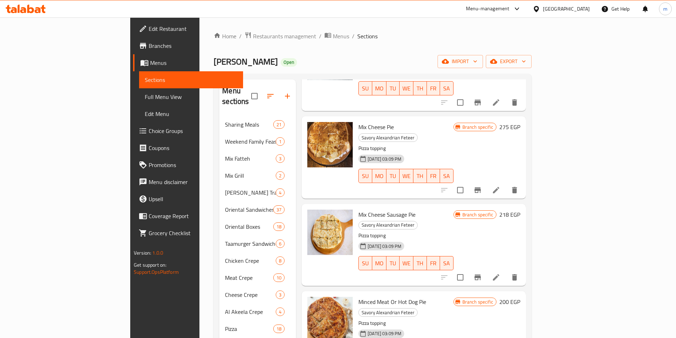
scroll to position [142, 0]
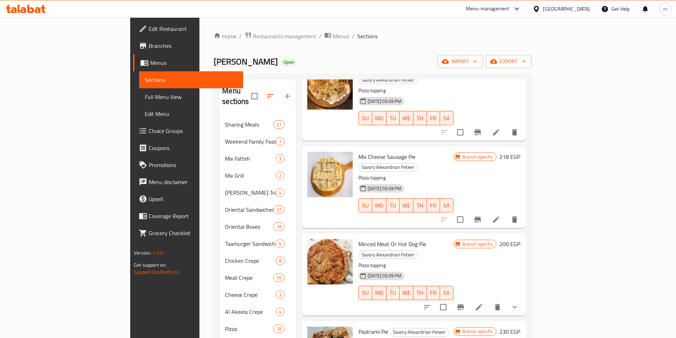
click at [520, 152] on h6 "218 EGP" at bounding box center [509, 157] width 21 height 10
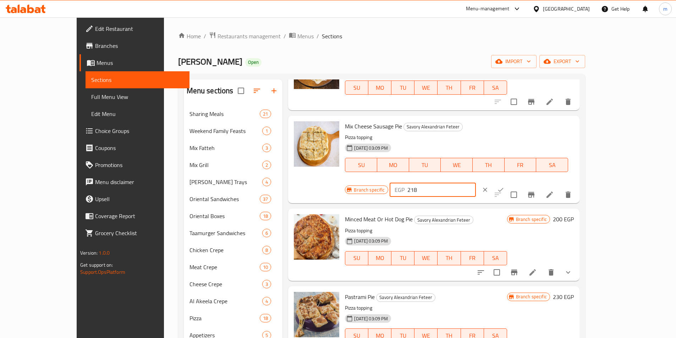
click at [476, 183] on input "218" at bounding box center [441, 190] width 68 height 14
type input "295"
click at [504, 186] on icon "ok" at bounding box center [500, 189] width 7 height 7
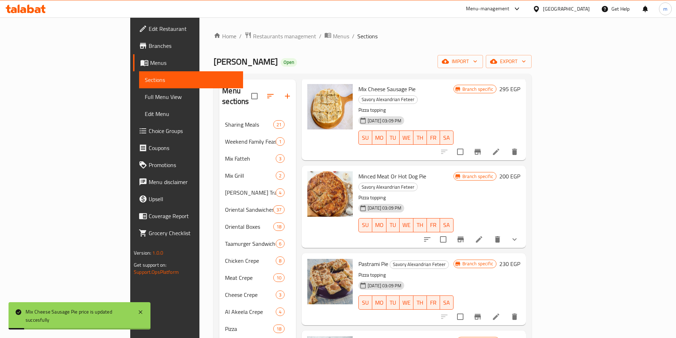
scroll to position [213, 0]
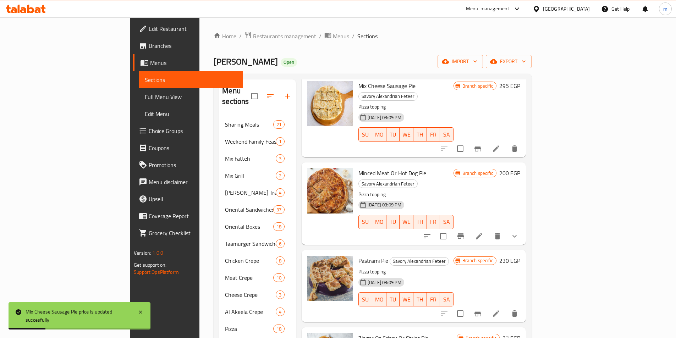
click at [520, 168] on h6 "200 EGP" at bounding box center [509, 173] width 21 height 10
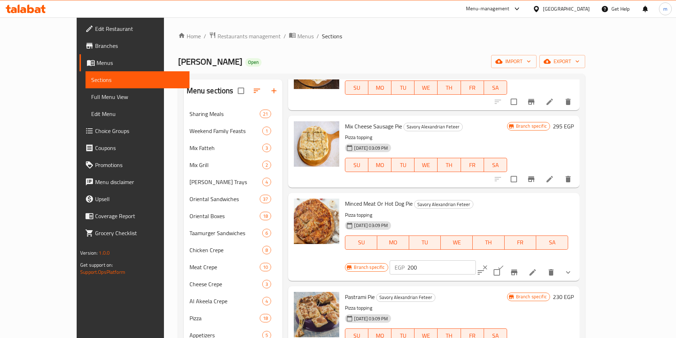
scroll to position [177, 0]
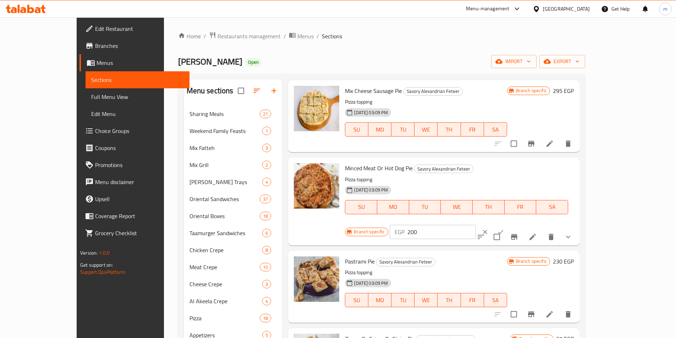
click at [476, 225] on input "200" at bounding box center [441, 232] width 68 height 14
type input "275"
click at [504, 228] on icon "ok" at bounding box center [500, 231] width 7 height 7
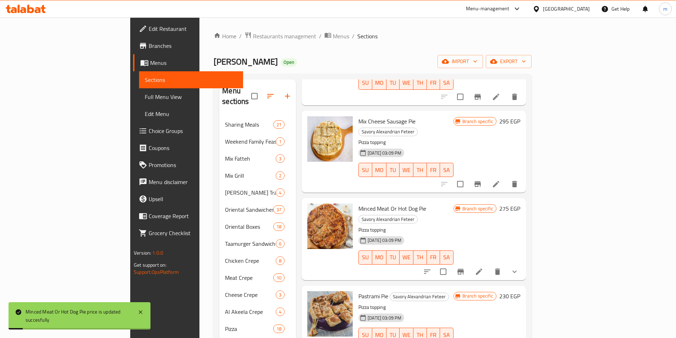
scroll to position [284, 0]
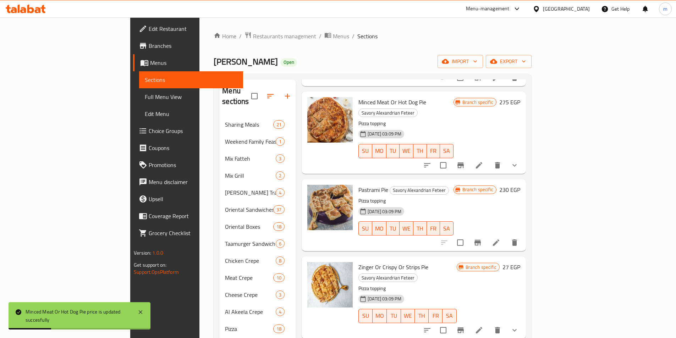
click at [520, 185] on h6 "230 EGP" at bounding box center [509, 190] width 21 height 10
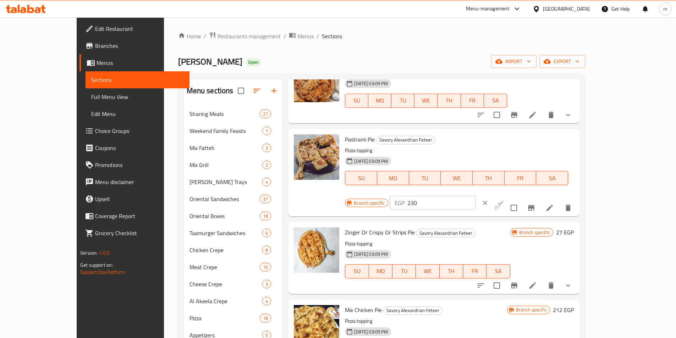
click at [476, 196] on input "230" at bounding box center [441, 203] width 68 height 14
type input "2"
type input "315"
click at [504, 199] on icon "ok" at bounding box center [500, 202] width 7 height 7
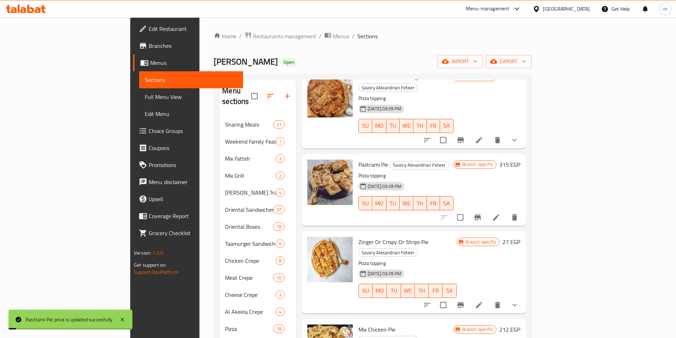
scroll to position [355, 0]
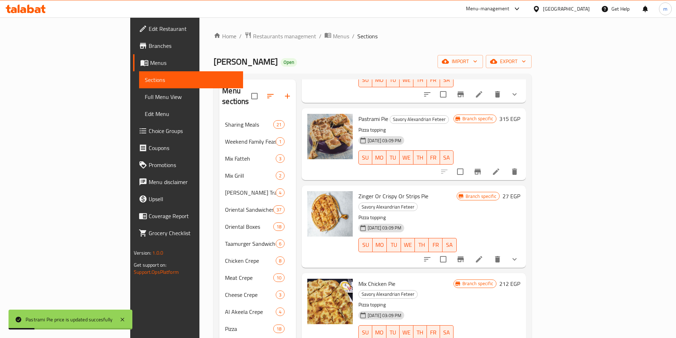
click at [520, 191] on h6 "27 EGP" at bounding box center [511, 196] width 18 height 10
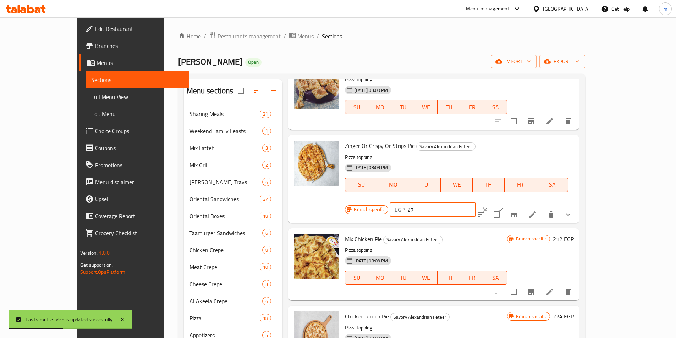
click at [476, 203] on input "27" at bounding box center [441, 210] width 68 height 14
type input "2"
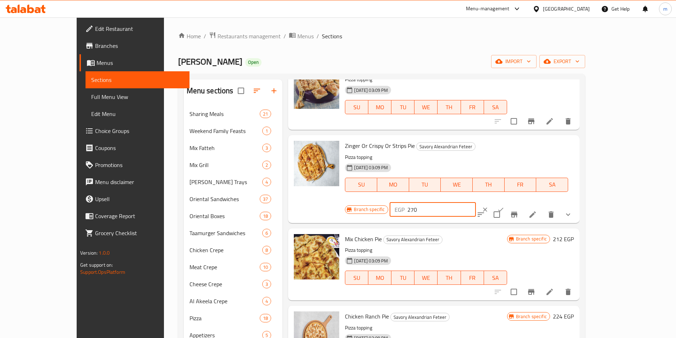
type input "270"
click at [504, 206] on icon "ok" at bounding box center [500, 209] width 7 height 7
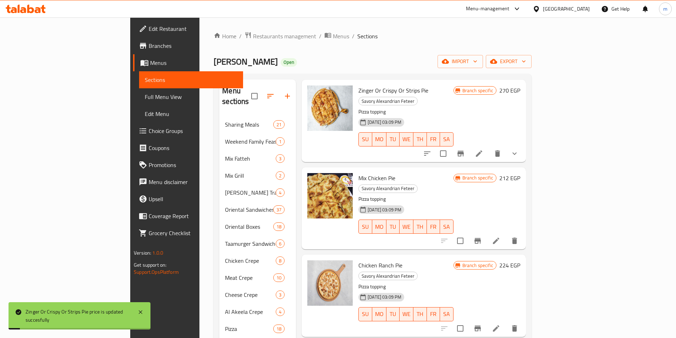
scroll to position [461, 0]
click at [520, 172] on h6 "212 EGP" at bounding box center [509, 177] width 21 height 10
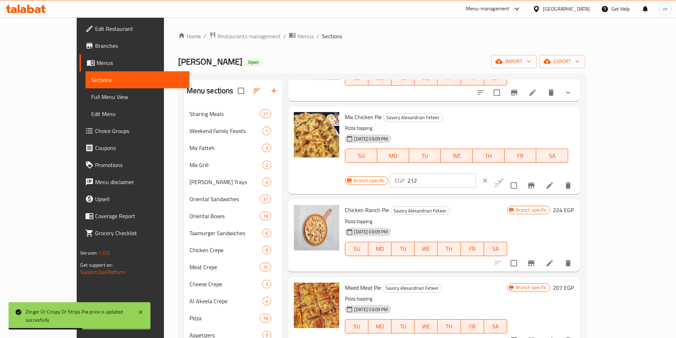
click at [476, 173] on input "212" at bounding box center [441, 180] width 68 height 14
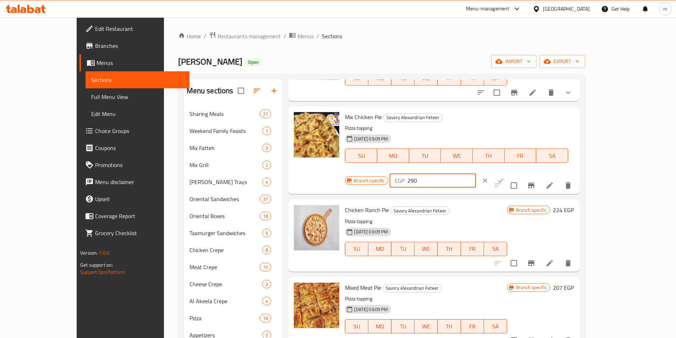
type input "290"
click at [508, 173] on button "ok" at bounding box center [501, 181] width 16 height 16
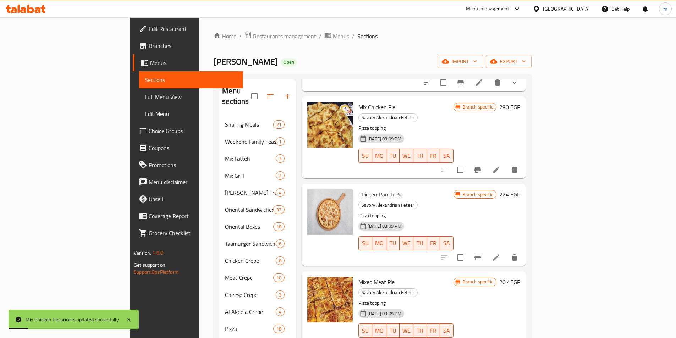
scroll to position [532, 0]
click at [520, 189] on h6 "224 EGP" at bounding box center [509, 194] width 21 height 10
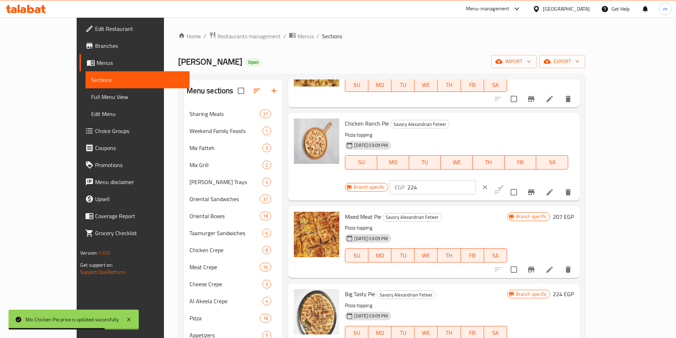
click at [476, 180] on input "224" at bounding box center [441, 187] width 68 height 14
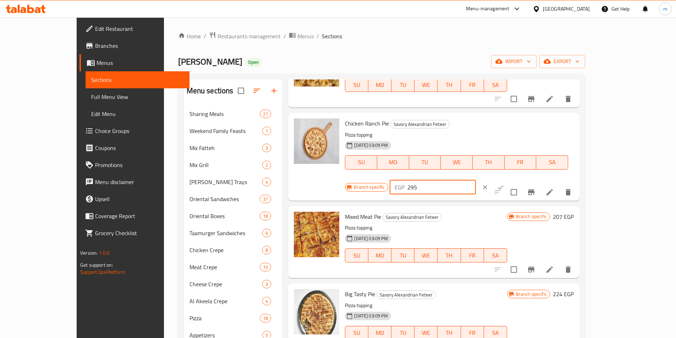
type input "295"
click at [504, 184] on icon "ok" at bounding box center [500, 187] width 7 height 7
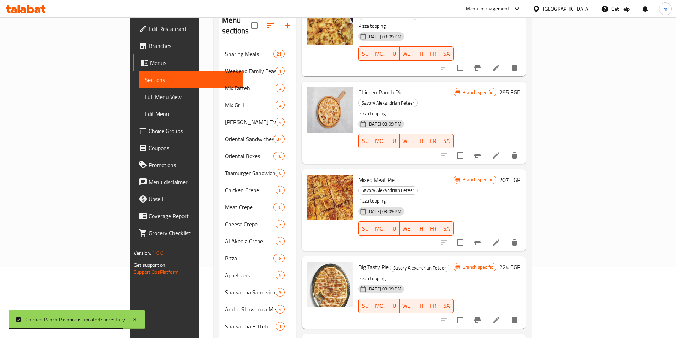
scroll to position [71, 0]
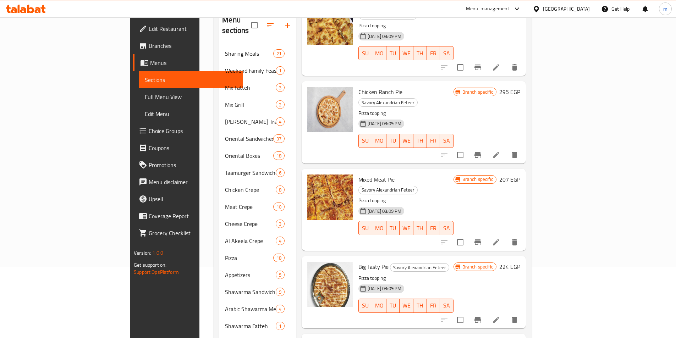
click at [520, 175] on h6 "207 EGP" at bounding box center [509, 180] width 21 height 10
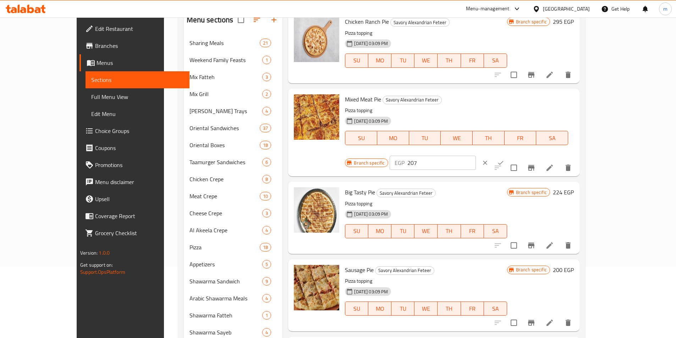
click at [476, 156] on input "207" at bounding box center [441, 163] width 68 height 14
type input "2"
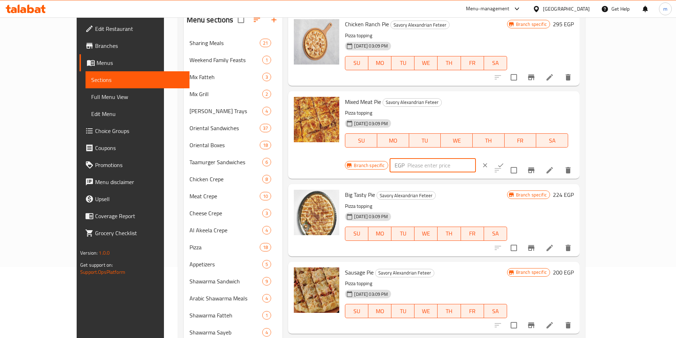
scroll to position [563, 0]
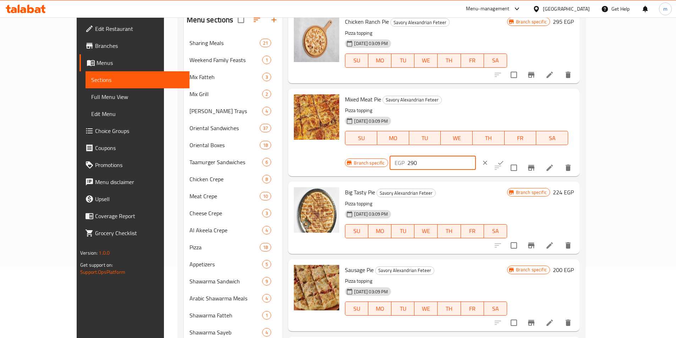
type input "290"
click at [508, 155] on button "ok" at bounding box center [501, 163] width 16 height 16
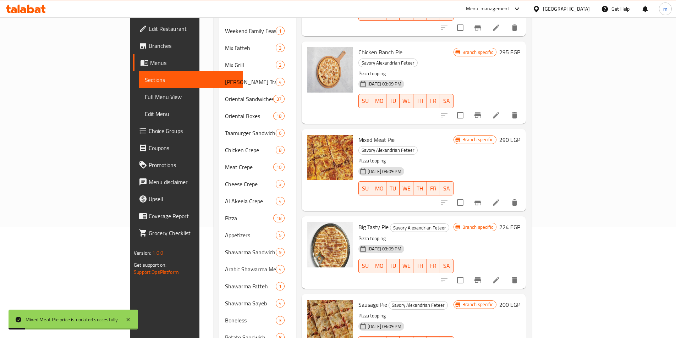
scroll to position [142, 0]
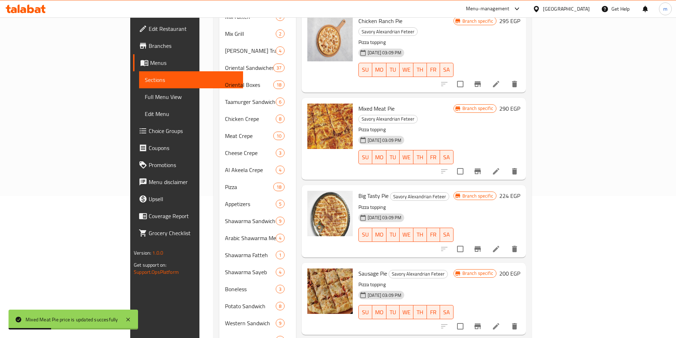
click at [520, 191] on h6 "224 EGP" at bounding box center [509, 196] width 21 height 10
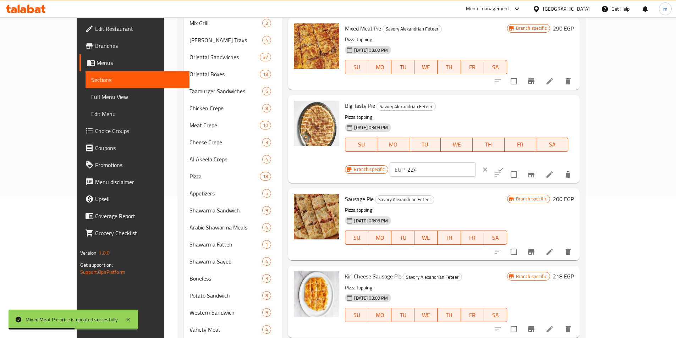
click at [476, 162] on input "224" at bounding box center [441, 169] width 68 height 14
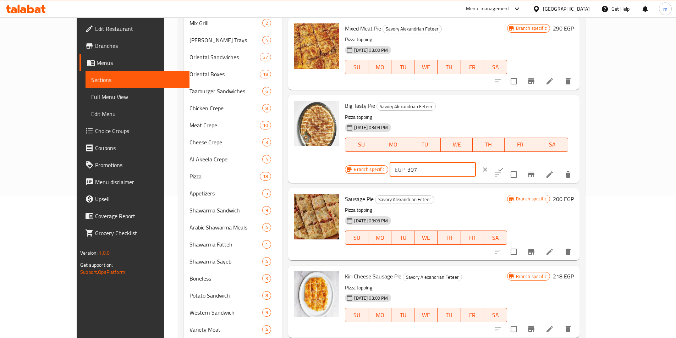
type input "307"
click at [508, 162] on button "ok" at bounding box center [501, 170] width 16 height 16
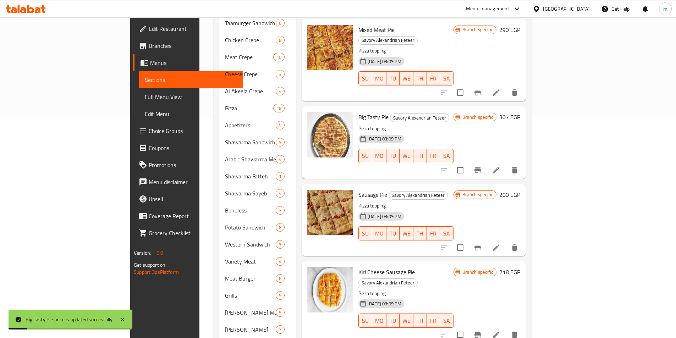
scroll to position [248, 0]
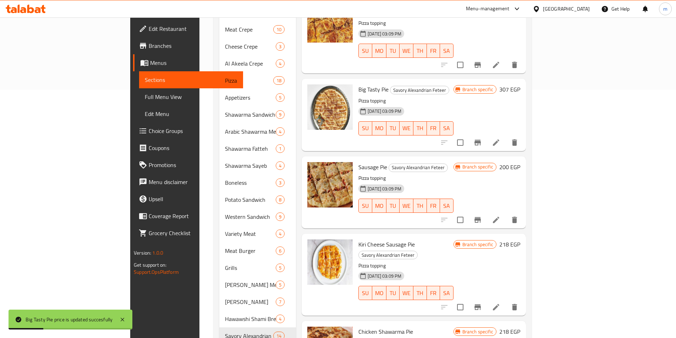
click at [520, 162] on h6 "200 EGP" at bounding box center [509, 167] width 21 height 10
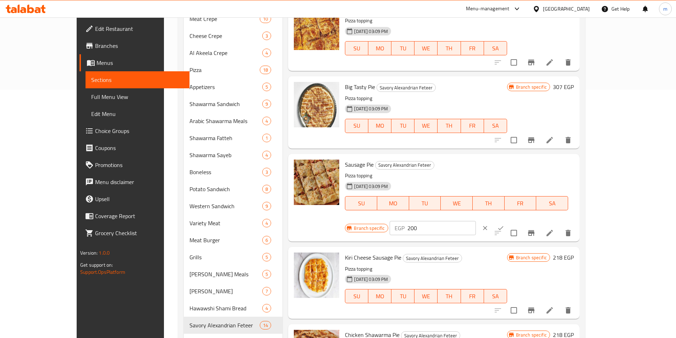
scroll to position [492, 0]
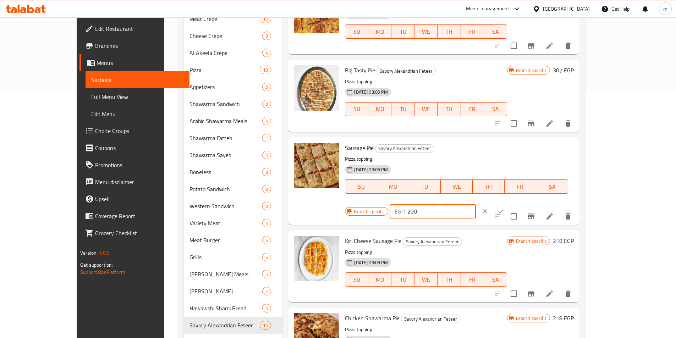
click at [476, 204] on input "200" at bounding box center [441, 211] width 68 height 14
type input "275"
click at [504, 208] on icon "ok" at bounding box center [500, 211] width 7 height 7
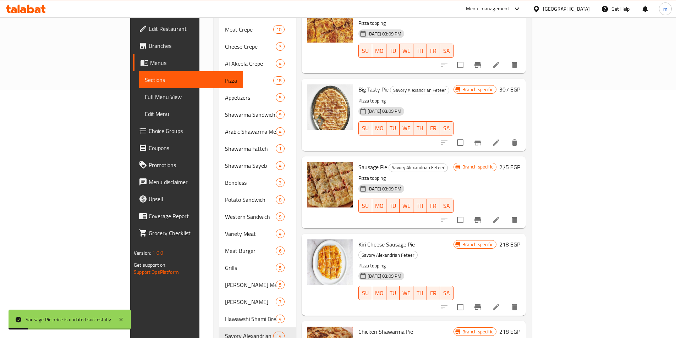
scroll to position [284, 0]
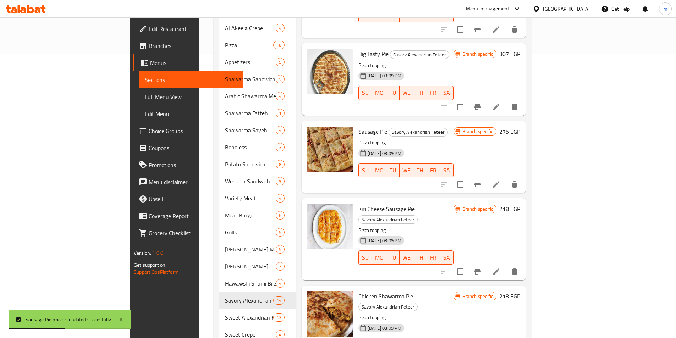
click at [520, 204] on h6 "218 EGP" at bounding box center [509, 209] width 21 height 10
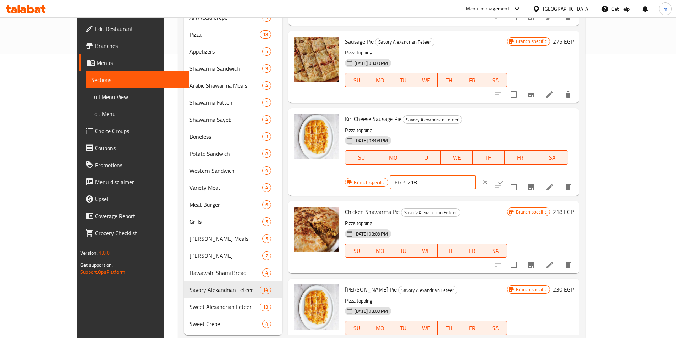
click at [476, 175] on input "218" at bounding box center [441, 182] width 68 height 14
type input "295"
click at [504, 179] on icon "ok" at bounding box center [500, 182] width 7 height 7
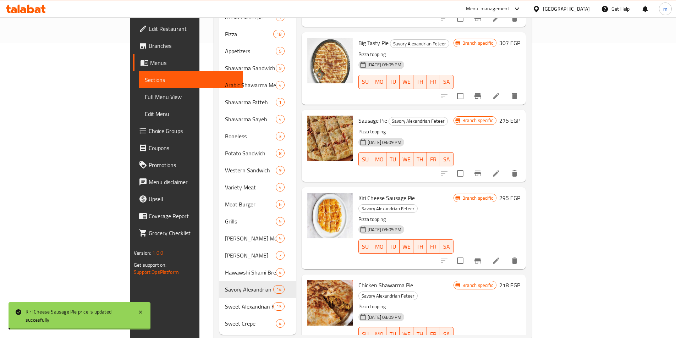
scroll to position [301, 0]
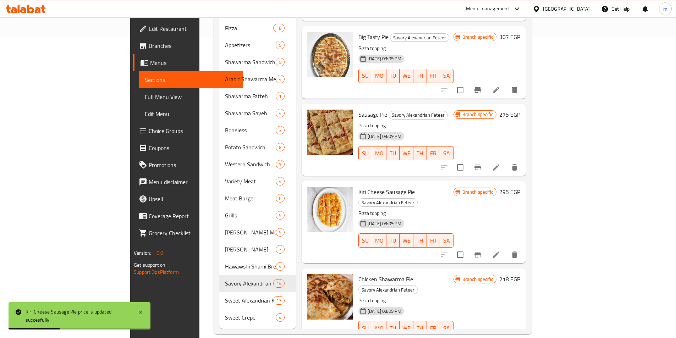
click at [520, 274] on h6 "218 EGP" at bounding box center [509, 279] width 21 height 10
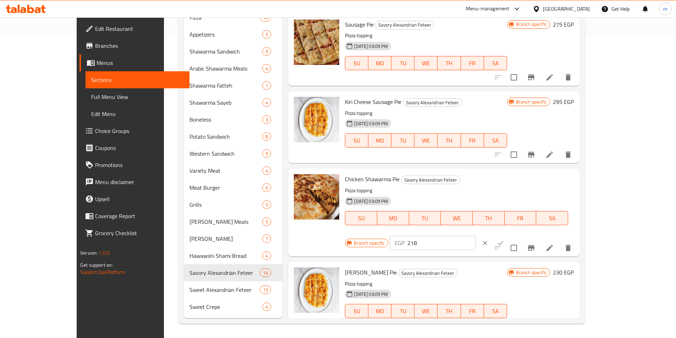
click at [476, 236] on input "218" at bounding box center [441, 243] width 68 height 14
type input "300"
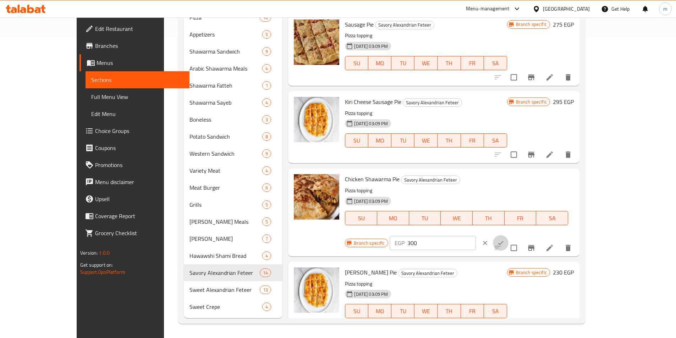
click at [504, 239] on icon "ok" at bounding box center [500, 242] width 7 height 7
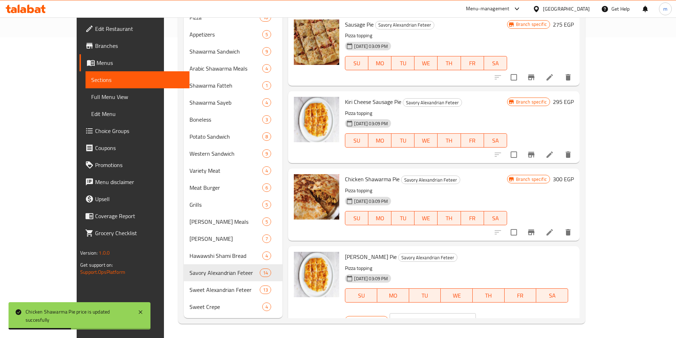
click at [476, 313] on input "230" at bounding box center [441, 320] width 68 height 14
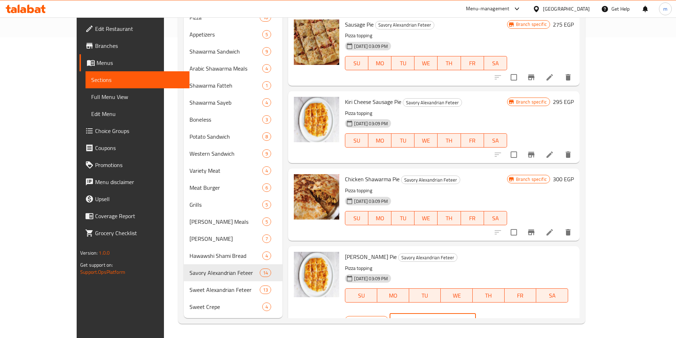
type input "242"
click at [503, 319] on icon "ok" at bounding box center [500, 321] width 5 height 4
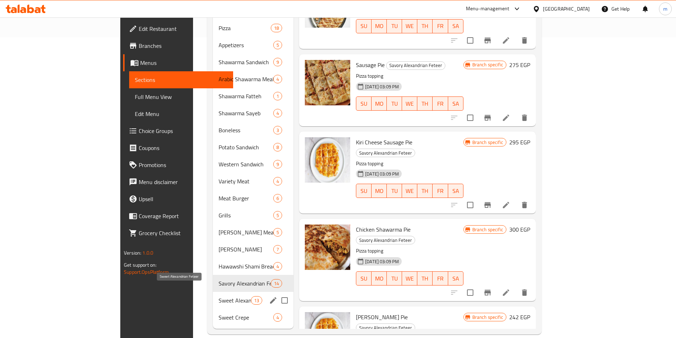
click at [218, 296] on span "Sweet Alexandrian Feteer" at bounding box center [234, 300] width 32 height 9
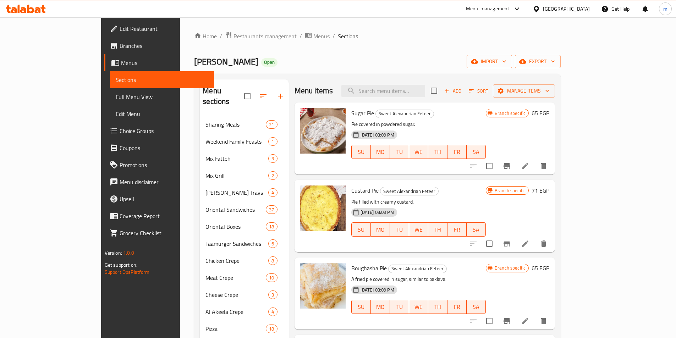
click at [549, 117] on h6 "65 EGP" at bounding box center [540, 113] width 18 height 10
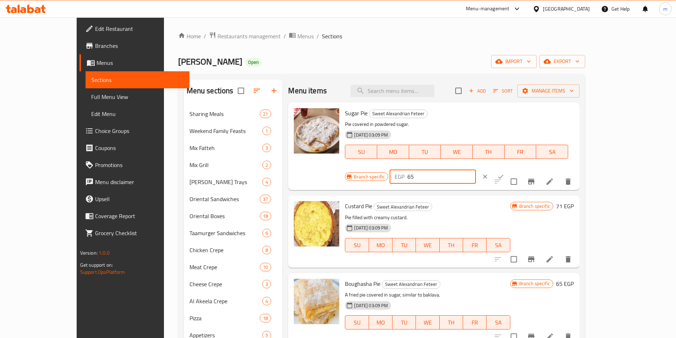
click at [476, 170] on input "65" at bounding box center [441, 177] width 68 height 14
type input "70"
click at [508, 169] on button "ok" at bounding box center [501, 177] width 16 height 16
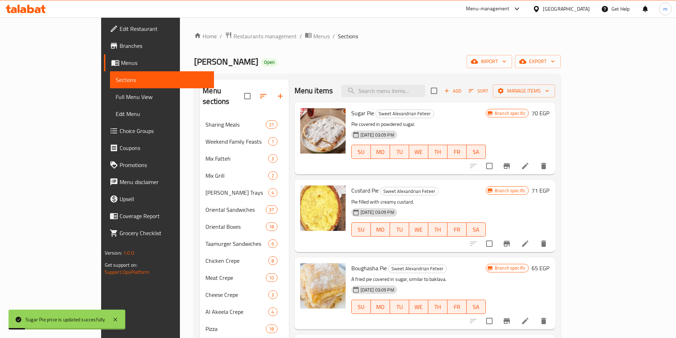
click at [549, 192] on h6 "71 EGP" at bounding box center [540, 191] width 18 height 10
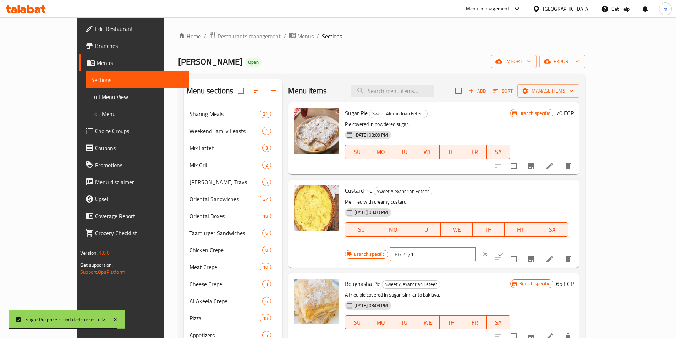
click at [476, 247] on input "71" at bounding box center [441, 254] width 68 height 14
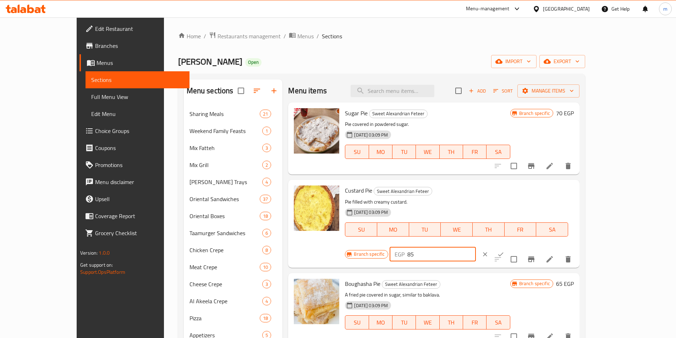
type input "85"
click at [504, 251] on icon "ok" at bounding box center [500, 254] width 7 height 7
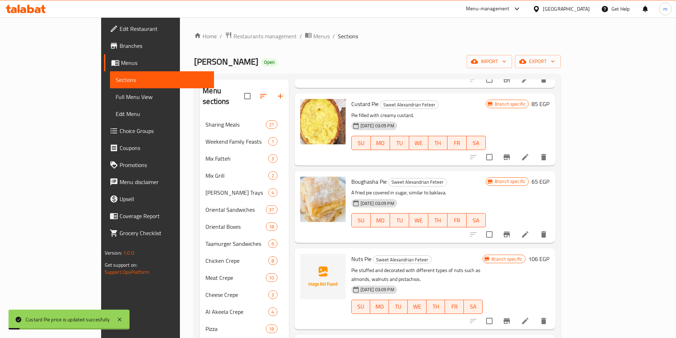
scroll to position [106, 0]
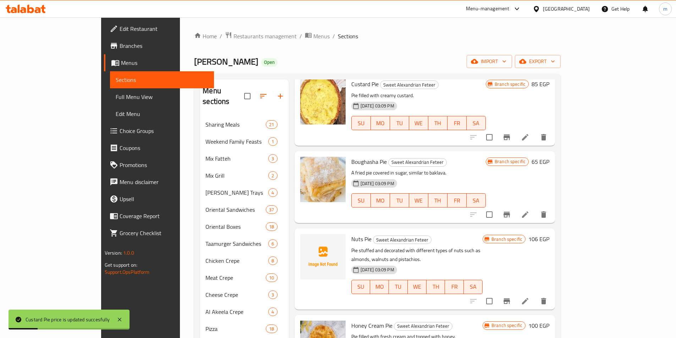
click at [549, 162] on h6 "65 EGP" at bounding box center [540, 162] width 18 height 10
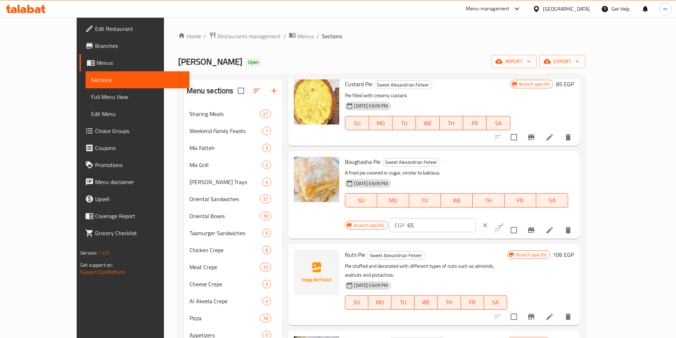
click at [476, 218] on input "65" at bounding box center [441, 225] width 68 height 14
type input "70"
click at [504, 222] on icon "ok" at bounding box center [500, 225] width 7 height 7
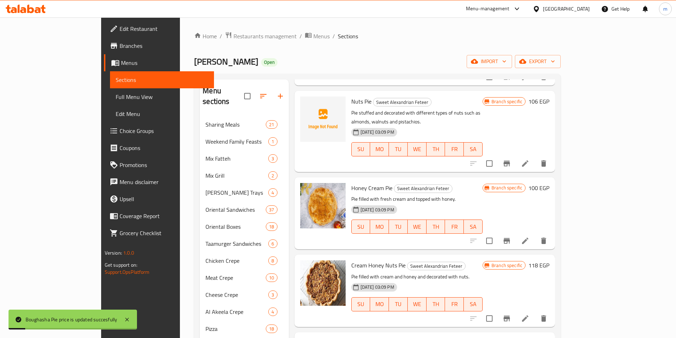
scroll to position [248, 0]
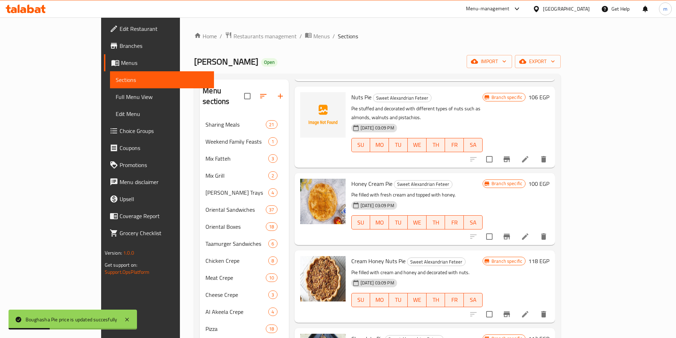
click at [549, 98] on h6 "106 EGP" at bounding box center [538, 97] width 21 height 10
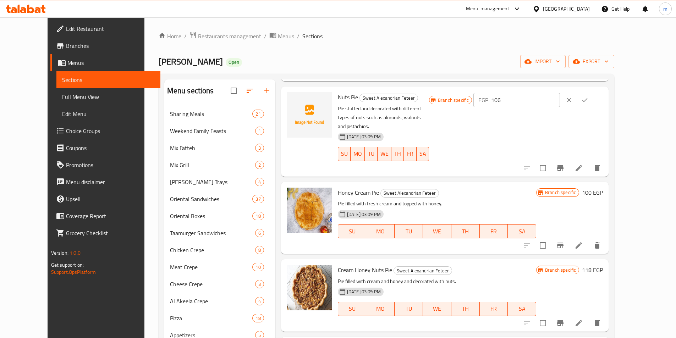
click at [559, 106] on input "106" at bounding box center [525, 100] width 68 height 14
type input "150"
click at [592, 104] on button "ok" at bounding box center [585, 100] width 16 height 16
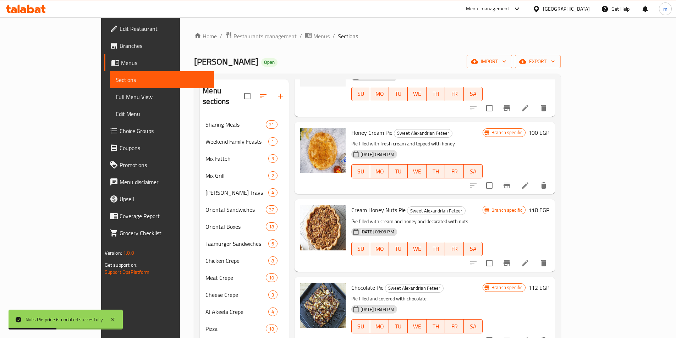
scroll to position [319, 0]
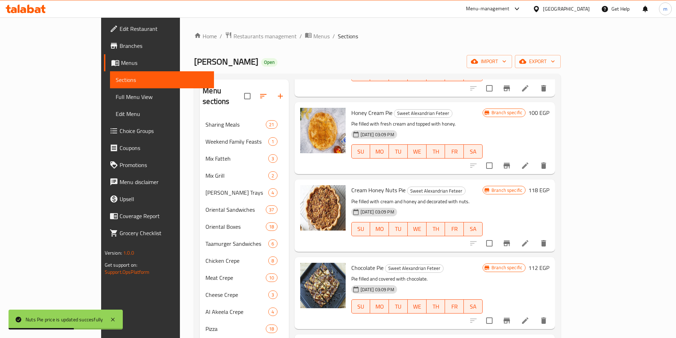
click at [549, 108] on h6 "100 EGP" at bounding box center [538, 113] width 21 height 10
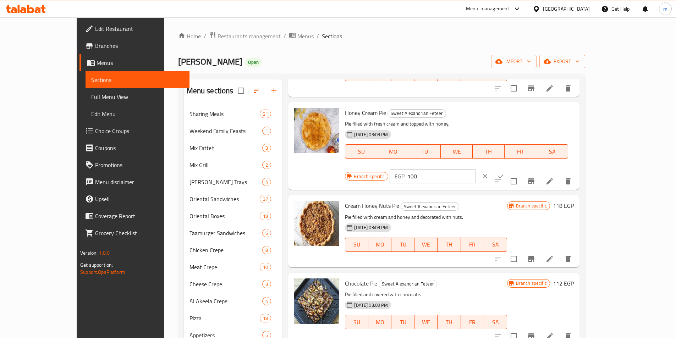
click at [476, 169] on input "100" at bounding box center [441, 176] width 68 height 14
type input "150"
click at [504, 173] on icon "ok" at bounding box center [500, 176] width 7 height 7
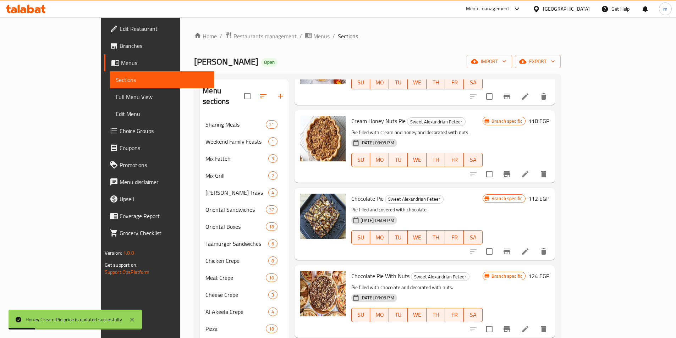
scroll to position [390, 0]
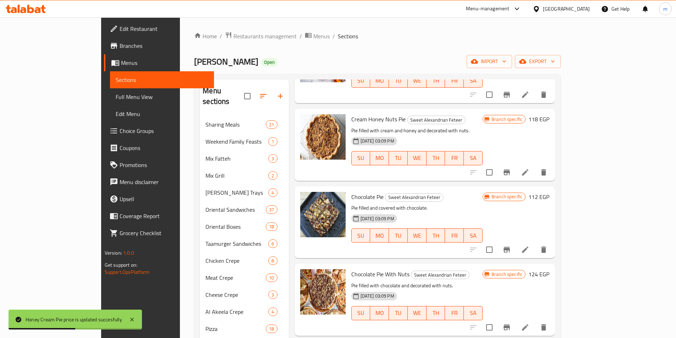
click at [549, 114] on h6 "118 EGP" at bounding box center [538, 119] width 21 height 10
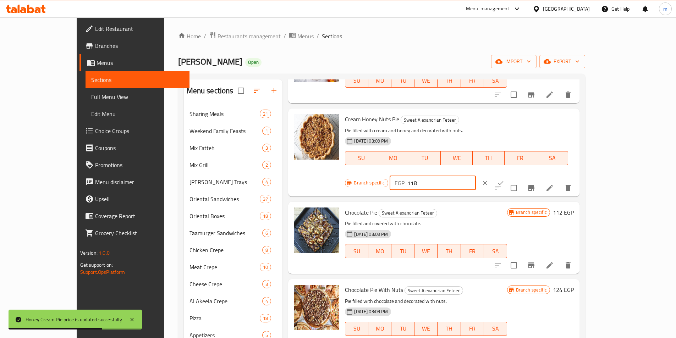
click at [476, 176] on input "118" at bounding box center [441, 183] width 68 height 14
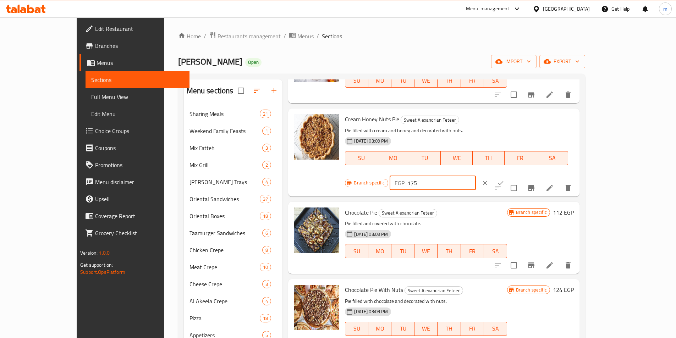
type input "175"
click at [504, 179] on icon "ok" at bounding box center [500, 182] width 7 height 7
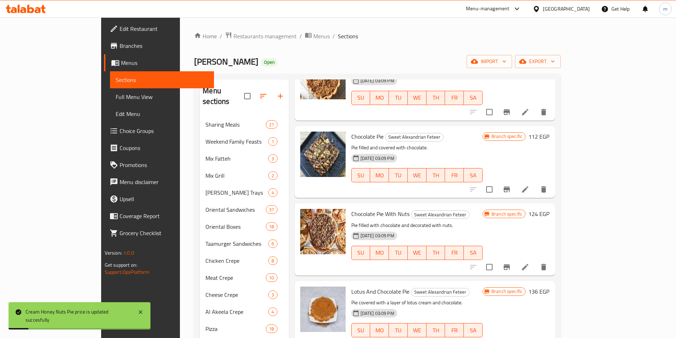
scroll to position [461, 0]
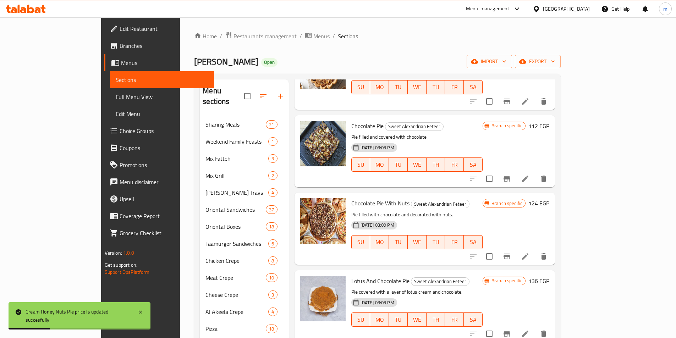
click at [549, 121] on h6 "112 EGP" at bounding box center [538, 126] width 21 height 10
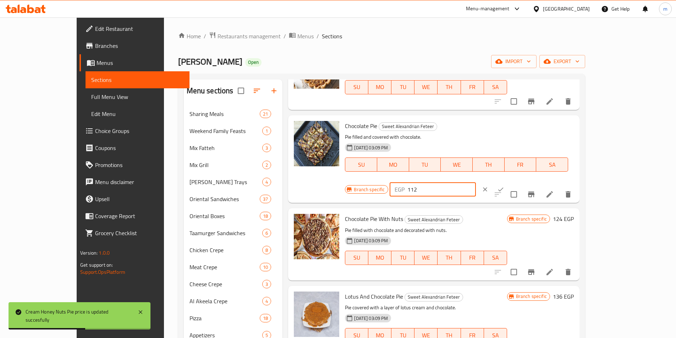
click at [476, 182] on input "112" at bounding box center [441, 189] width 68 height 14
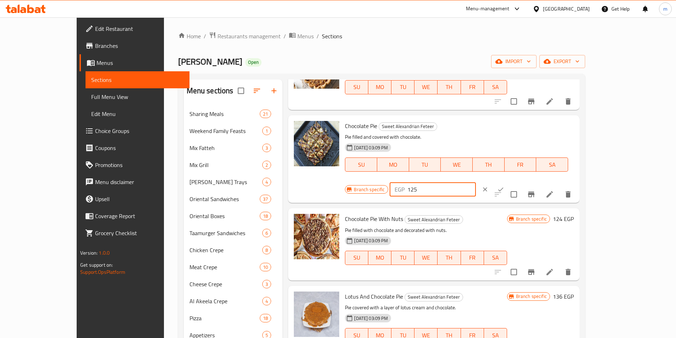
type input "125"
click at [504, 186] on icon "ok" at bounding box center [500, 189] width 7 height 7
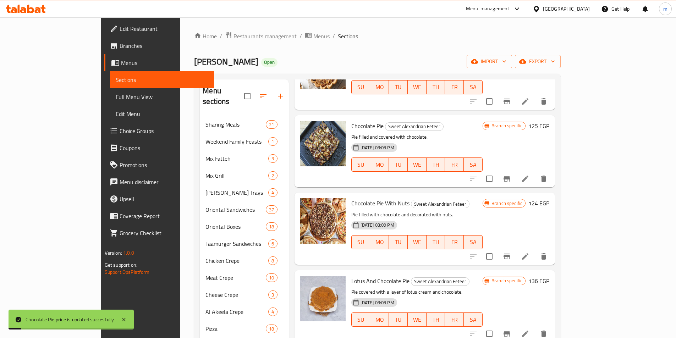
scroll to position [486, 0]
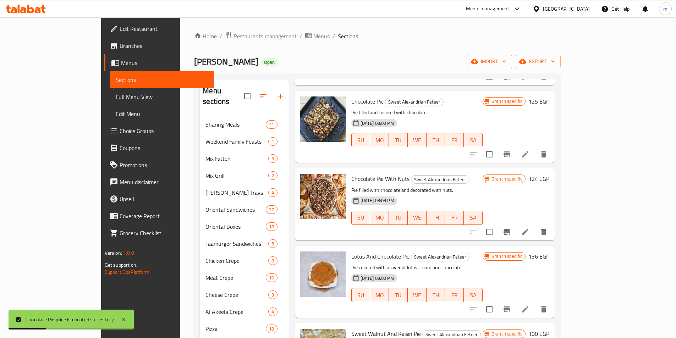
click at [555, 171] on div "Chocolate Pie With Nuts Sweet Alexandrian Feteer Pie filled with chocolate and …" at bounding box center [424, 204] width 261 height 72
click at [549, 174] on h6 "124 EGP" at bounding box center [538, 179] width 21 height 10
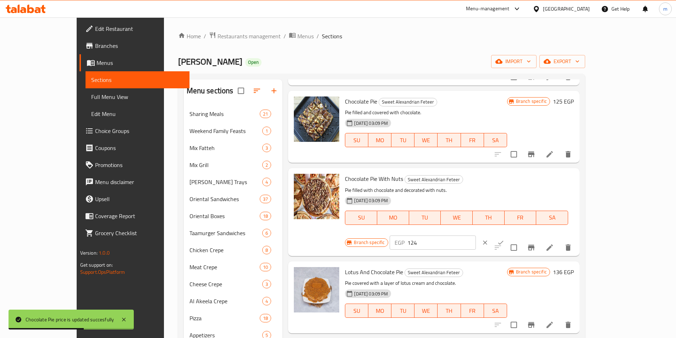
click at [476, 236] on input "124" at bounding box center [441, 243] width 68 height 14
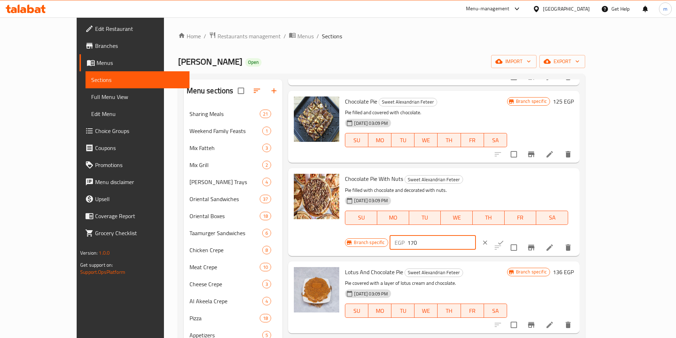
type input "170"
click at [504, 239] on icon "ok" at bounding box center [500, 242] width 7 height 7
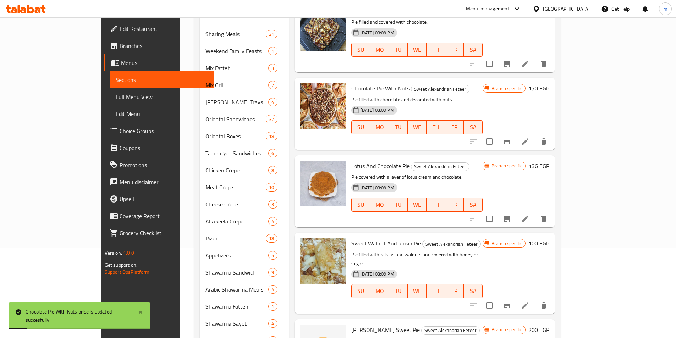
scroll to position [106, 0]
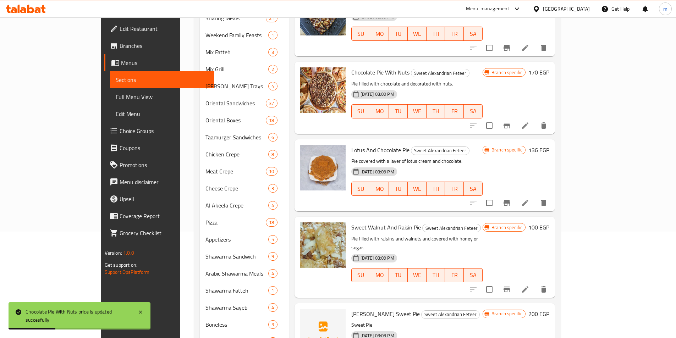
click at [549, 145] on h6 "136 EGP" at bounding box center [538, 150] width 21 height 10
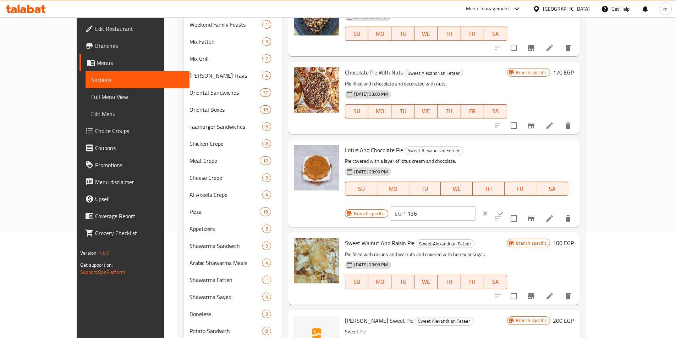
click at [476, 206] on input "136" at bounding box center [441, 213] width 68 height 14
type input "185"
click at [504, 210] on icon "ok" at bounding box center [500, 213] width 7 height 7
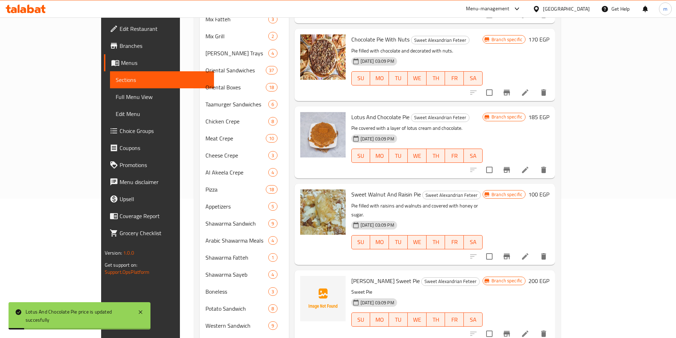
scroll to position [177, 0]
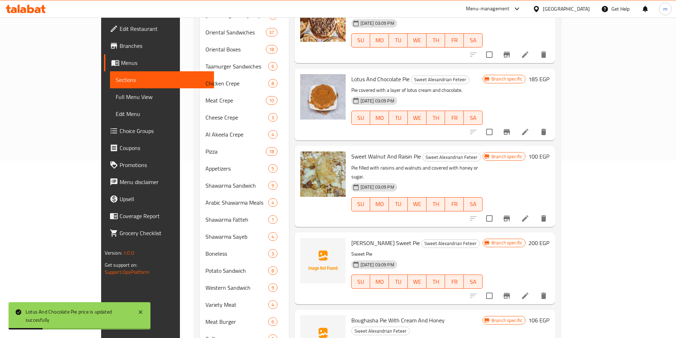
click at [549, 151] on h6 "100 EGP" at bounding box center [538, 156] width 21 height 10
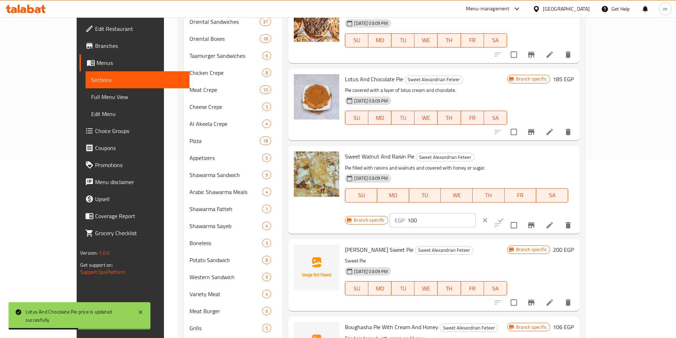
click at [476, 213] on input "100" at bounding box center [441, 220] width 68 height 14
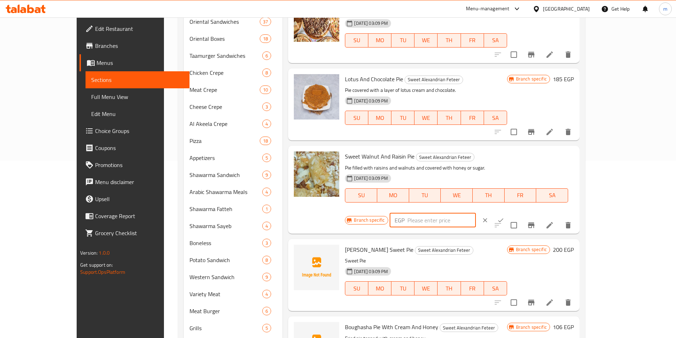
click at [476, 213] on input "number" at bounding box center [441, 220] width 68 height 14
type input "125"
click at [504, 217] on icon "ok" at bounding box center [500, 220] width 7 height 7
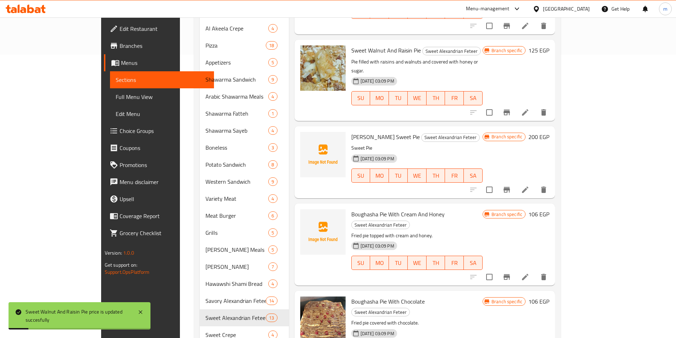
scroll to position [284, 0]
click at [549, 132] on h6 "200 EGP" at bounding box center [538, 137] width 21 height 10
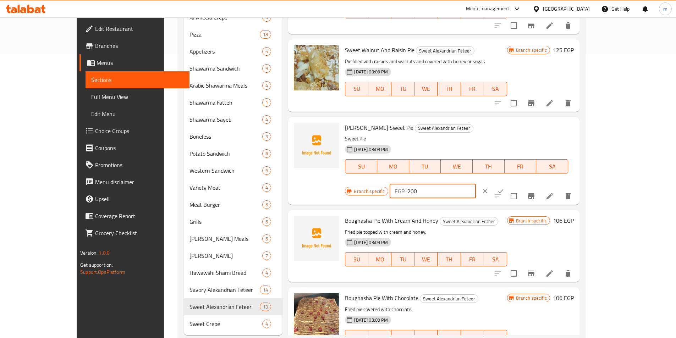
click at [476, 184] on input "200" at bounding box center [441, 191] width 68 height 14
type input "300"
click at [508, 183] on button "ok" at bounding box center [501, 191] width 16 height 16
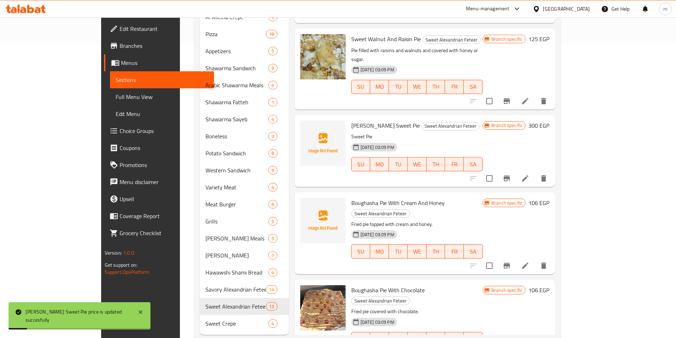
scroll to position [301, 0]
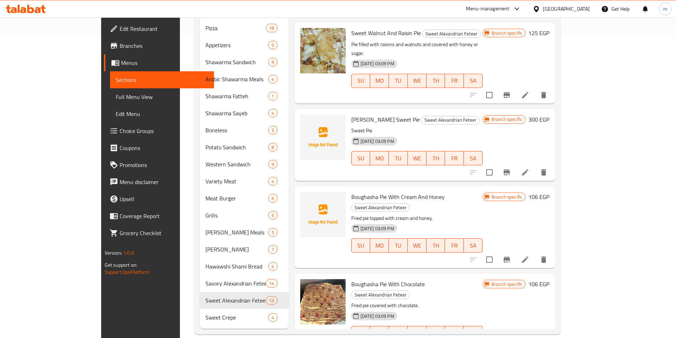
click at [549, 192] on h6 "106 EGP" at bounding box center [538, 197] width 21 height 10
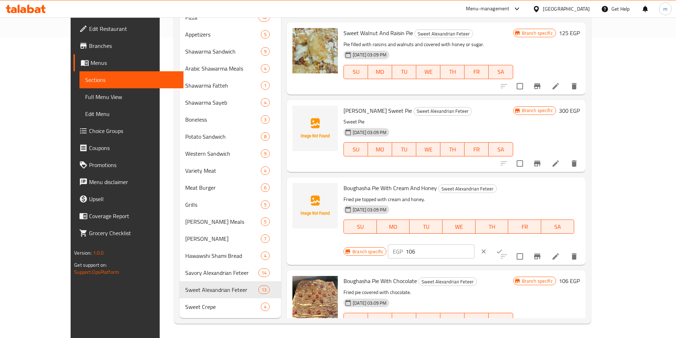
click at [474, 244] on input "106" at bounding box center [439, 251] width 68 height 14
type input "130"
click at [503, 248] on icon "ok" at bounding box center [498, 251] width 7 height 7
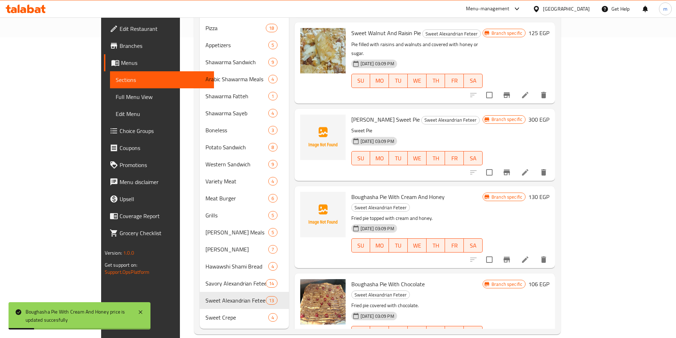
click at [549, 279] on h6 "106 EGP" at bounding box center [538, 284] width 21 height 10
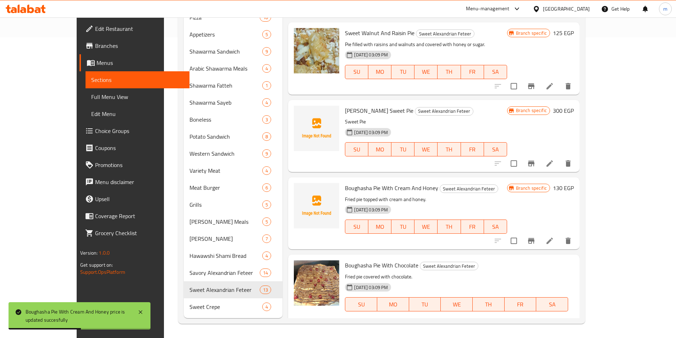
click at [476, 322] on input "106" at bounding box center [441, 329] width 68 height 14
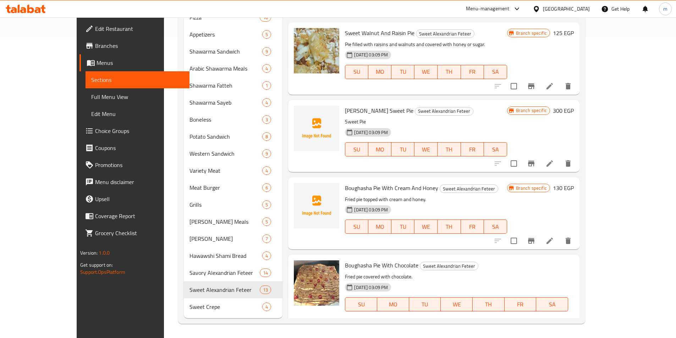
type input "130"
click at [504, 326] on icon "ok" at bounding box center [500, 329] width 7 height 7
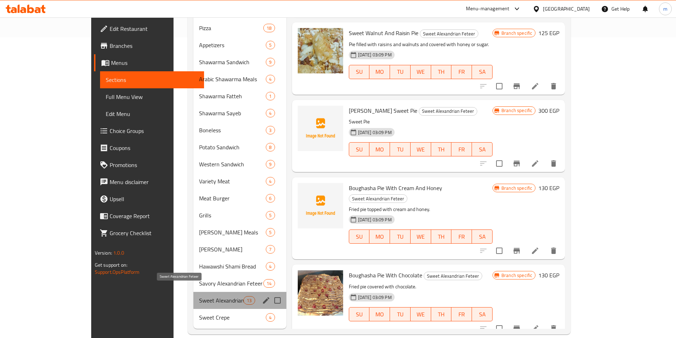
drag, startPoint x: 201, startPoint y: 290, endPoint x: 176, endPoint y: 290, distance: 25.2
click at [199, 296] on span "Sweet Alexandrian Feteer" at bounding box center [221, 300] width 45 height 9
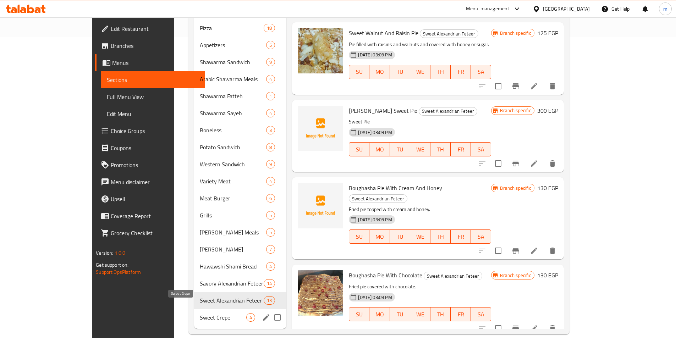
click at [200, 313] on span "Sweet Crepe" at bounding box center [223, 317] width 46 height 9
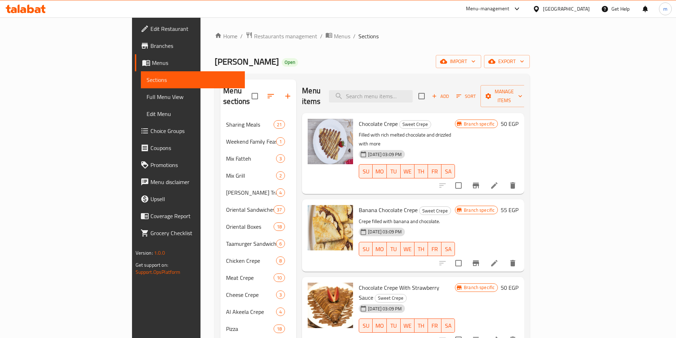
click at [518, 119] on h6 "50 EGP" at bounding box center [509, 124] width 18 height 10
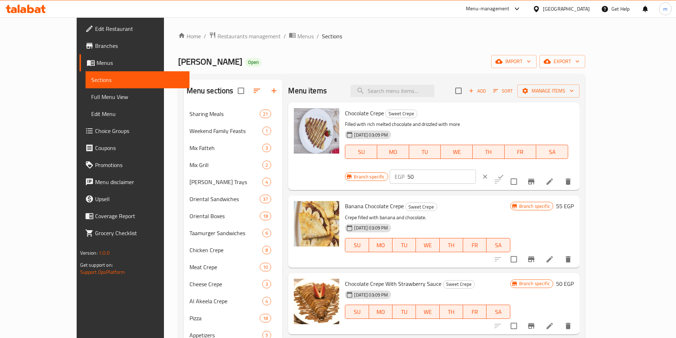
click at [476, 170] on input "50" at bounding box center [441, 177] width 68 height 14
type input "75"
click at [504, 173] on icon "ok" at bounding box center [500, 176] width 7 height 7
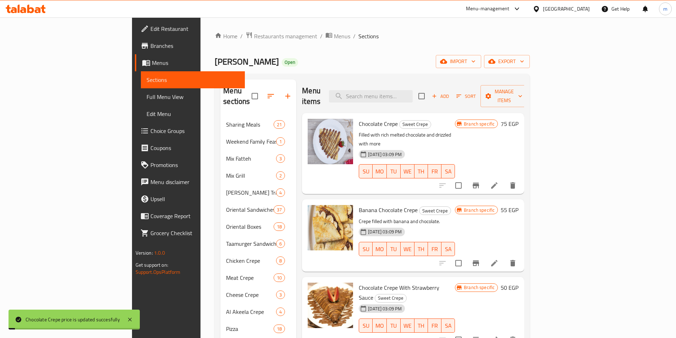
click at [518, 205] on h6 "55 EGP" at bounding box center [509, 210] width 18 height 10
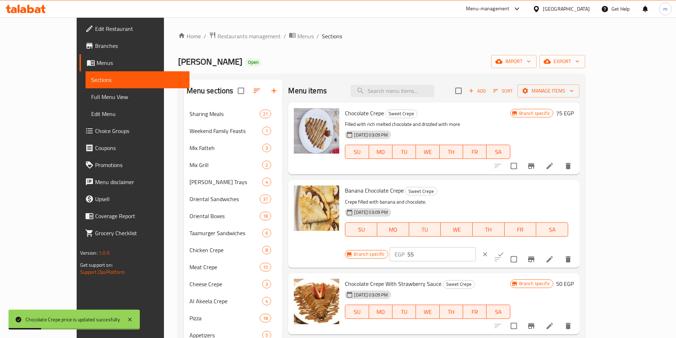
click at [476, 247] on input "55" at bounding box center [441, 254] width 68 height 14
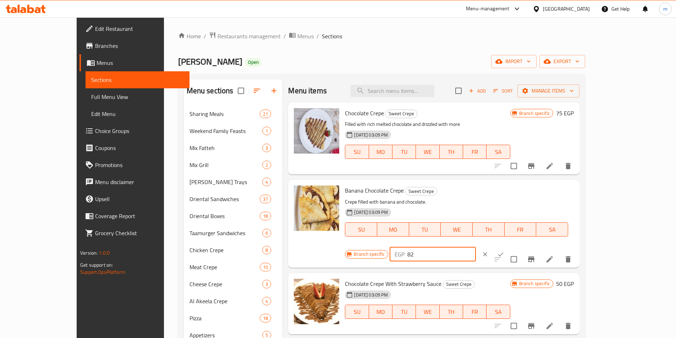
type input "82"
click at [508, 247] on button "ok" at bounding box center [501, 255] width 16 height 16
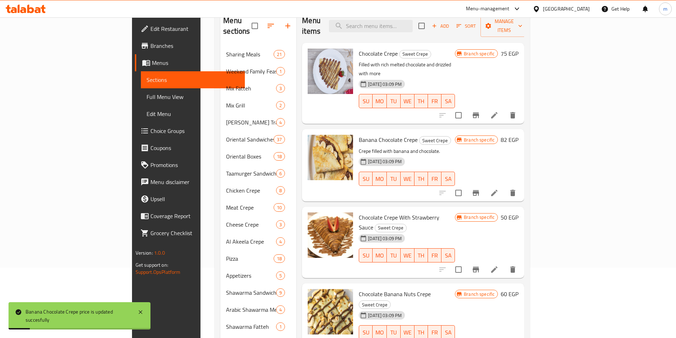
scroll to position [106, 0]
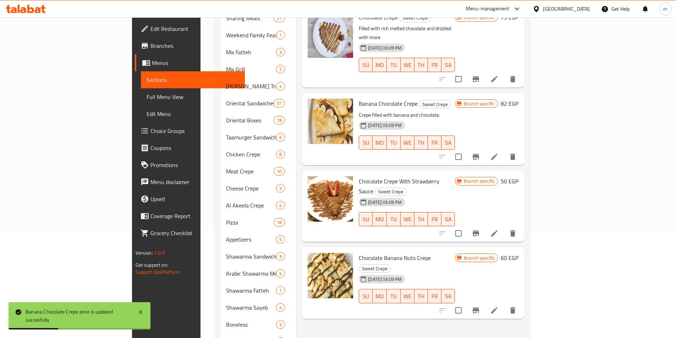
click at [518, 176] on h6 "50 EGP" at bounding box center [509, 181] width 18 height 10
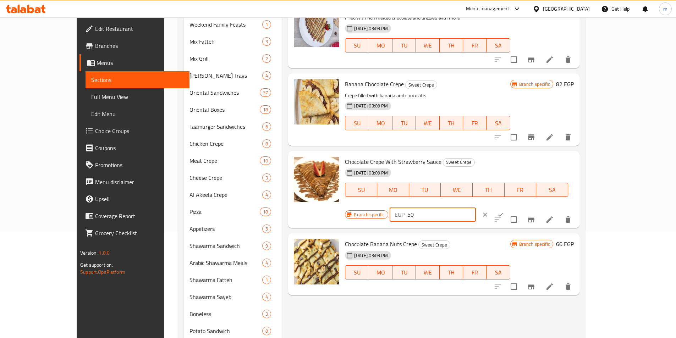
click at [476, 207] on input "50" at bounding box center [441, 214] width 68 height 14
type input "82"
click at [508, 207] on button "ok" at bounding box center [501, 215] width 16 height 16
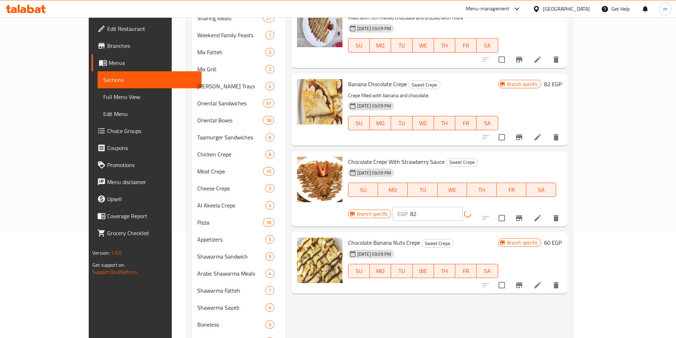
click at [561, 238] on h6 "60 EGP" at bounding box center [553, 243] width 18 height 10
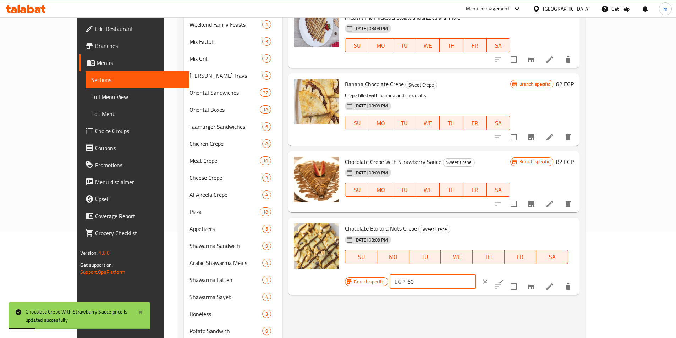
click at [476, 275] on input "60" at bounding box center [441, 282] width 68 height 14
type input "92"
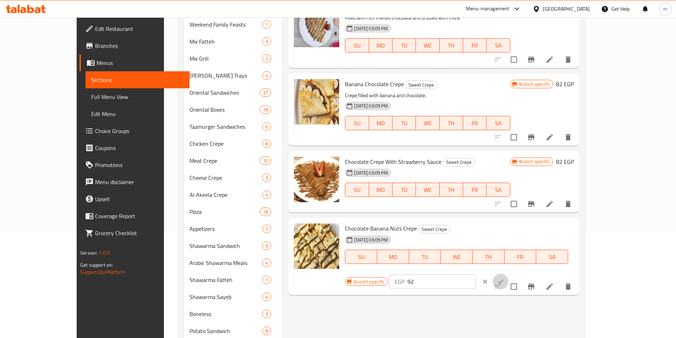
click at [504, 278] on icon "ok" at bounding box center [500, 281] width 7 height 7
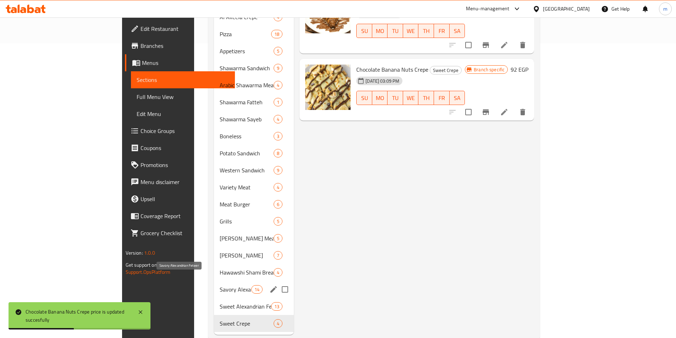
scroll to position [301, 0]
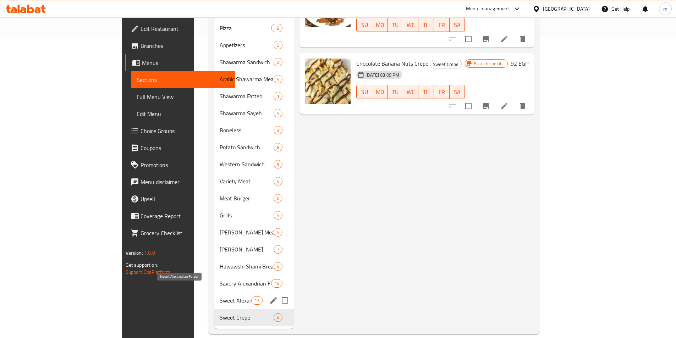
click at [220, 296] on span "Sweet Alexandrian Feteer" at bounding box center [236, 300] width 32 height 9
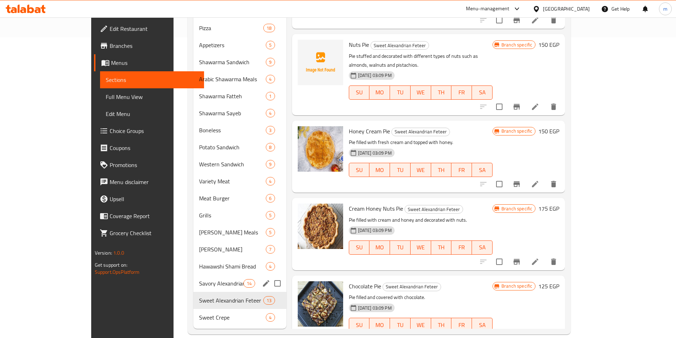
click at [193, 278] on div "Savory Alexandrian Feteer 14" at bounding box center [239, 283] width 93 height 17
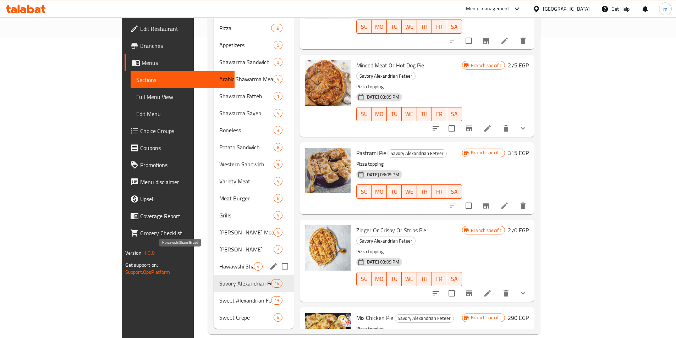
click at [219, 262] on span "Hawawshi Shami Bread" at bounding box center [236, 266] width 34 height 9
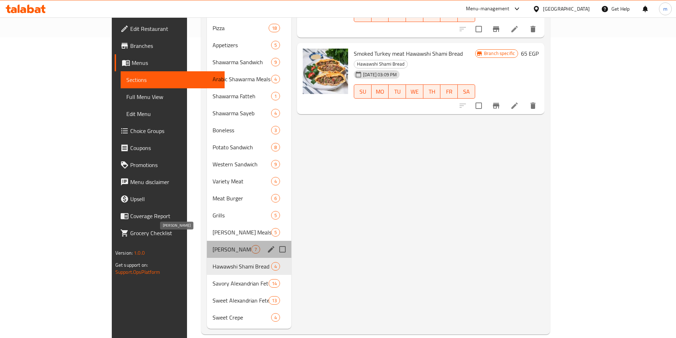
click at [212, 245] on span "[PERSON_NAME]" at bounding box center [231, 249] width 39 height 9
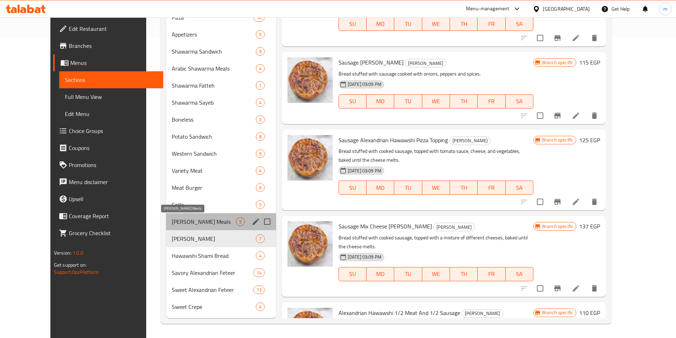
click at [172, 223] on span "[PERSON_NAME] Meals" at bounding box center [204, 221] width 64 height 9
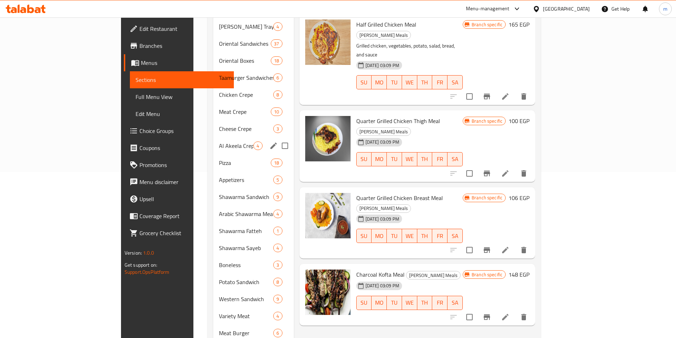
scroll to position [177, 0]
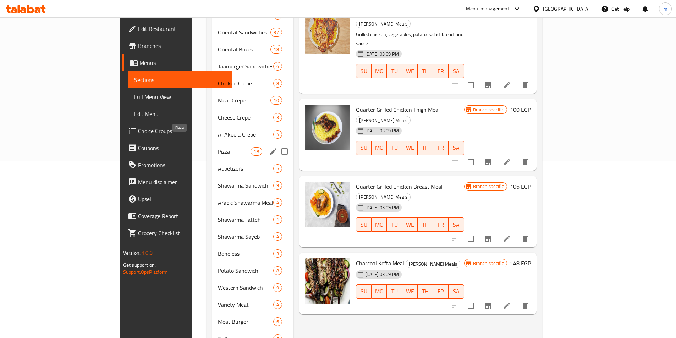
click at [218, 147] on span "Pizza" at bounding box center [234, 151] width 33 height 9
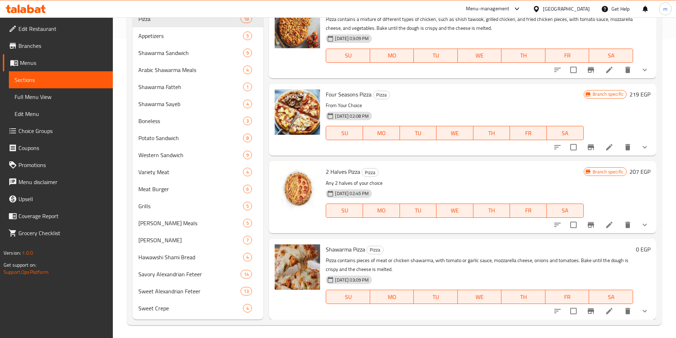
scroll to position [301, 0]
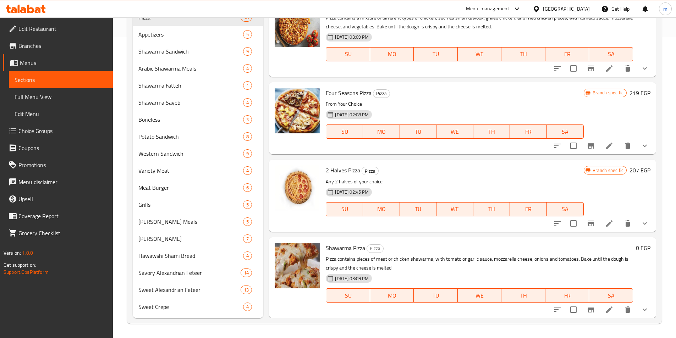
click at [631, 173] on h6 "207 EGP" at bounding box center [639, 170] width 21 height 10
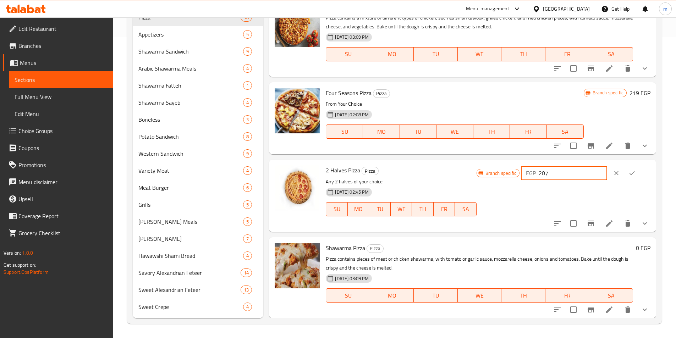
click at [563, 174] on input "207" at bounding box center [572, 173] width 68 height 14
type input "275"
click at [632, 173] on icon "ok" at bounding box center [631, 173] width 5 height 4
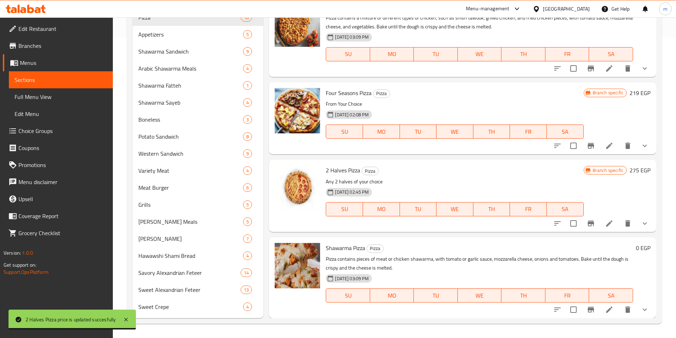
click at [637, 94] on h6 "219 EGP" at bounding box center [639, 93] width 21 height 10
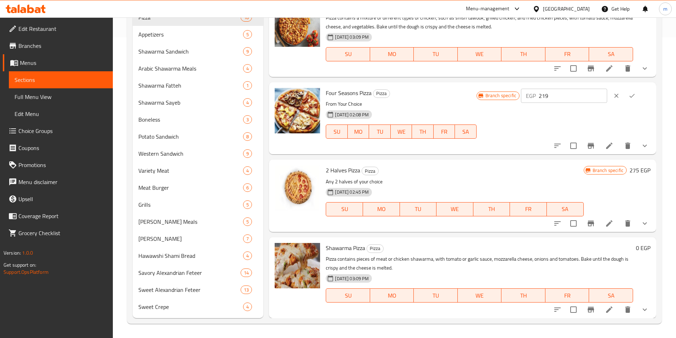
click at [636, 169] on h6 "275 EGP" at bounding box center [639, 170] width 21 height 10
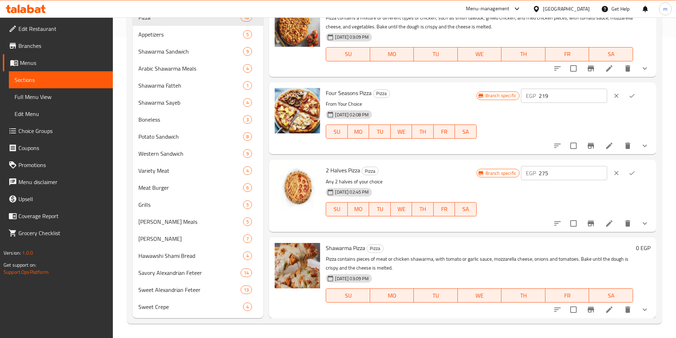
click at [571, 172] on input "275" at bounding box center [572, 173] width 68 height 14
type input "270"
click at [629, 171] on icon "ok" at bounding box center [631, 173] width 7 height 7
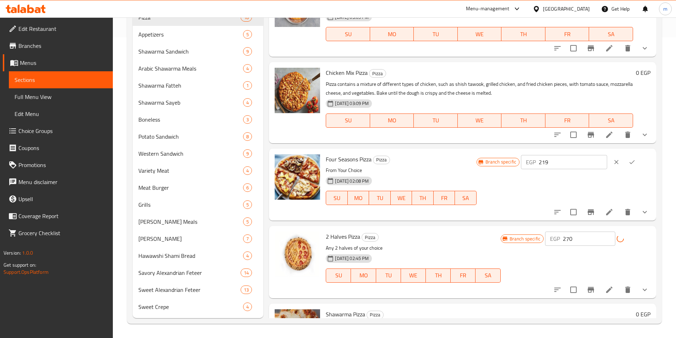
scroll to position [873, 0]
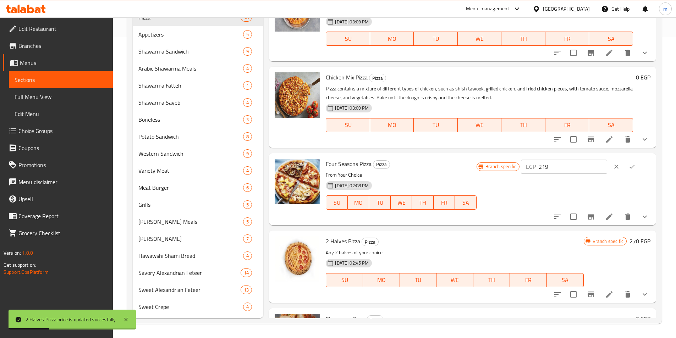
click at [570, 169] on input "219" at bounding box center [572, 167] width 68 height 14
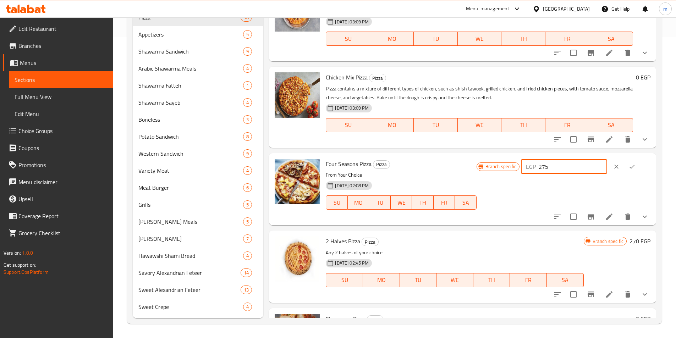
type input "275"
click at [632, 171] on button "ok" at bounding box center [632, 167] width 16 height 16
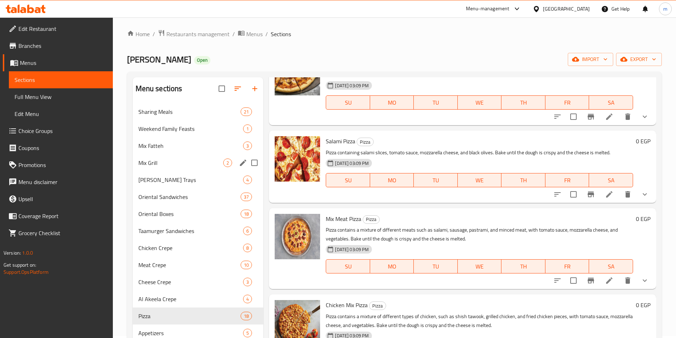
scroll to position [0, 0]
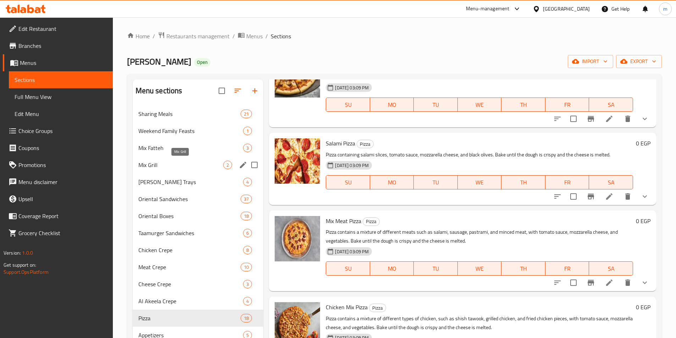
click at [176, 166] on span "Mix Grill" at bounding box center [180, 165] width 85 height 9
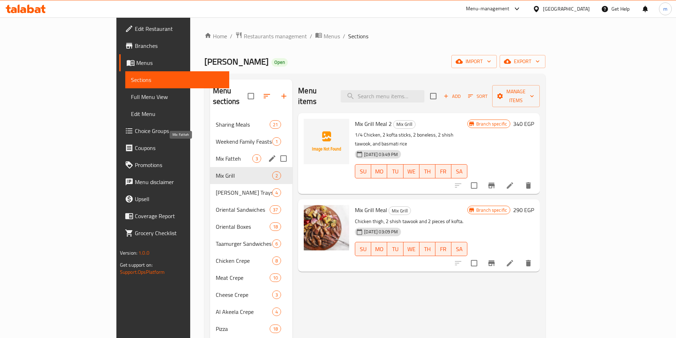
click at [216, 154] on span "Mix Fatteh" at bounding box center [234, 158] width 37 height 9
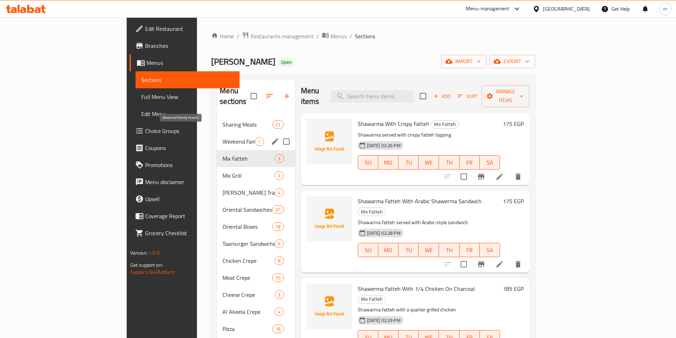
click at [222, 137] on span "Weekend Family Feasts" at bounding box center [238, 141] width 32 height 9
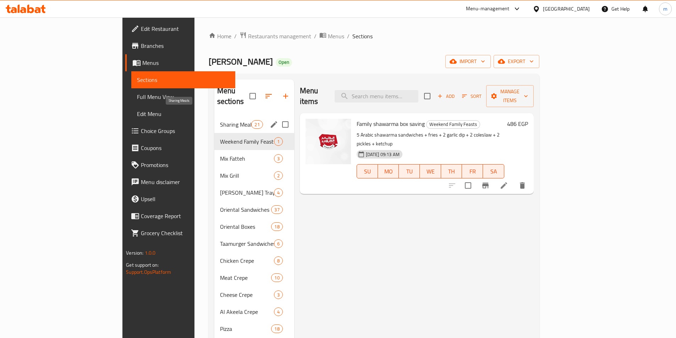
click at [220, 120] on span "Sharing Meals" at bounding box center [236, 124] width 32 height 9
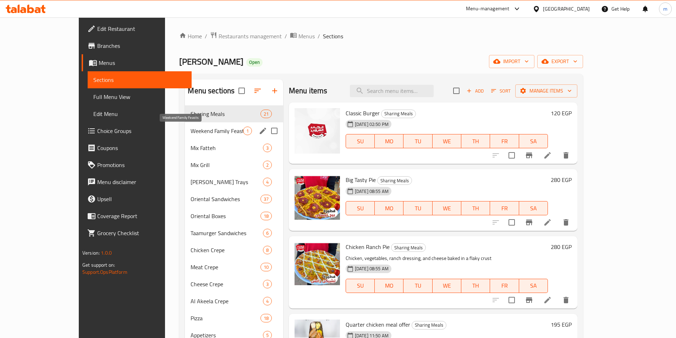
click at [190, 130] on span "Weekend Family Feasts" at bounding box center [216, 131] width 52 height 9
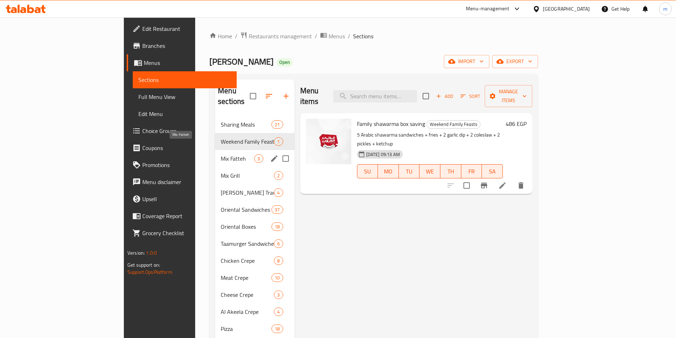
click at [221, 154] on span "Mix Fatteh" at bounding box center [237, 158] width 33 height 9
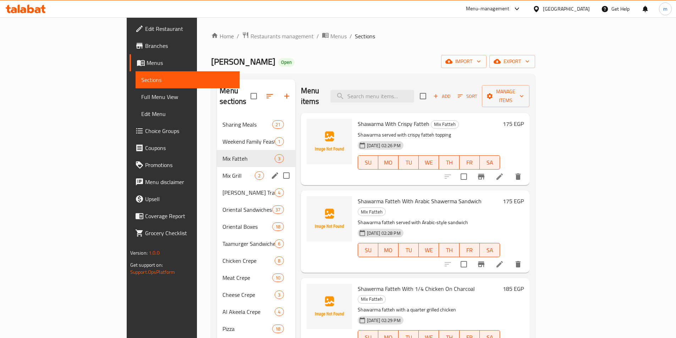
click at [217, 170] on div "Mix Grill 2" at bounding box center [256, 175] width 78 height 17
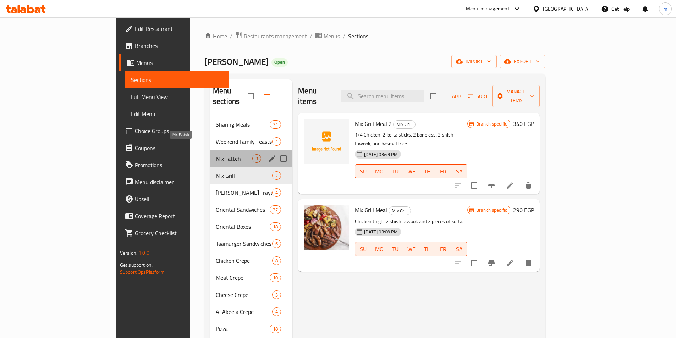
click at [216, 154] on span "Mix Fatteh" at bounding box center [234, 158] width 37 height 9
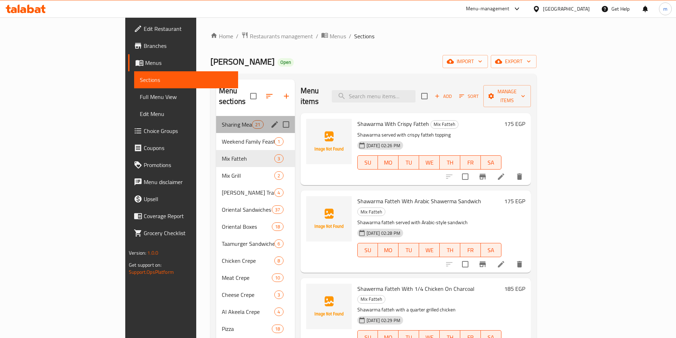
click at [216, 121] on div "Sharing Meals 21" at bounding box center [255, 124] width 79 height 17
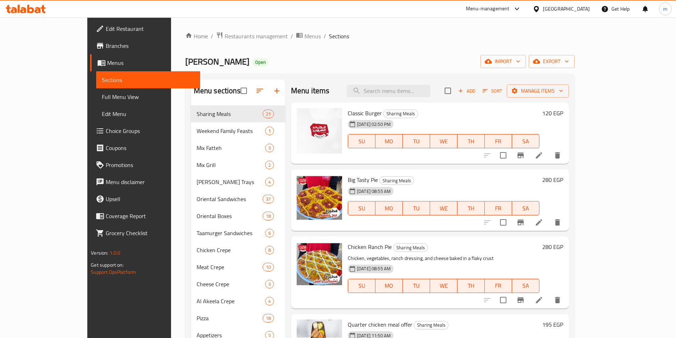
click at [563, 114] on h6 "120 EGP" at bounding box center [552, 113] width 21 height 10
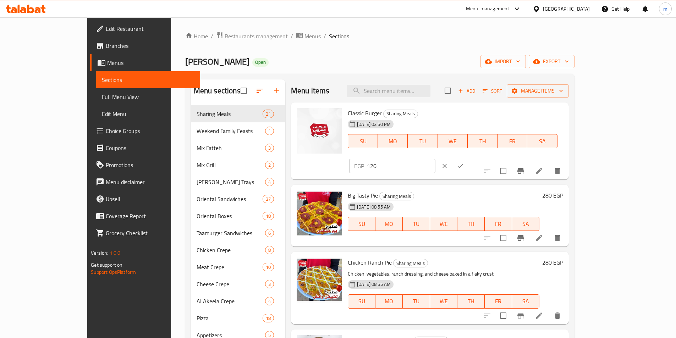
click at [468, 158] on button "ok" at bounding box center [460, 166] width 16 height 16
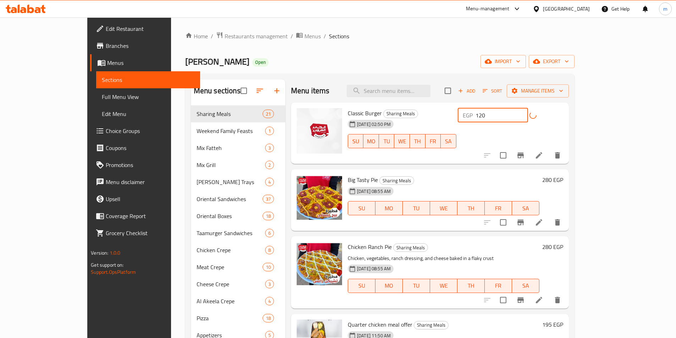
click at [528, 117] on input "120" at bounding box center [501, 115] width 52 height 14
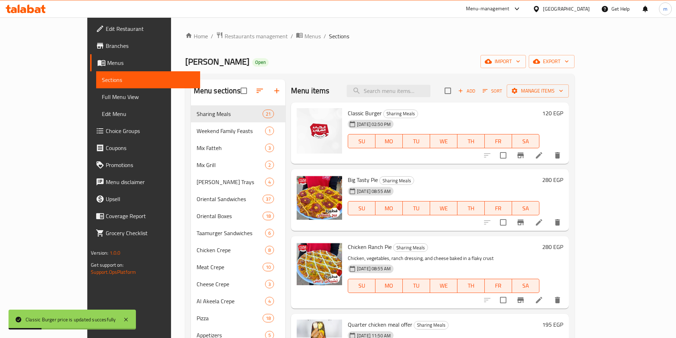
click at [563, 113] on h6 "120 EGP" at bounding box center [552, 113] width 21 height 10
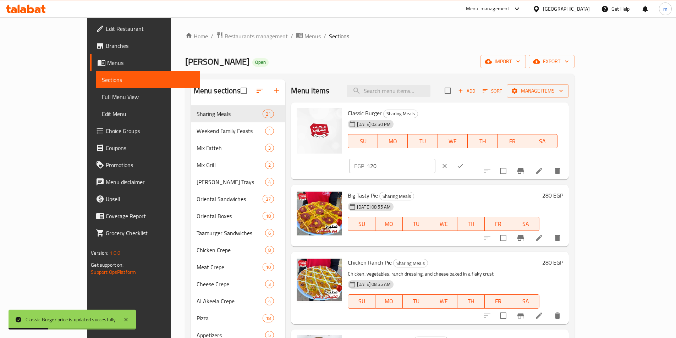
click at [468, 158] on button "ok" at bounding box center [460, 166] width 16 height 16
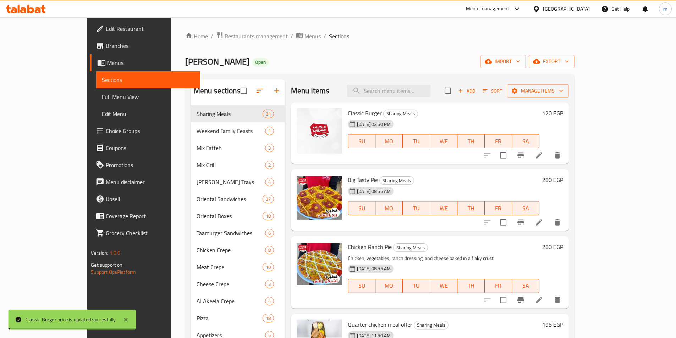
click at [539, 116] on h6 "Classic Burger Sharing Meals" at bounding box center [444, 113] width 192 height 10
click at [563, 114] on h6 "120 EGP" at bounding box center [552, 113] width 21 height 10
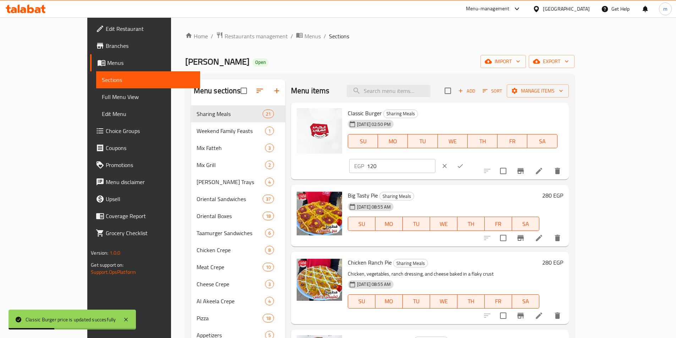
click at [435, 159] on input "120" at bounding box center [401, 166] width 68 height 14
type input "0"
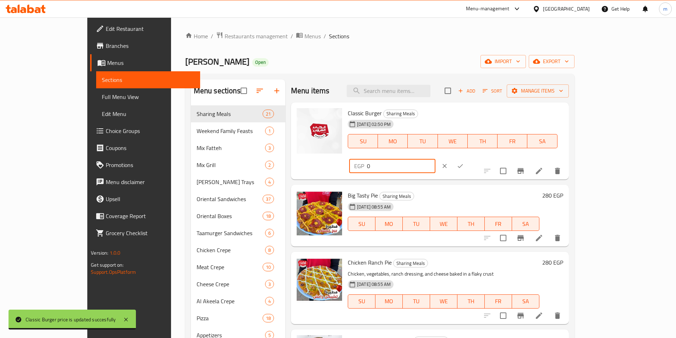
click at [464, 162] on icon "ok" at bounding box center [459, 165] width 7 height 7
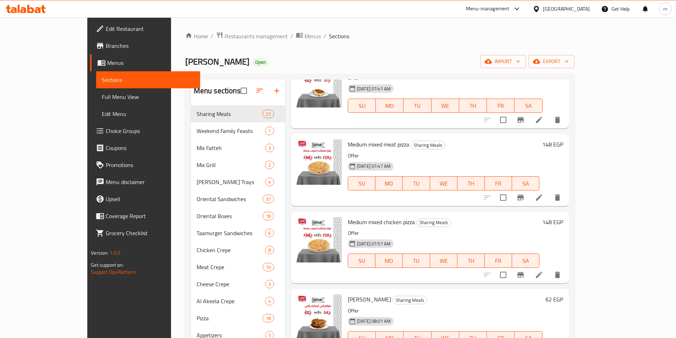
scroll to position [993, 0]
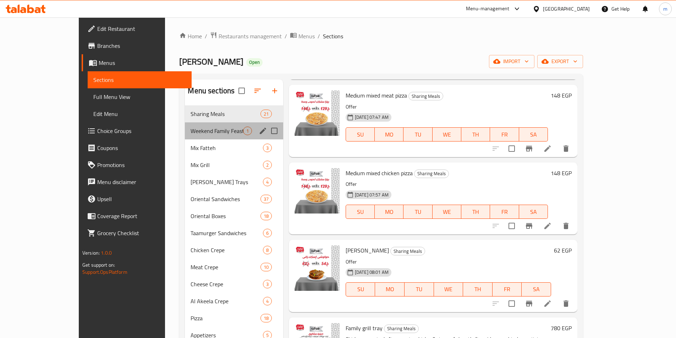
click at [185, 137] on div "Weekend Family Feasts 1" at bounding box center [234, 130] width 98 height 17
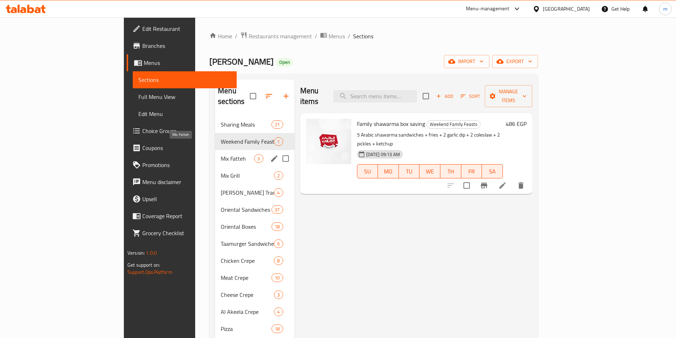
click at [221, 154] on span "Mix Fatteh" at bounding box center [237, 158] width 33 height 9
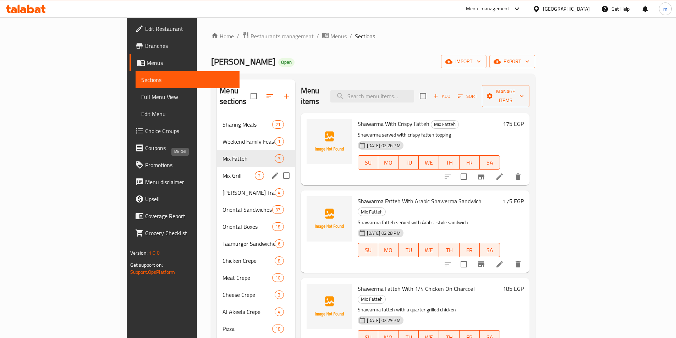
click at [222, 171] on span "Mix Grill" at bounding box center [238, 175] width 32 height 9
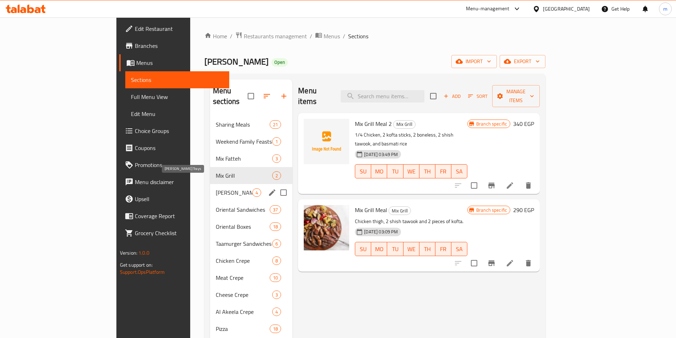
click at [216, 188] on span "[PERSON_NAME] Trays" at bounding box center [234, 192] width 37 height 9
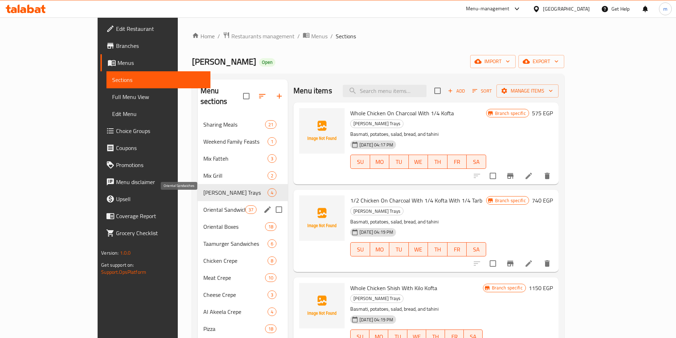
click at [203, 205] on span "Oriental Sandwiches" at bounding box center [224, 209] width 42 height 9
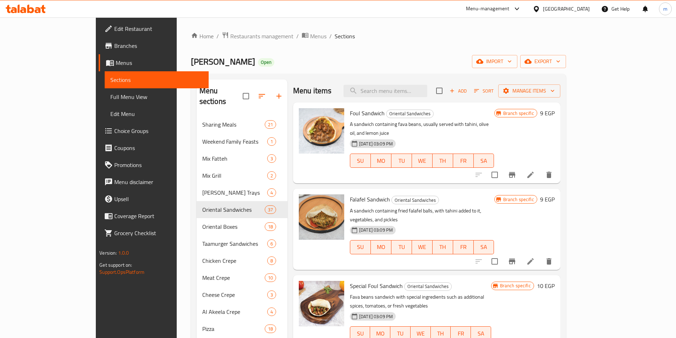
click at [554, 112] on h6 "9 EGP" at bounding box center [547, 113] width 15 height 10
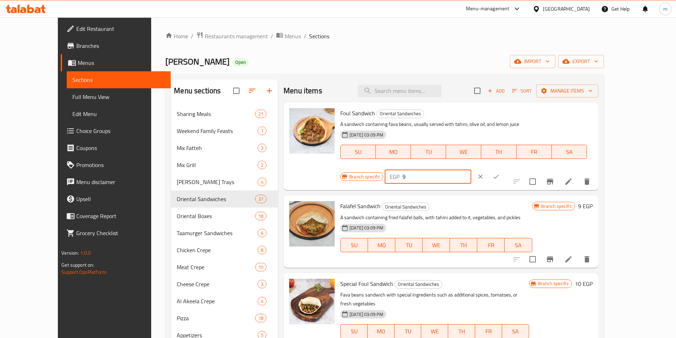
click at [471, 170] on input "9" at bounding box center [436, 177] width 68 height 14
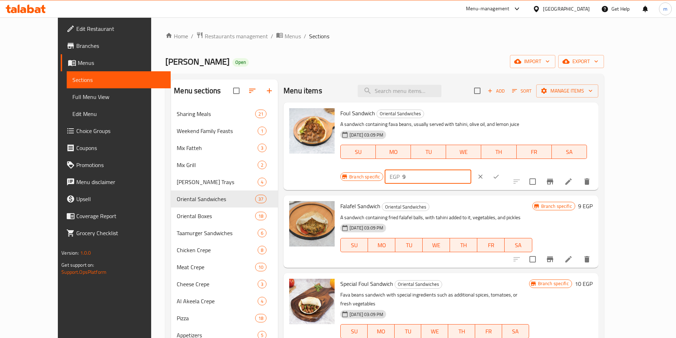
click at [471, 170] on input "9" at bounding box center [436, 177] width 68 height 14
type input "12"
click at [499, 173] on icon "ok" at bounding box center [495, 176] width 7 height 7
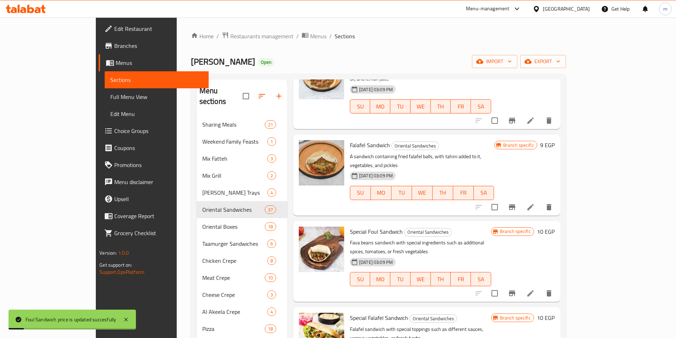
scroll to position [71, 0]
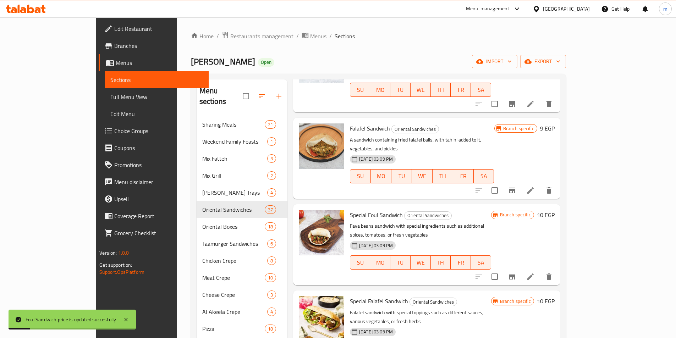
click at [554, 123] on h6 "9 EGP" at bounding box center [547, 128] width 15 height 10
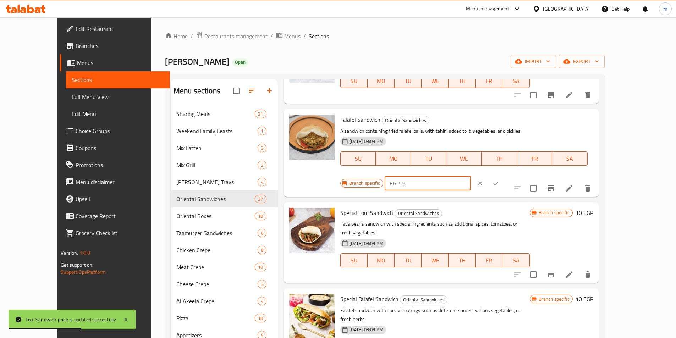
click at [471, 176] on input "9" at bounding box center [436, 183] width 68 height 14
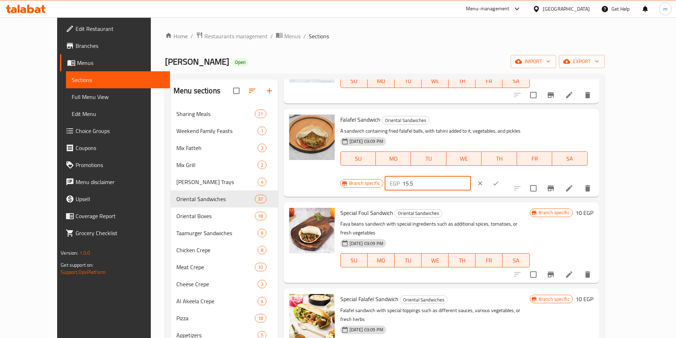
type input "15.5"
click at [499, 180] on icon "ok" at bounding box center [495, 183] width 7 height 7
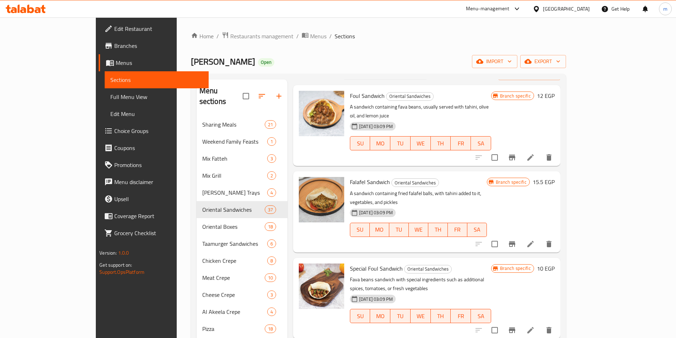
scroll to position [0, 0]
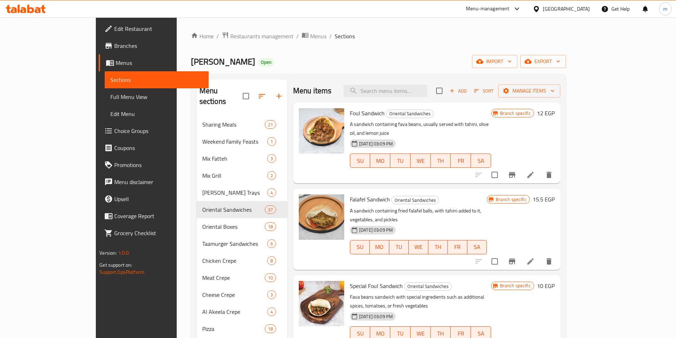
click at [554, 194] on h6 "15.5 EGP" at bounding box center [543, 199] width 22 height 10
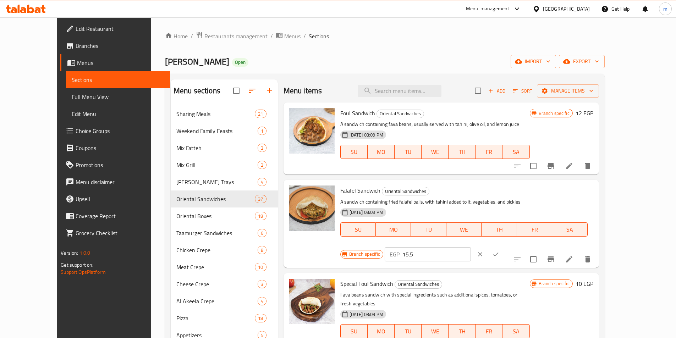
click at [499, 251] on icon "ok" at bounding box center [495, 254] width 7 height 7
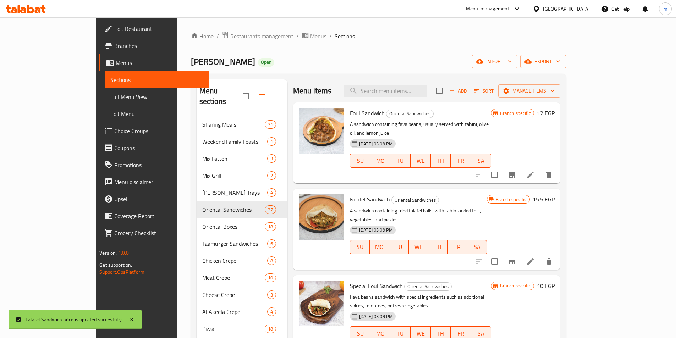
click at [554, 195] on div "Branch specific 15.5 EGP" at bounding box center [521, 199] width 68 height 10
click at [554, 194] on h6 "15.5 EGP" at bounding box center [543, 199] width 22 height 10
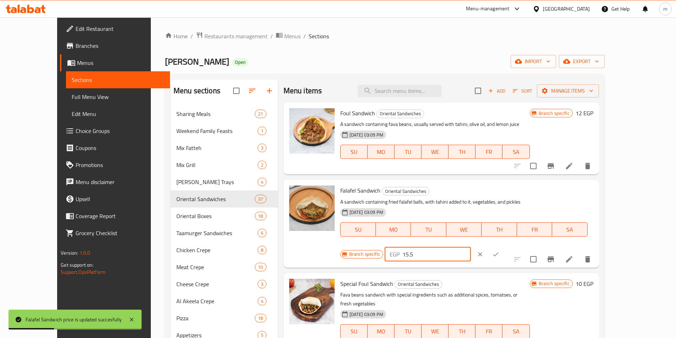
drag, startPoint x: 568, startPoint y: 196, endPoint x: 549, endPoint y: 196, distance: 18.8
click at [471, 247] on input "15.5" at bounding box center [436, 254] width 68 height 14
type input "12"
click at [499, 251] on icon "ok" at bounding box center [495, 254] width 7 height 7
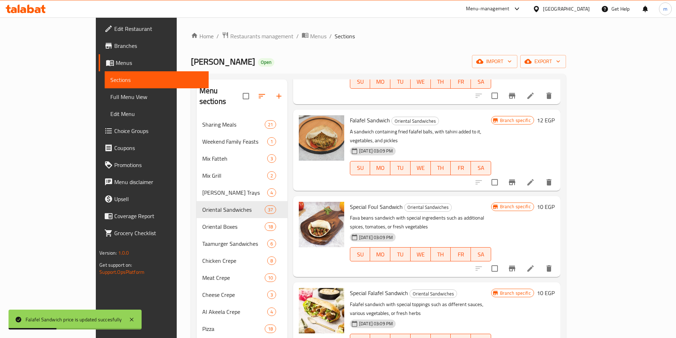
scroll to position [71, 0]
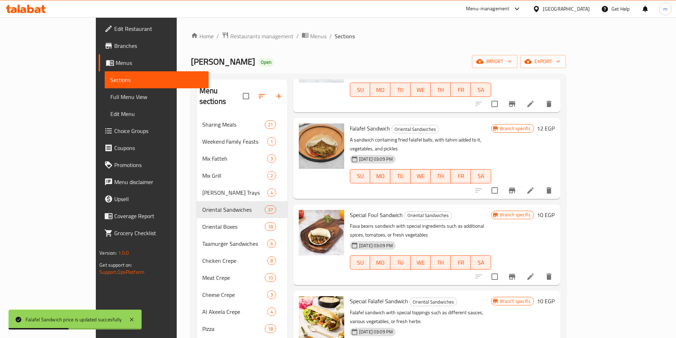
click at [554, 210] on h6 "10 EGP" at bounding box center [546, 215] width 18 height 10
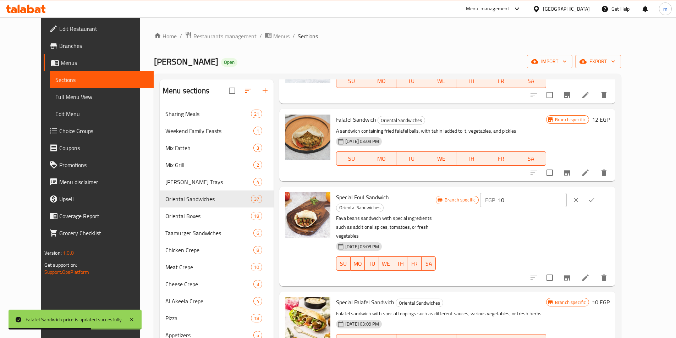
click at [566, 204] on input "10" at bounding box center [532, 200] width 68 height 14
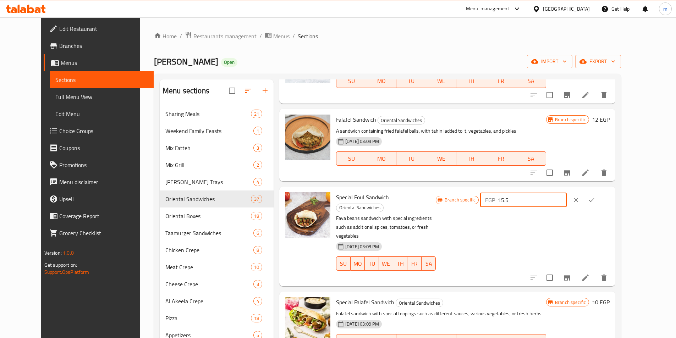
type input "15.5"
click at [595, 202] on icon "ok" at bounding box center [591, 199] width 7 height 7
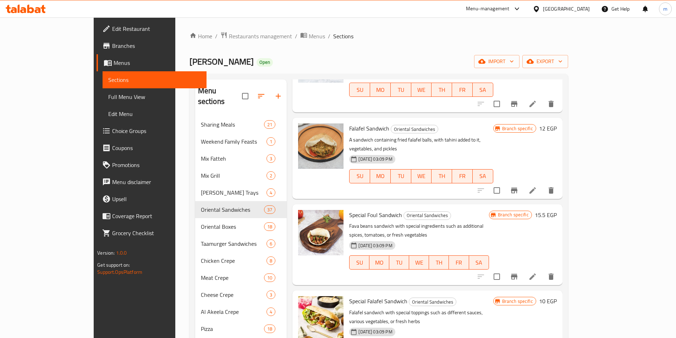
scroll to position [106, 0]
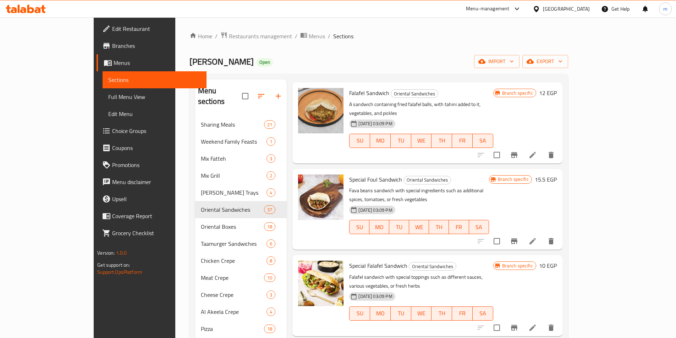
click at [557, 175] on h6 "15.5 EGP" at bounding box center [546, 180] width 22 height 10
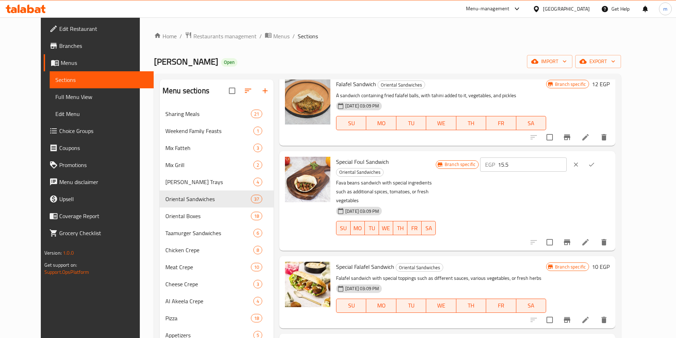
click at [566, 166] on input "15.5" at bounding box center [532, 164] width 68 height 14
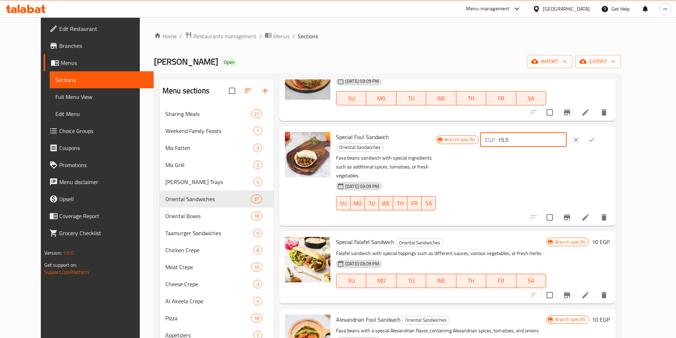
scroll to position [142, 0]
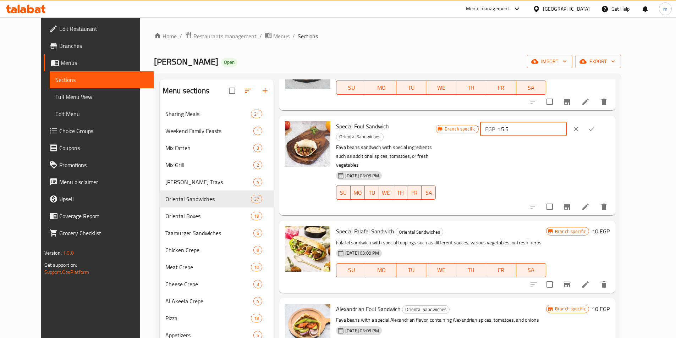
click at [595, 132] on icon "ok" at bounding box center [591, 129] width 7 height 7
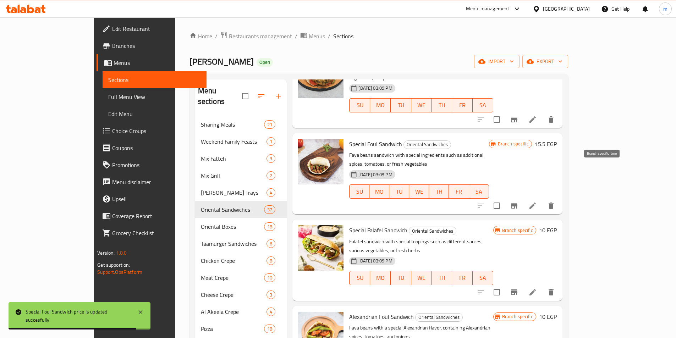
scroll to position [213, 0]
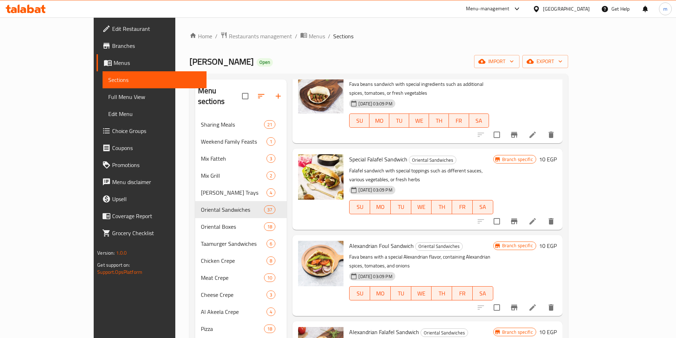
click at [557, 154] on h6 "10 EGP" at bounding box center [548, 159] width 18 height 10
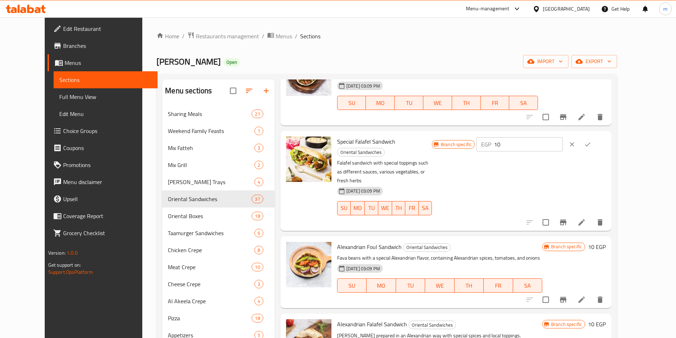
click at [562, 139] on input "10" at bounding box center [528, 144] width 68 height 14
type input "15.5"
click at [591, 141] on icon "ok" at bounding box center [587, 144] width 7 height 7
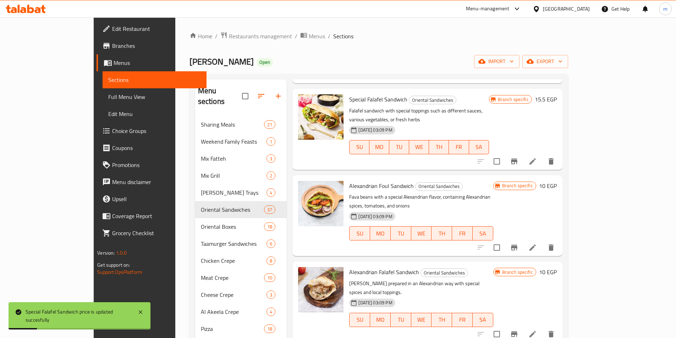
scroll to position [284, 0]
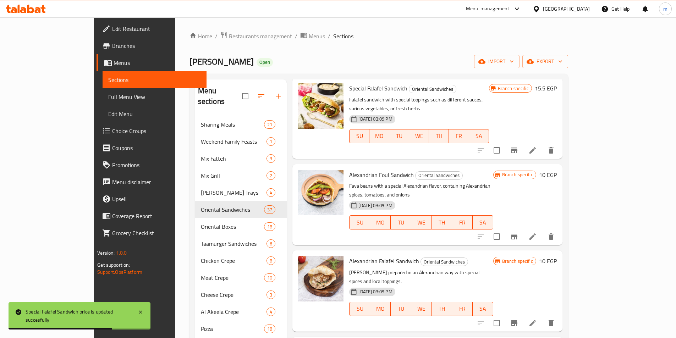
click at [557, 170] on h6 "10 EGP" at bounding box center [548, 175] width 18 height 10
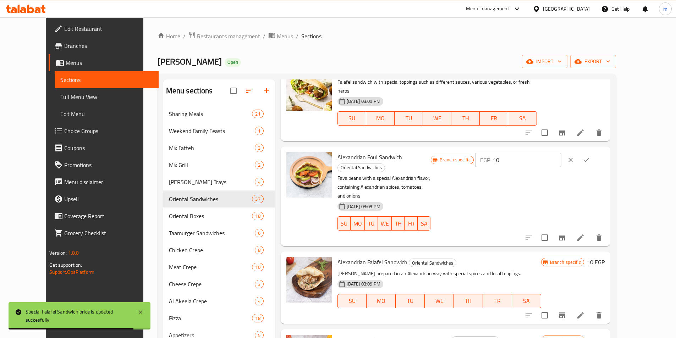
click at [557, 153] on input "10" at bounding box center [527, 160] width 68 height 14
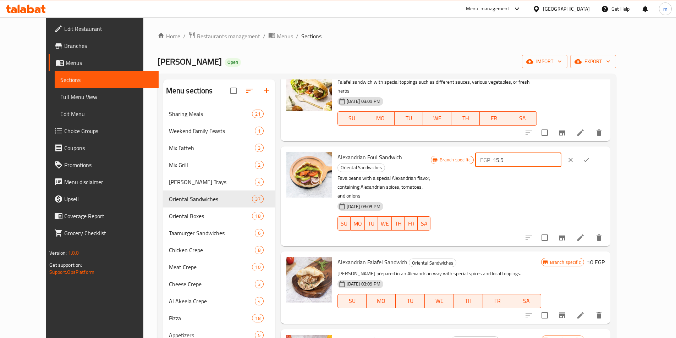
type input "15.5"
click at [594, 152] on button "ok" at bounding box center [586, 160] width 16 height 16
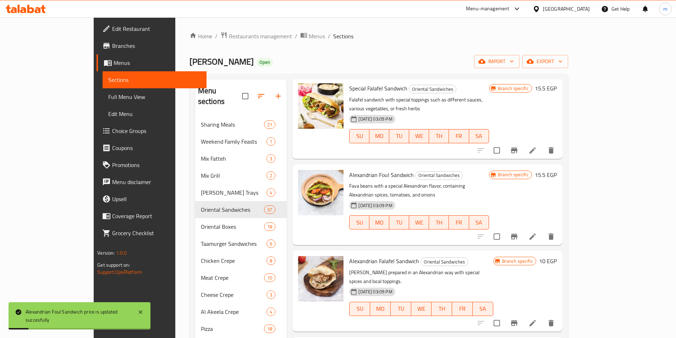
scroll to position [355, 0]
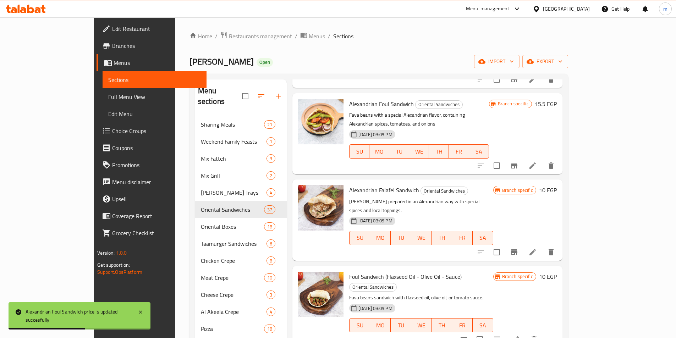
click at [557, 185] on h6 "10 EGP" at bounding box center [548, 190] width 18 height 10
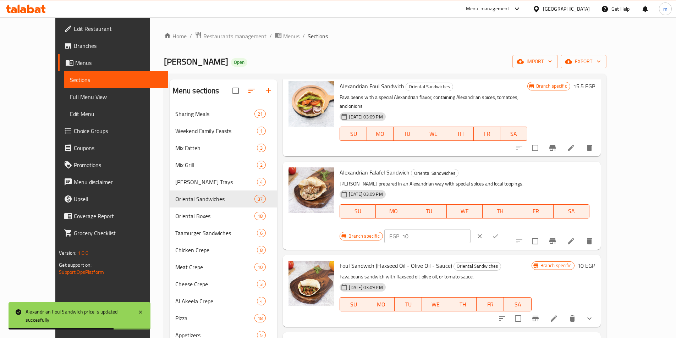
click at [470, 229] on input "10" at bounding box center [436, 236] width 68 height 14
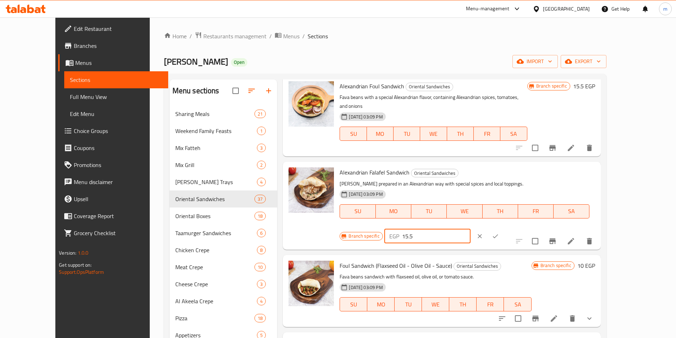
type input "15.5"
click at [499, 233] on icon "ok" at bounding box center [495, 236] width 7 height 7
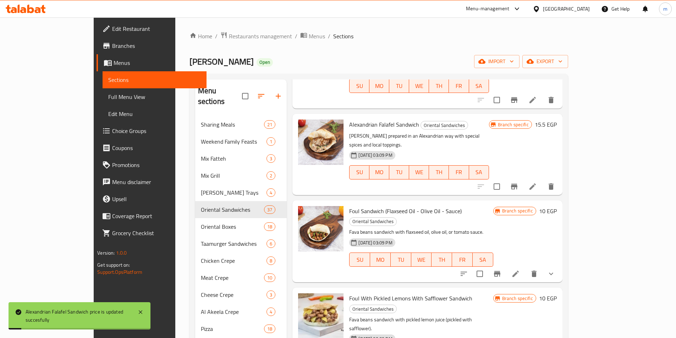
scroll to position [426, 0]
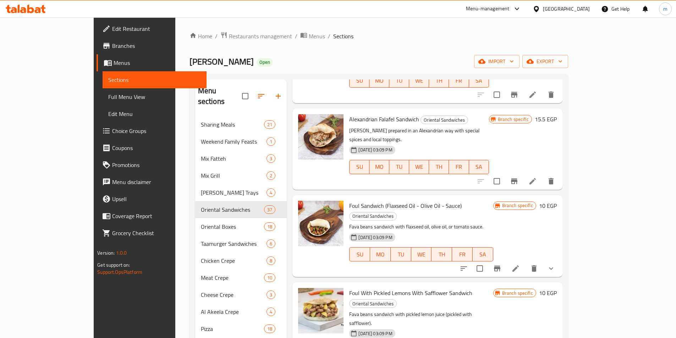
click at [557, 201] on h6 "10 EGP" at bounding box center [548, 206] width 18 height 10
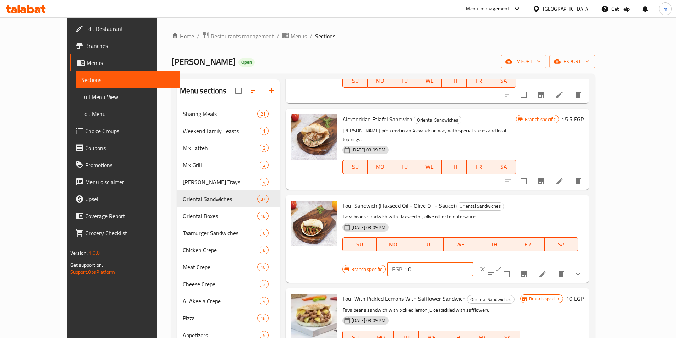
click at [473, 262] on input "10" at bounding box center [439, 269] width 68 height 14
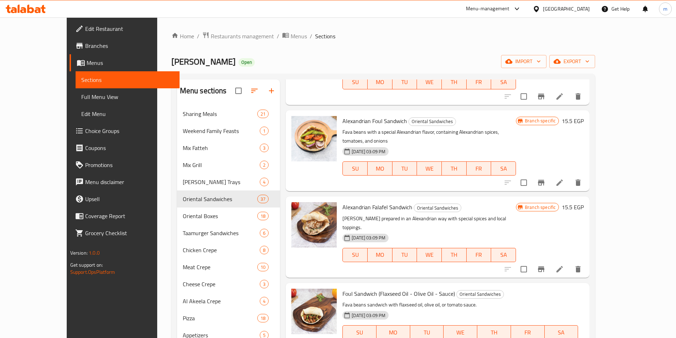
scroll to position [355, 0]
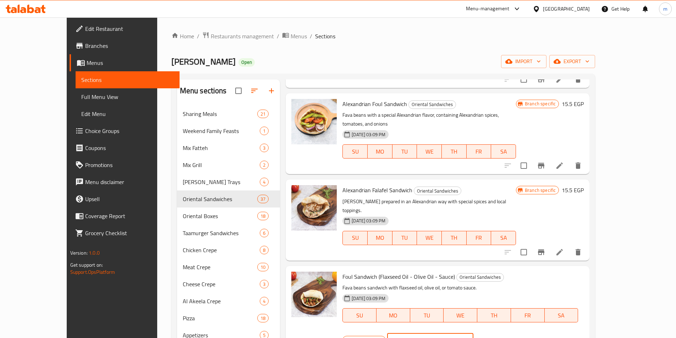
type input "18.5"
click at [506, 332] on button "ok" at bounding box center [498, 340] width 16 height 16
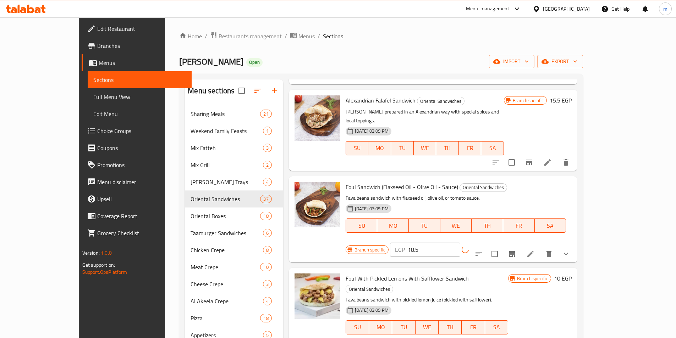
scroll to position [461, 0]
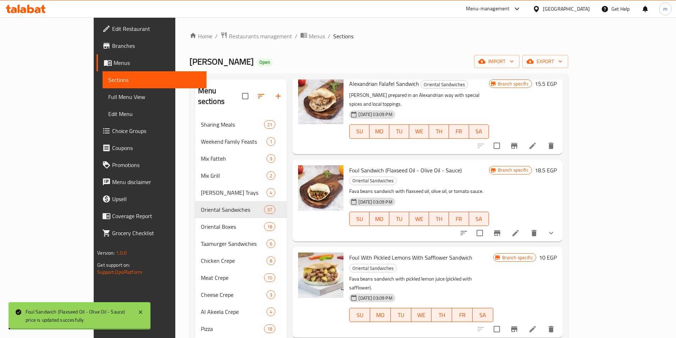
click at [557, 253] on h6 "10 EGP" at bounding box center [548, 258] width 18 height 10
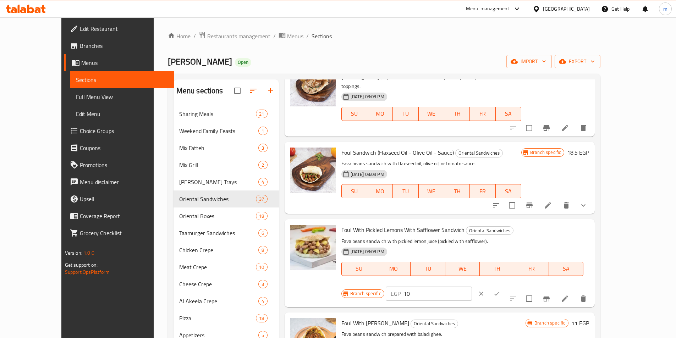
click at [472, 287] on input "10" at bounding box center [437, 294] width 68 height 14
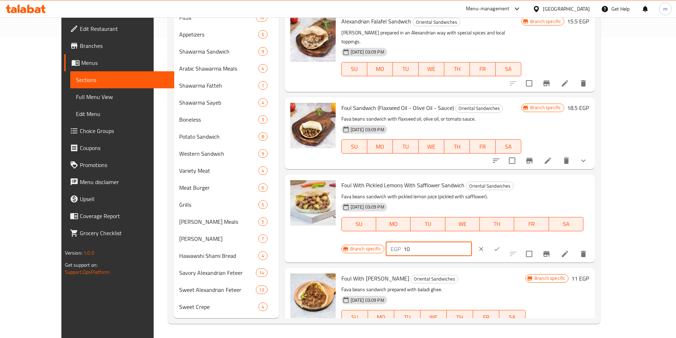
scroll to position [206, 0]
type input "15.5"
click at [504, 240] on button "ok" at bounding box center [497, 248] width 16 height 16
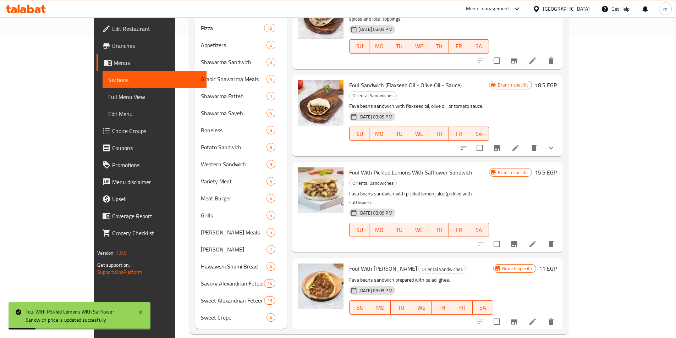
scroll to position [312, 0]
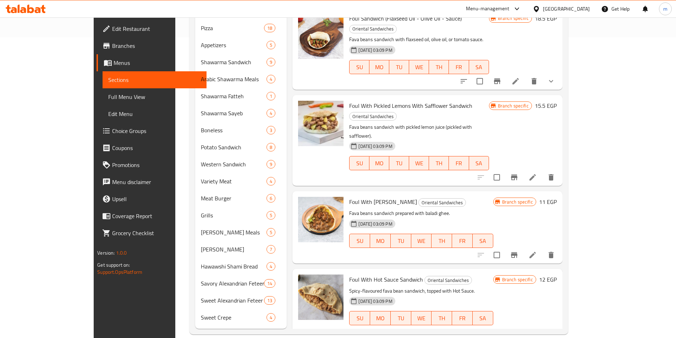
click at [557, 197] on h6 "11 EGP" at bounding box center [548, 202] width 18 height 10
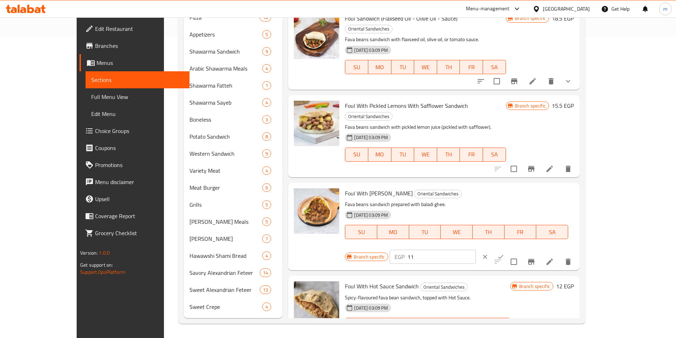
click at [476, 250] on input "11" at bounding box center [441, 257] width 68 height 14
type input "24"
click at [504, 253] on icon "ok" at bounding box center [500, 256] width 7 height 7
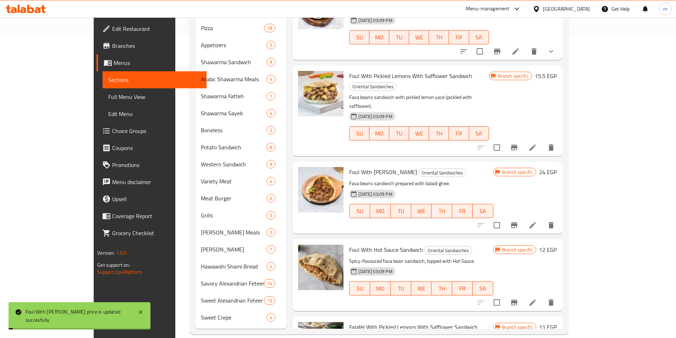
scroll to position [383, 0]
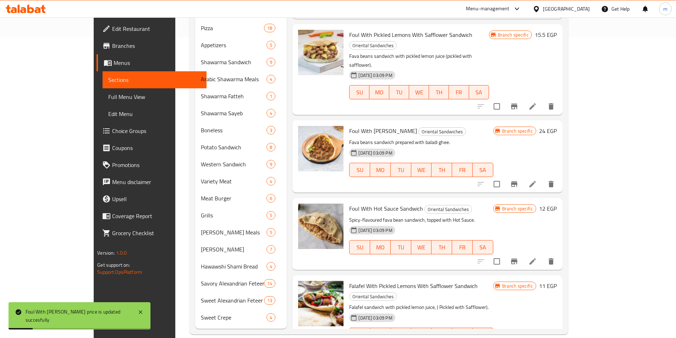
click at [557, 204] on h6 "12 EGP" at bounding box center [548, 209] width 18 height 10
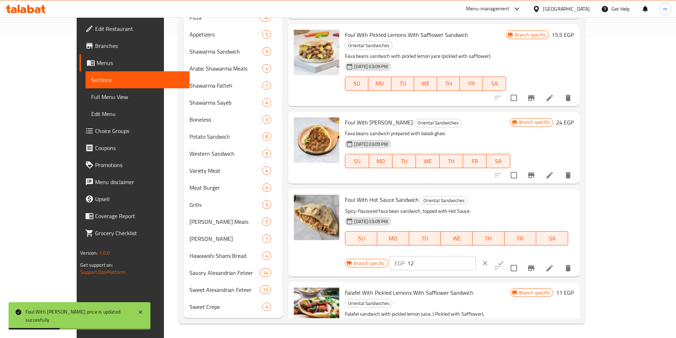
click at [476, 256] on input "12" at bounding box center [441, 263] width 68 height 14
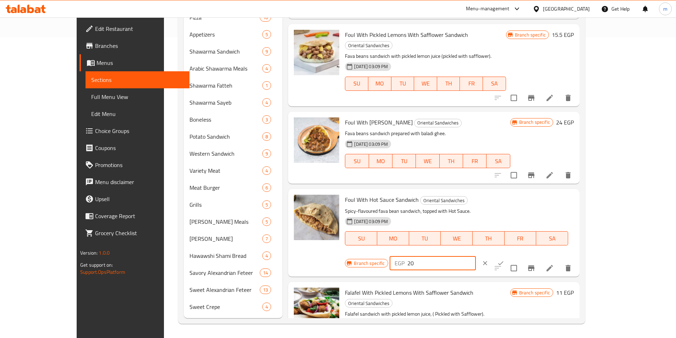
type input "20"
click at [508, 255] on button "ok" at bounding box center [501, 263] width 16 height 16
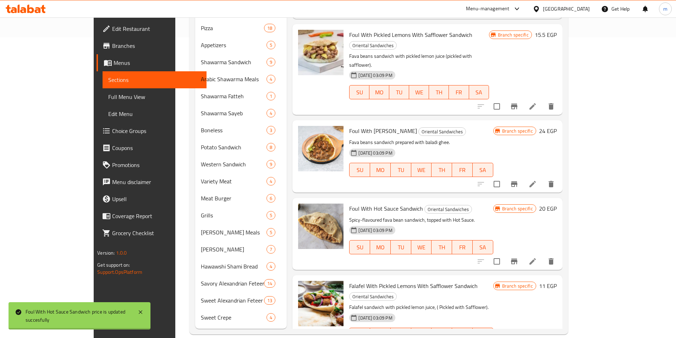
scroll to position [454, 0]
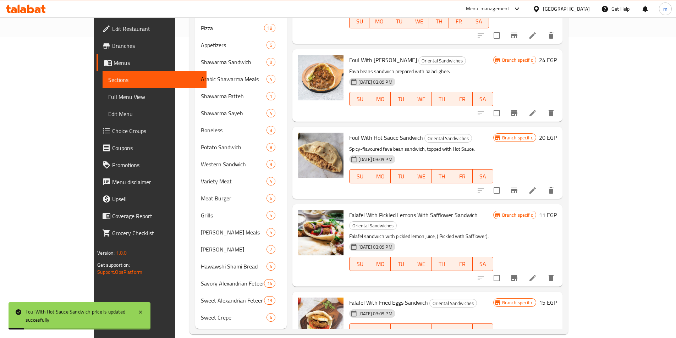
click at [557, 210] on h6 "11 EGP" at bounding box center [548, 215] width 18 height 10
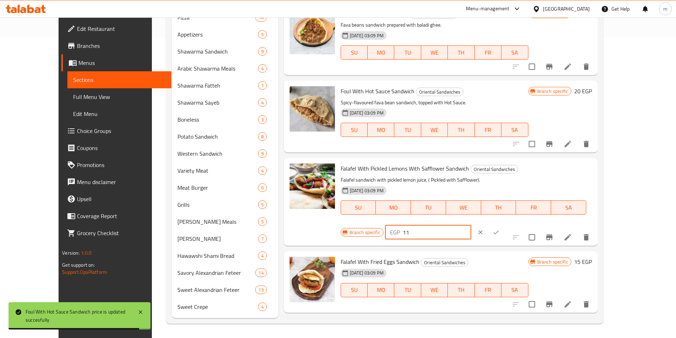
click at [471, 225] on input "11" at bounding box center [437, 232] width 68 height 14
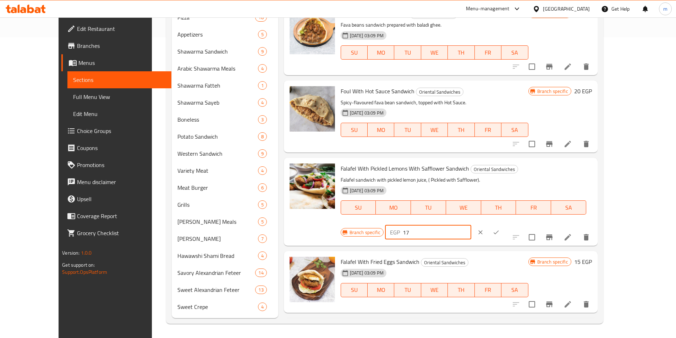
type input "17"
click at [504, 225] on button "ok" at bounding box center [496, 233] width 16 height 16
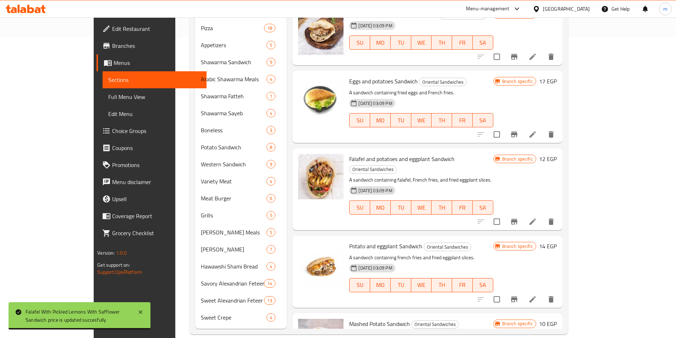
scroll to position [1341, 0]
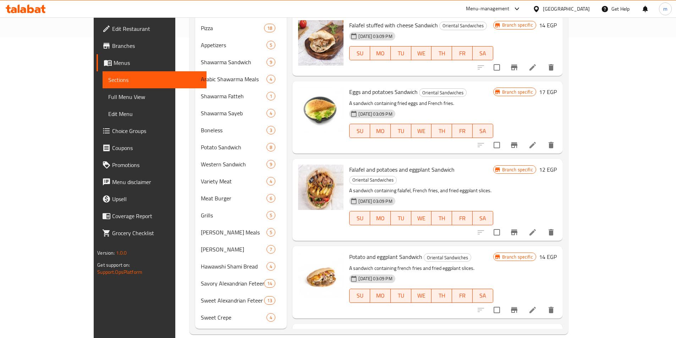
click at [103, 73] on link "Sections" at bounding box center [155, 79] width 104 height 17
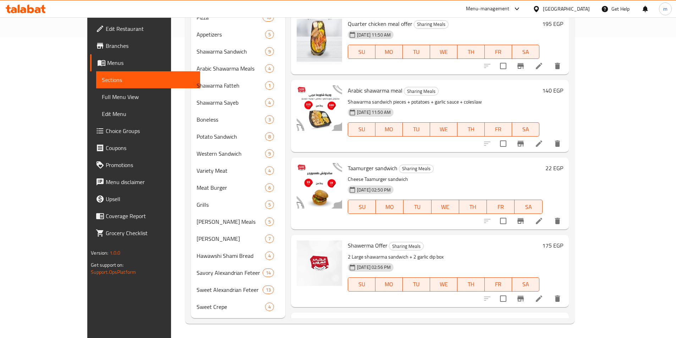
click at [545, 162] on div "Taamurger sandwich Sharing Meals Cheese Taamurger sandwich [DATE] 02:50 PM SU M…" at bounding box center [445, 193] width 200 height 66
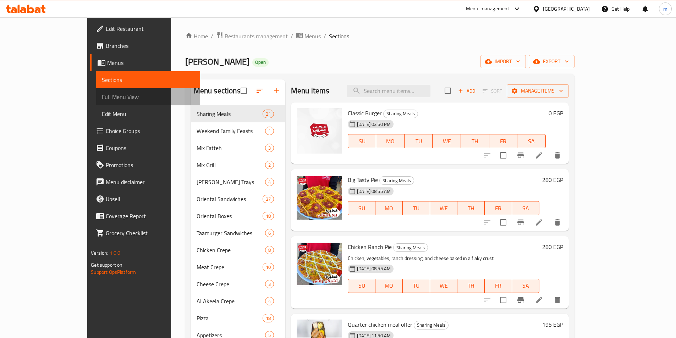
click at [102, 98] on span "Full Menu View" at bounding box center [148, 97] width 93 height 9
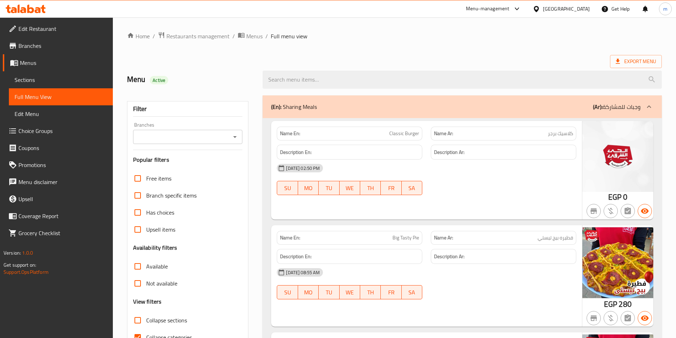
click at [183, 275] on div "Not available" at bounding box center [188, 283] width 110 height 17
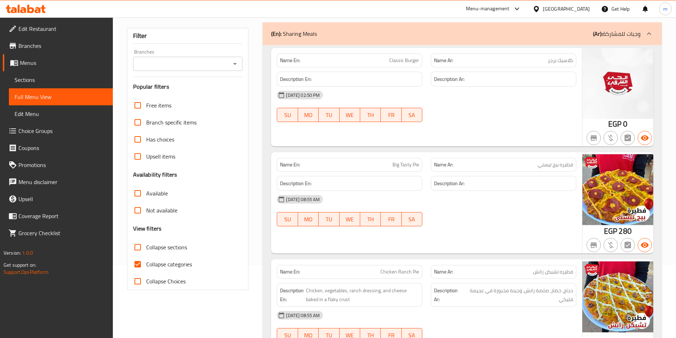
scroll to position [106, 0]
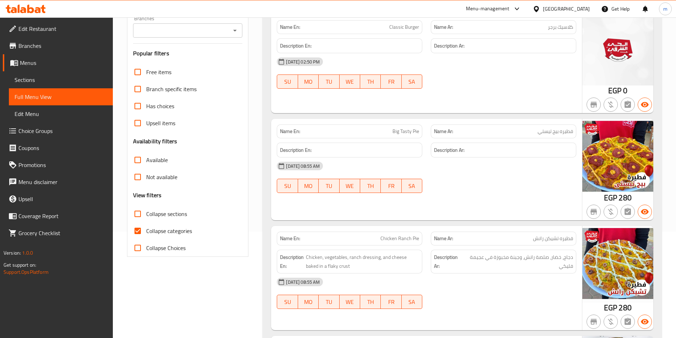
drag, startPoint x: 134, startPoint y: 215, endPoint x: 142, endPoint y: 216, distance: 7.7
click at [134, 214] on input "Collapse sections" at bounding box center [137, 213] width 17 height 17
checkbox input "true"
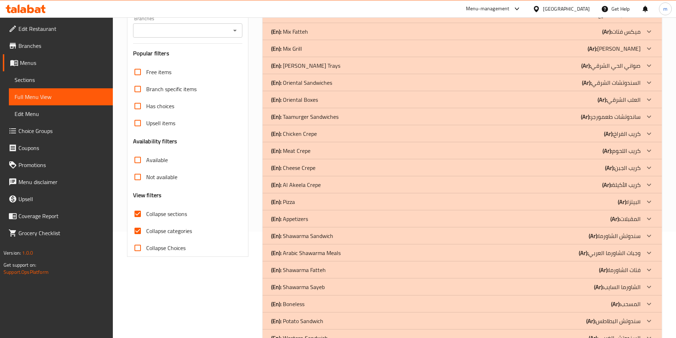
click at [138, 230] on input "Collapse categories" at bounding box center [137, 230] width 17 height 17
checkbox input "false"
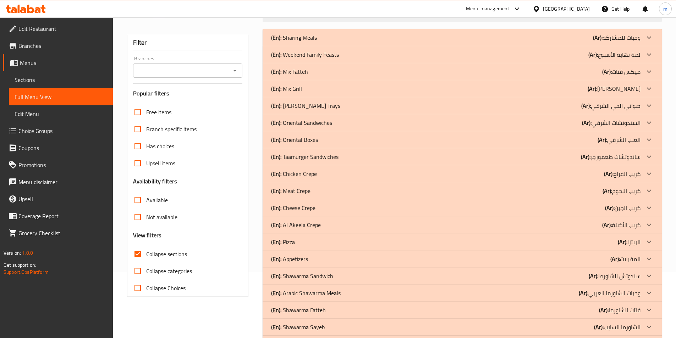
scroll to position [71, 0]
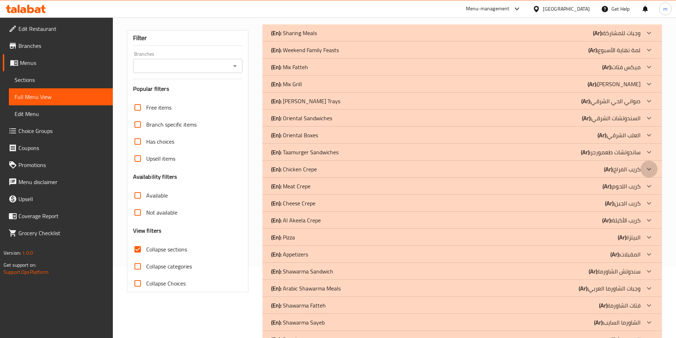
click at [645, 166] on icon at bounding box center [648, 169] width 9 height 9
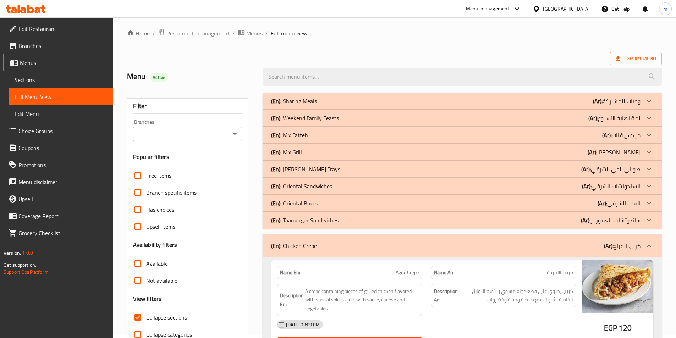
scroll to position [0, 0]
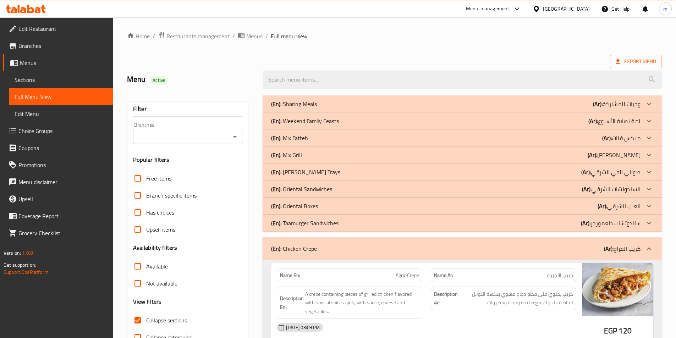
click at [647, 152] on icon at bounding box center [648, 155] width 9 height 9
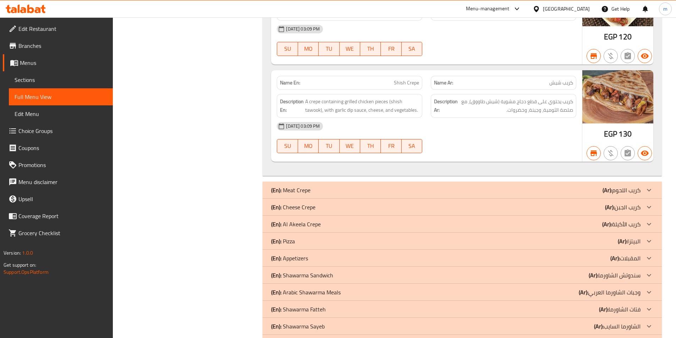
scroll to position [1277, 0]
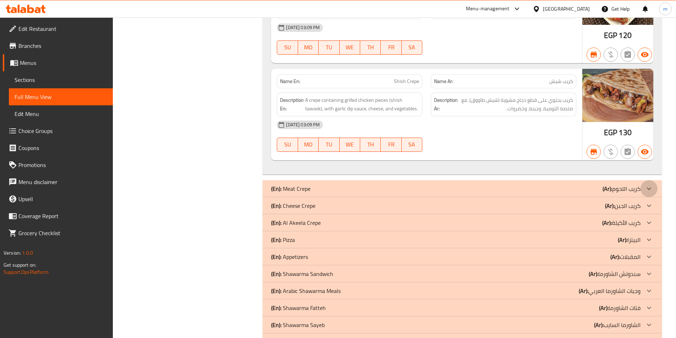
click at [646, 184] on icon at bounding box center [648, 188] width 9 height 9
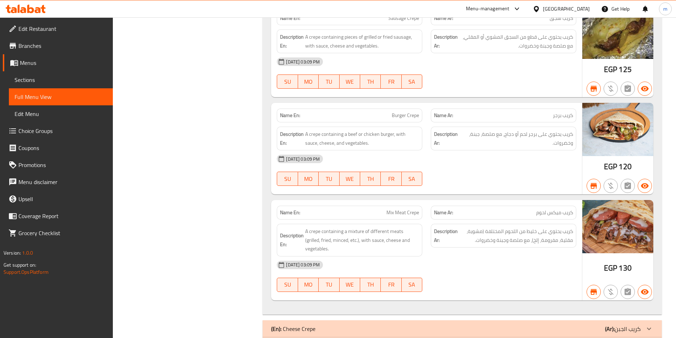
scroll to position [2305, 0]
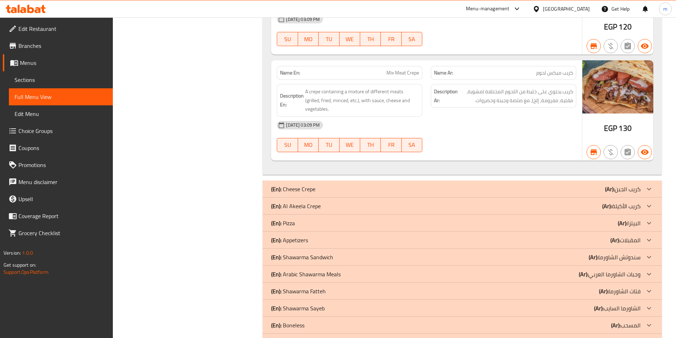
click at [649, 188] on icon at bounding box center [649, 189] width 4 height 2
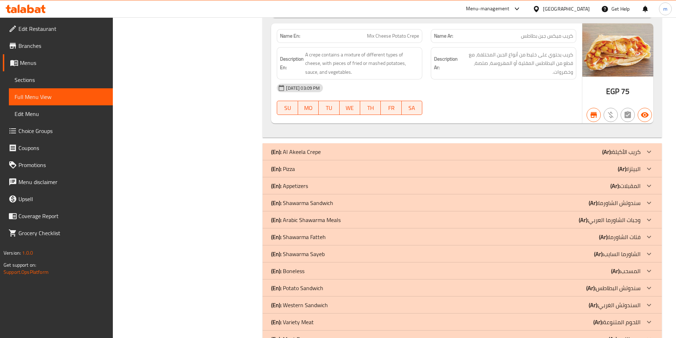
scroll to position [2696, 0]
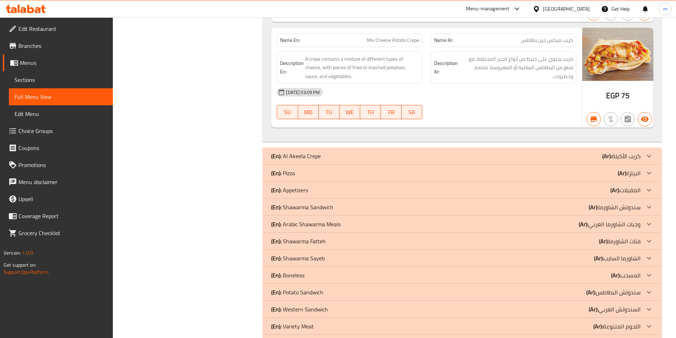
click at [653, 151] on div at bounding box center [648, 156] width 17 height 17
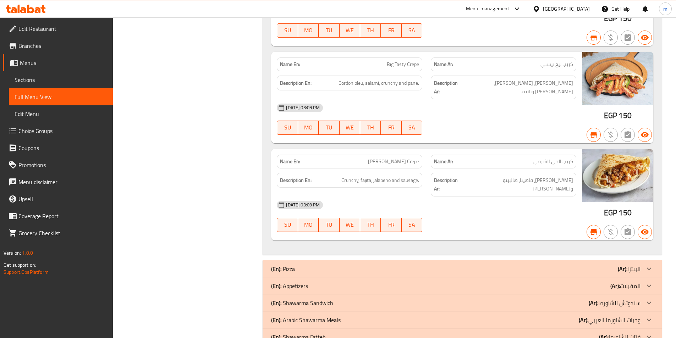
scroll to position [3015, 0]
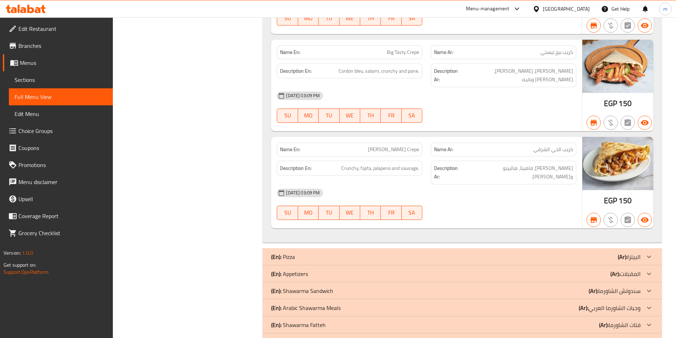
click at [649, 270] on icon at bounding box center [648, 274] width 9 height 9
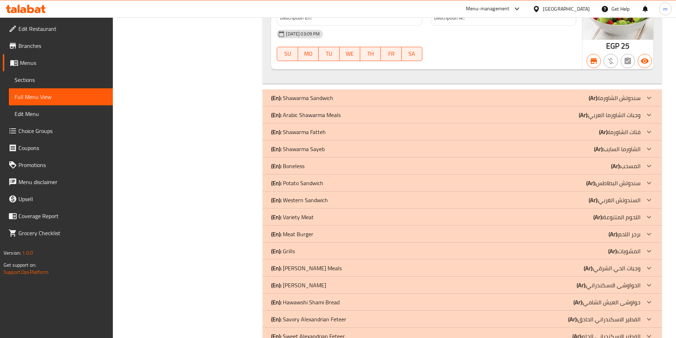
scroll to position [3691, 0]
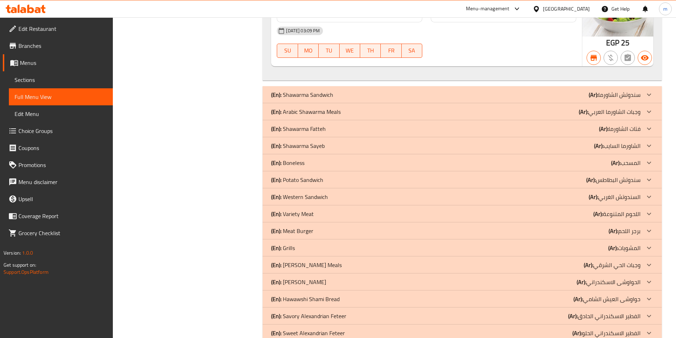
click at [648, 278] on icon at bounding box center [648, 282] width 9 height 9
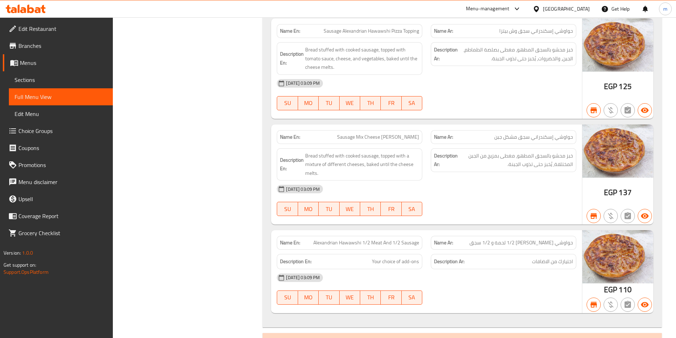
scroll to position [4417, 0]
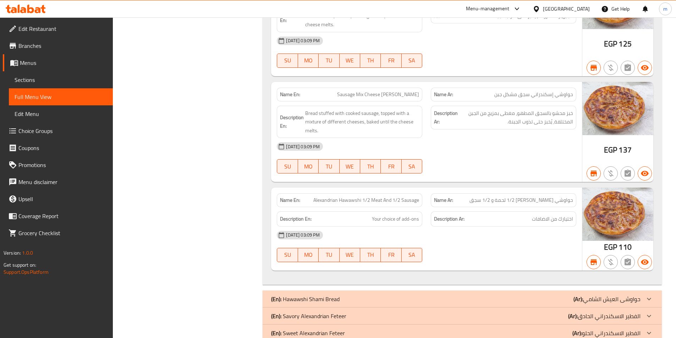
click at [651, 295] on icon at bounding box center [648, 299] width 9 height 9
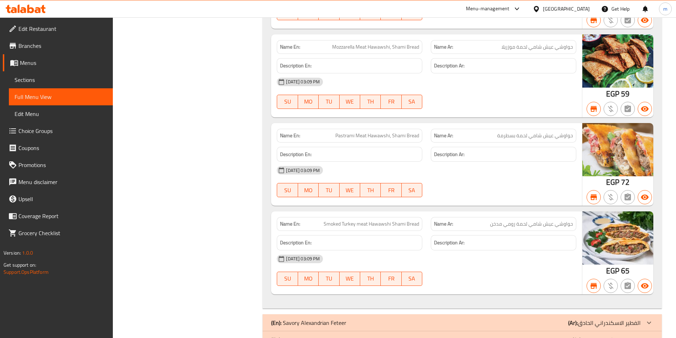
scroll to position [4793, 0]
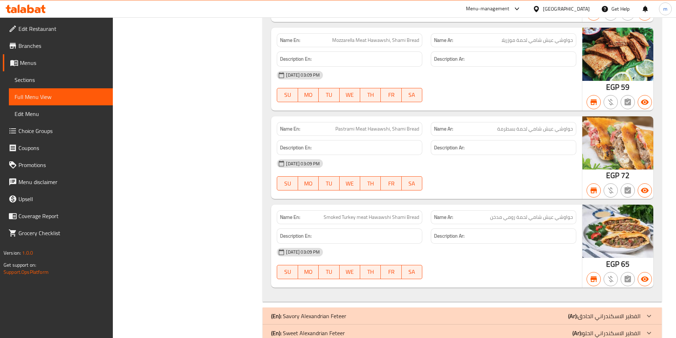
click at [650, 315] on icon at bounding box center [649, 316] width 4 height 2
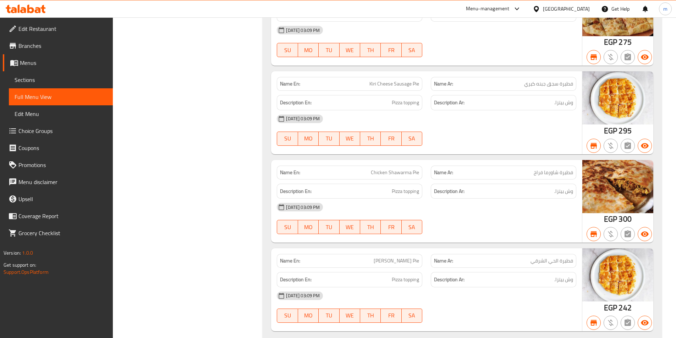
scroll to position [6310, 0]
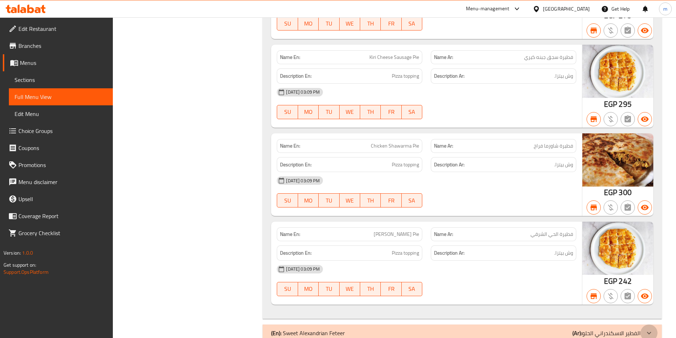
click at [650, 329] on icon at bounding box center [648, 333] width 9 height 9
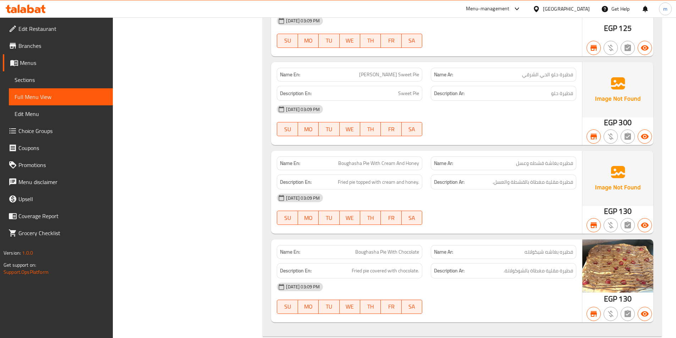
scroll to position [7518, 0]
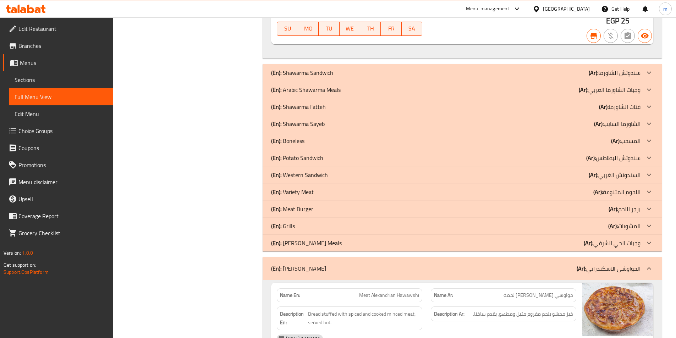
scroll to position [3712, 0]
click at [647, 205] on icon at bounding box center [648, 209] width 9 height 9
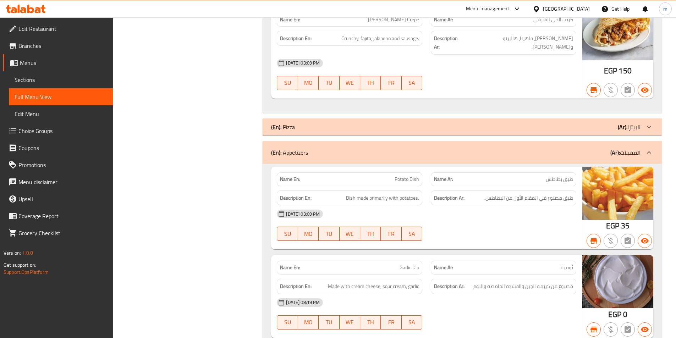
scroll to position [3038, 0]
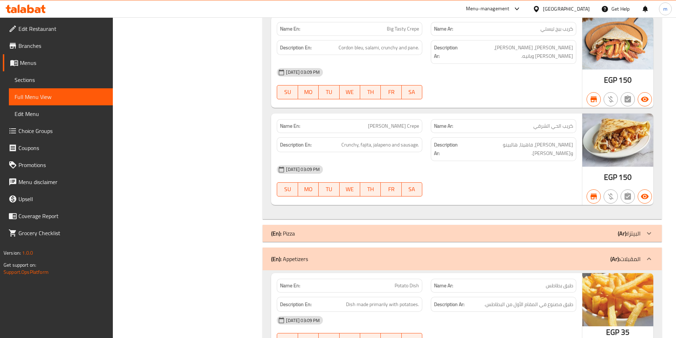
click at [650, 229] on icon at bounding box center [648, 233] width 9 height 9
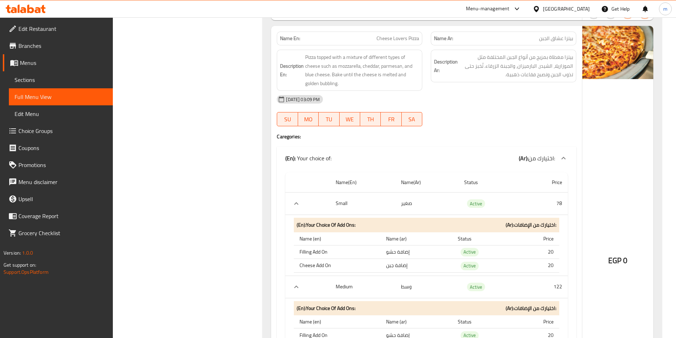
scroll to position [0, 0]
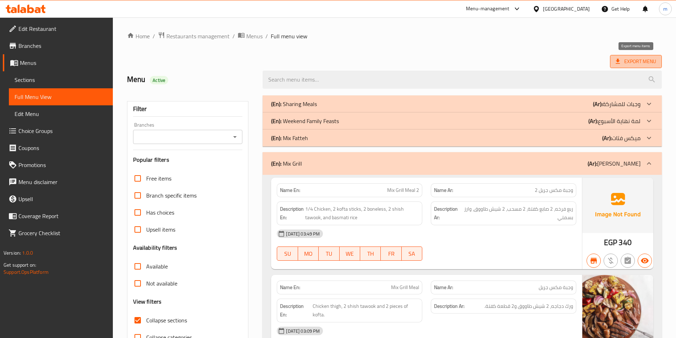
click at [631, 63] on span "Export Menu" at bounding box center [635, 61] width 40 height 9
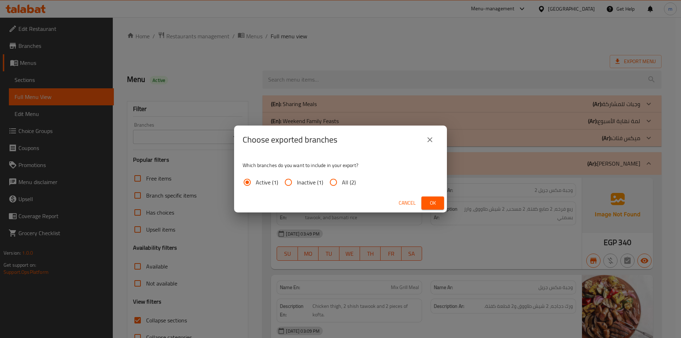
click at [348, 187] on span "All (2)" at bounding box center [349, 182] width 14 height 9
click at [342, 187] on input "All (2)" at bounding box center [333, 182] width 17 height 17
radio input "true"
click at [432, 205] on span "Ok" at bounding box center [432, 203] width 11 height 9
